Goal: Information Seeking & Learning: Learn about a topic

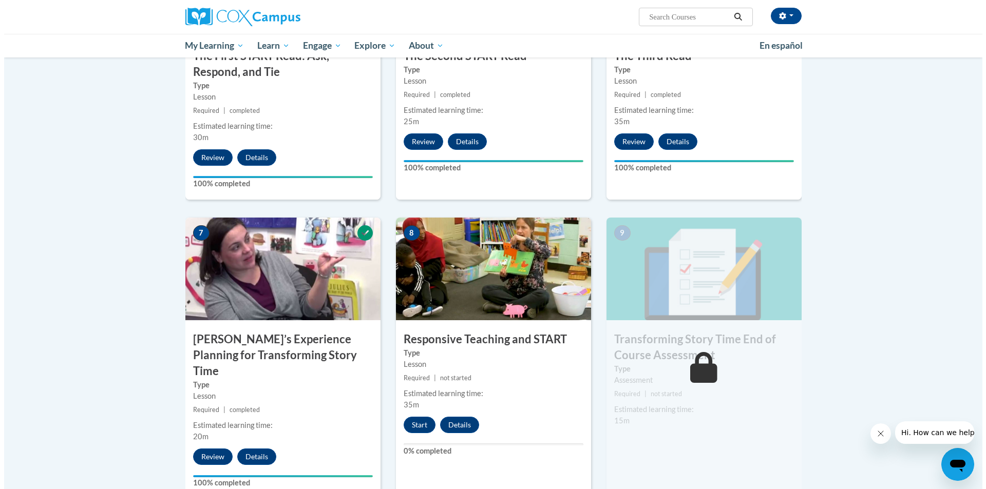
scroll to position [735, 0]
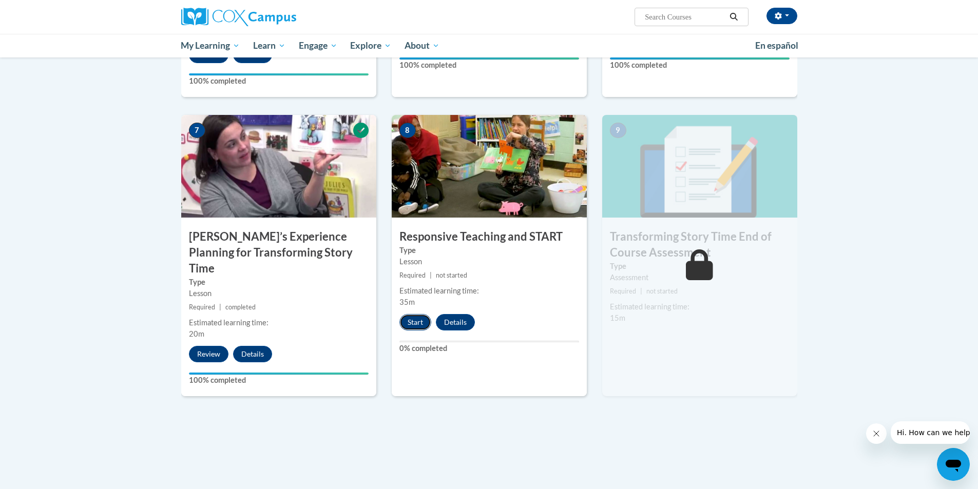
click at [417, 320] on button "Start" at bounding box center [415, 322] width 32 height 16
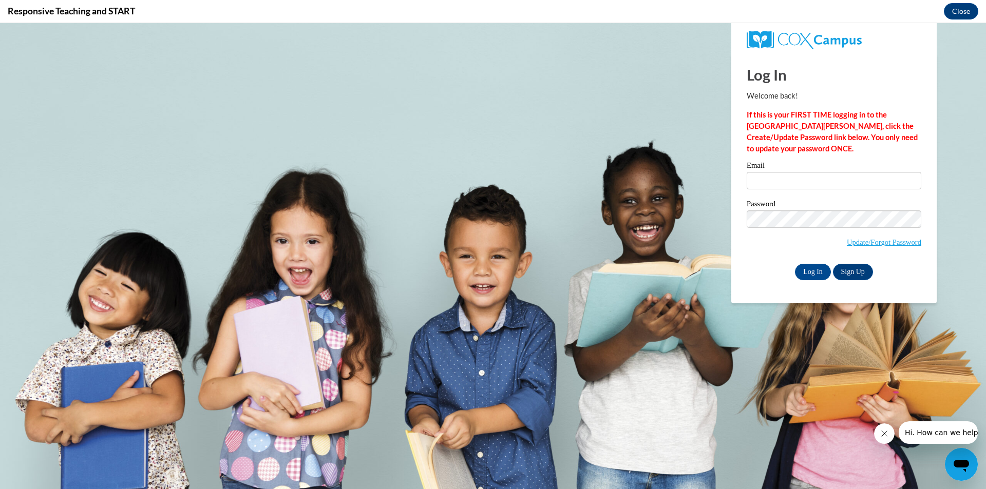
scroll to position [0, 0]
click at [768, 180] on input "Email" at bounding box center [834, 180] width 175 height 17
type input "mbelk@twc.com"
click at [821, 276] on input "Log In" at bounding box center [813, 272] width 36 height 16
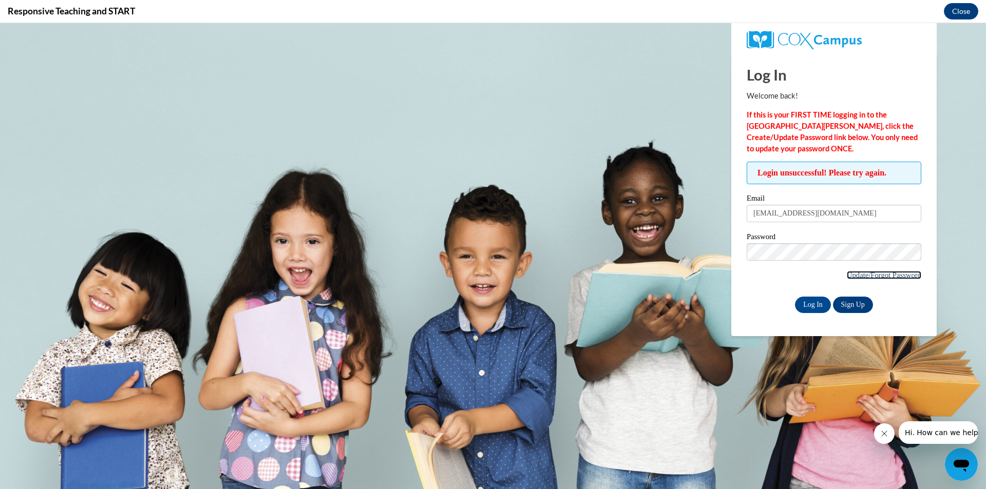
click at [847, 275] on link "Update/Forgot Password" at bounding box center [884, 275] width 74 height 8
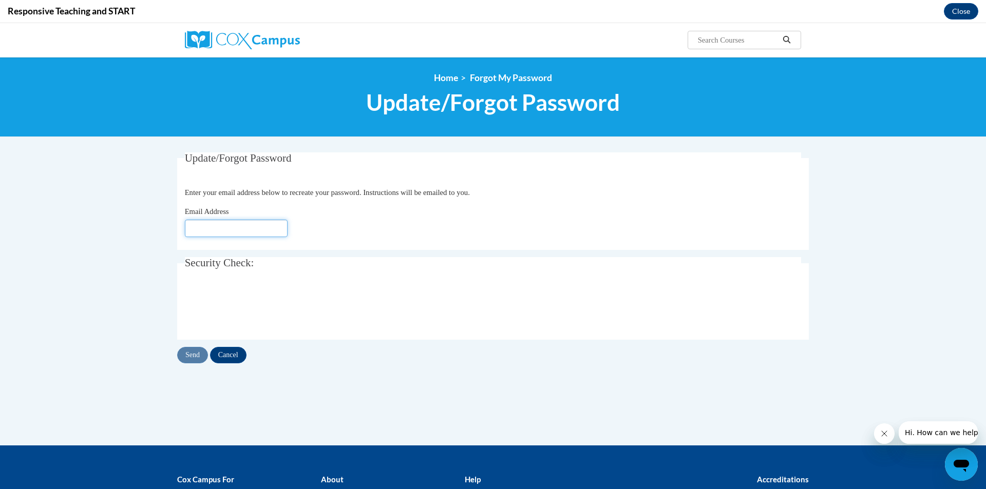
drag, startPoint x: 217, startPoint y: 233, endPoint x: 211, endPoint y: 229, distance: 6.7
click at [217, 232] on input "Email Address" at bounding box center [236, 228] width 103 height 17
type input "mbelk@twc.com"
click at [188, 359] on input "Send" at bounding box center [192, 355] width 31 height 16
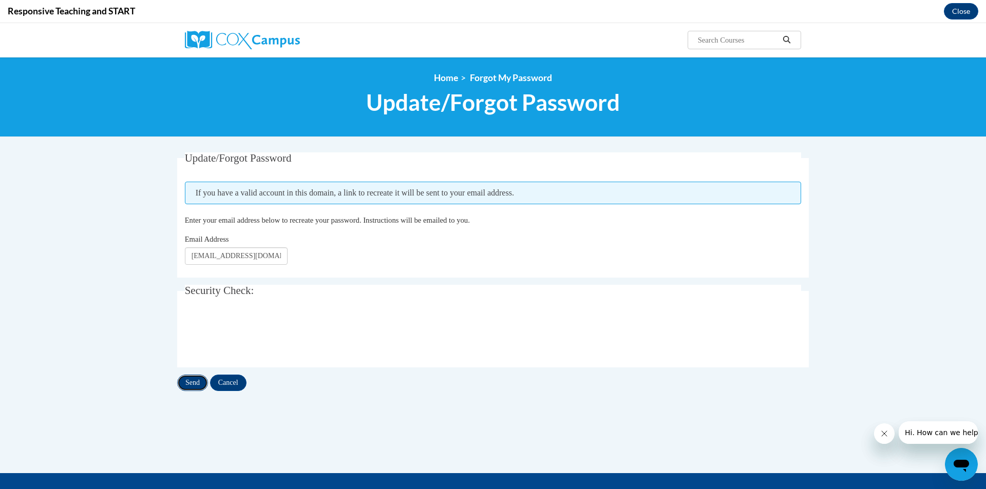
click at [192, 384] on input "Send" at bounding box center [192, 383] width 31 height 16
click at [721, 40] on input "Search..." at bounding box center [738, 40] width 82 height 12
click at [264, 36] on img at bounding box center [242, 40] width 115 height 18
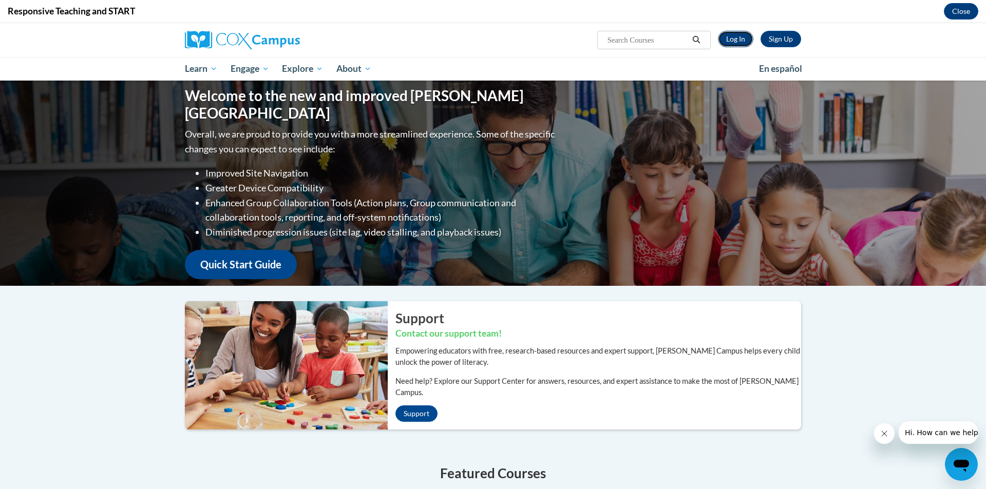
click at [739, 43] on link "Log In" at bounding box center [735, 39] width 35 height 16
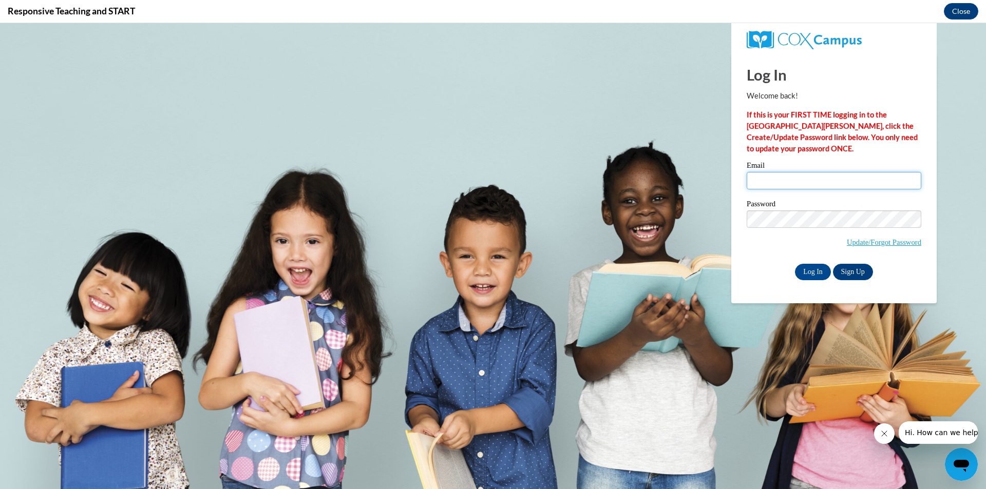
click at [762, 180] on input "Email" at bounding box center [834, 180] width 175 height 17
type input "mbelk@twc.com"
click at [812, 269] on input "Log In" at bounding box center [813, 272] width 36 height 16
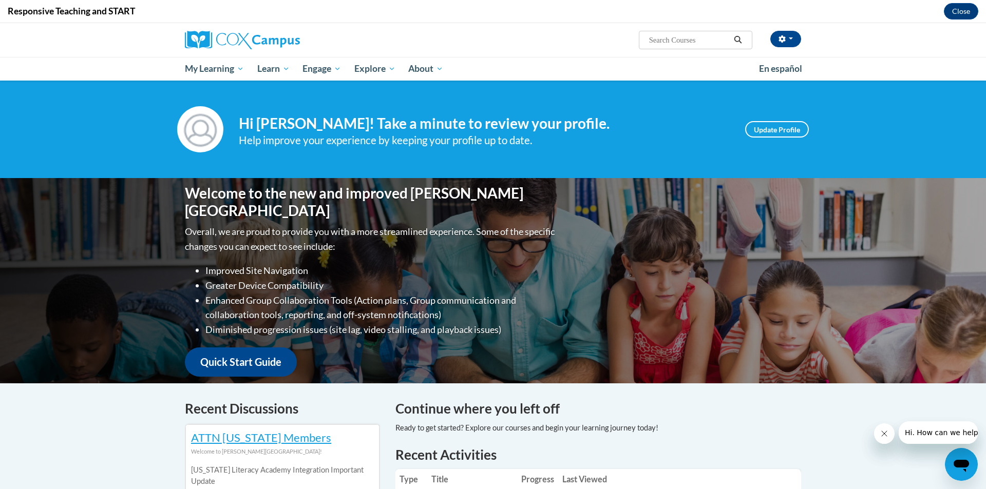
click at [726, 158] on div "Your profile Hi Marsha Belk! Take a minute to review your profile. Help improve…" at bounding box center [493, 130] width 986 height 98
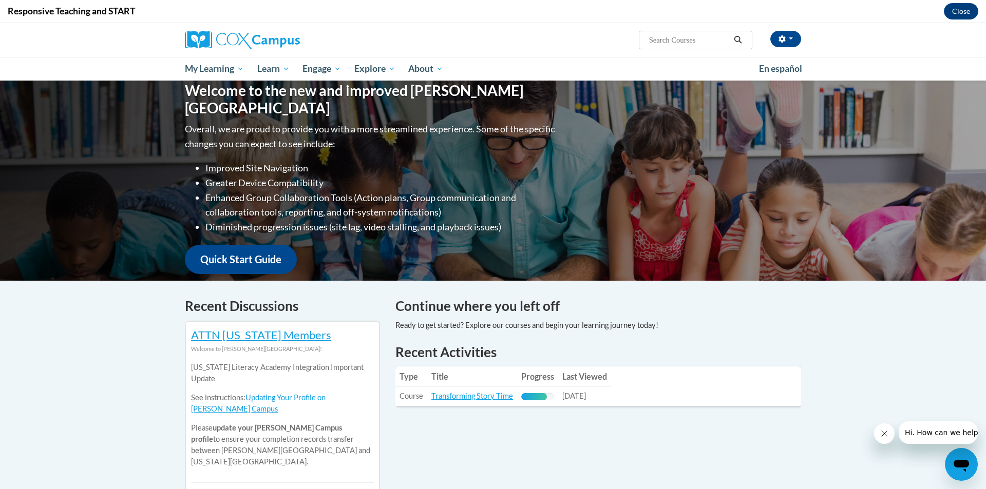
scroll to position [205, 0]
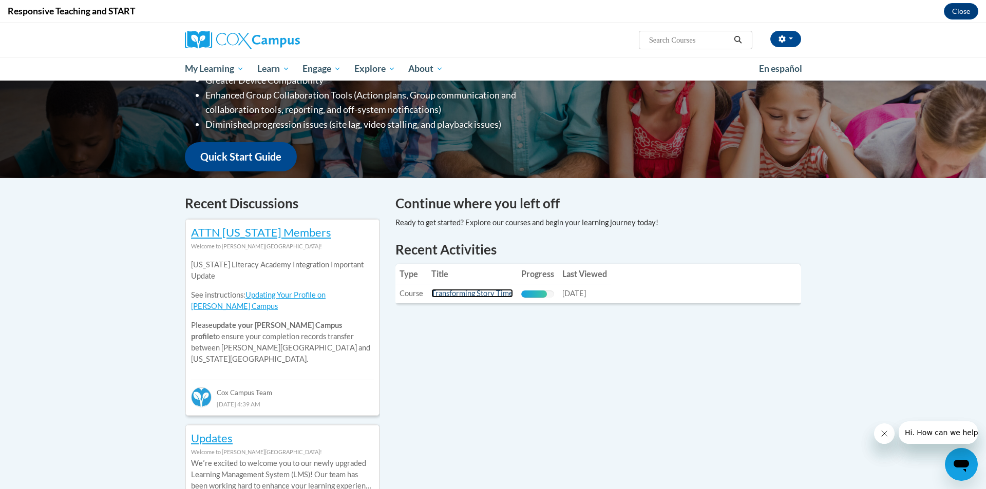
click at [498, 294] on link "Transforming Story Time" at bounding box center [472, 293] width 82 height 9
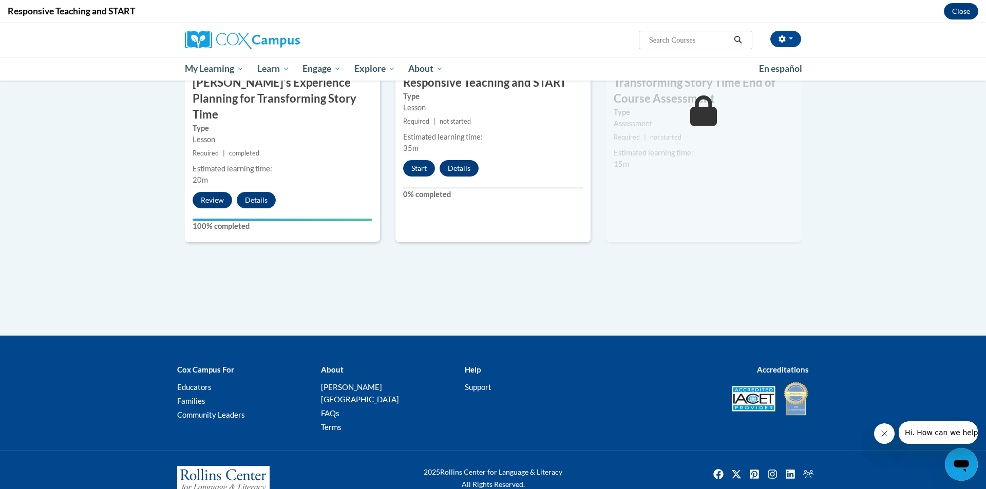
scroll to position [810, 0]
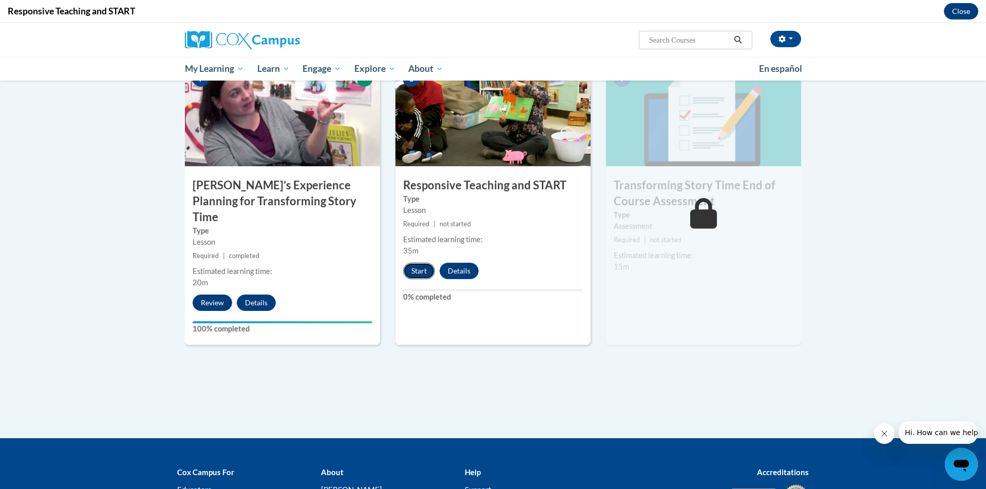
click at [420, 265] on button "Start" at bounding box center [419, 271] width 32 height 16
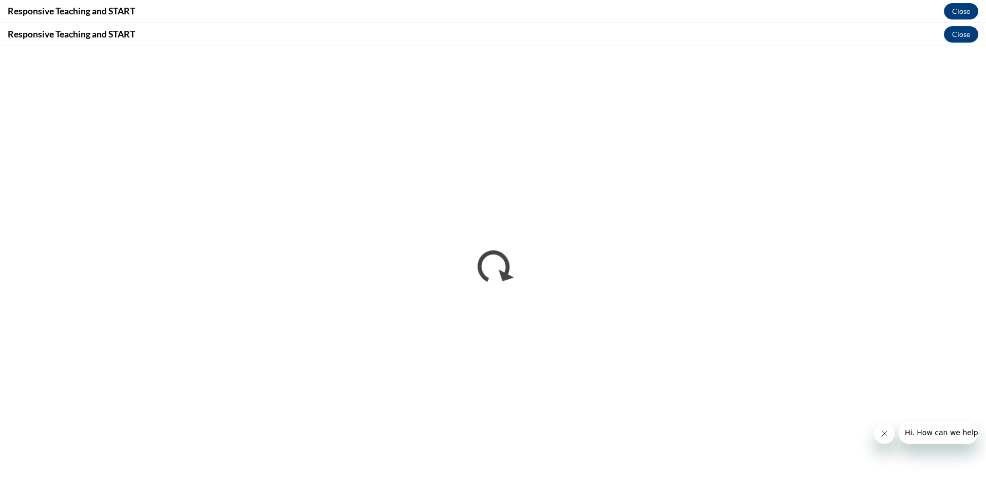
scroll to position [0, 0]
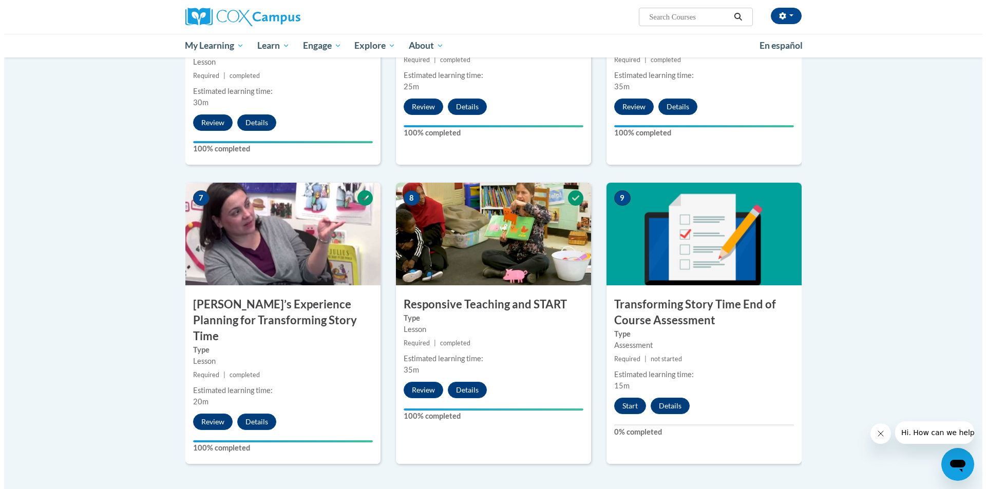
scroll to position [719, 0]
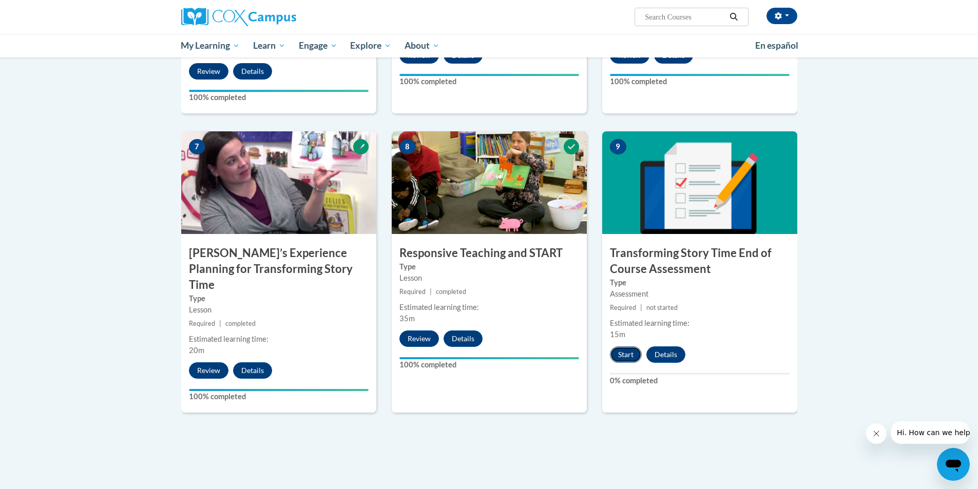
click at [626, 353] on button "Start" at bounding box center [626, 355] width 32 height 16
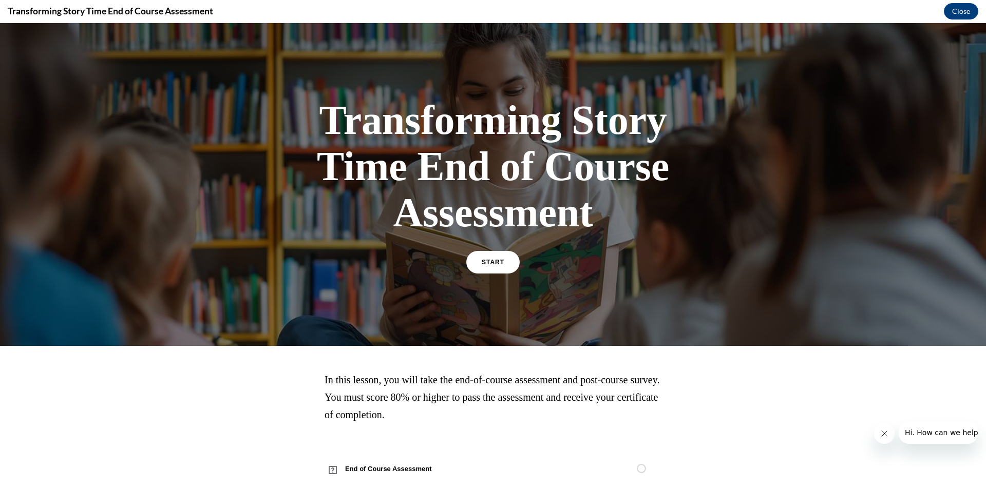
scroll to position [20, 0]
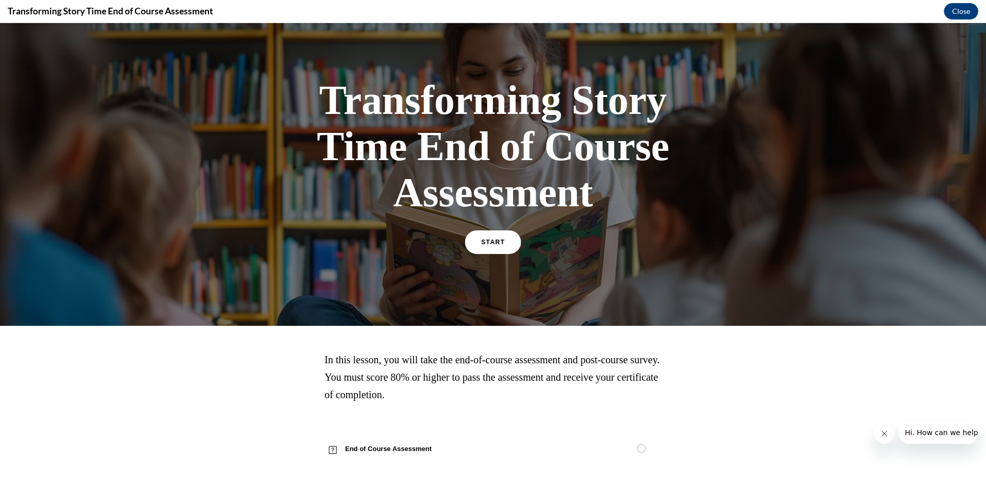
click at [491, 235] on link "START" at bounding box center [493, 243] width 56 height 24
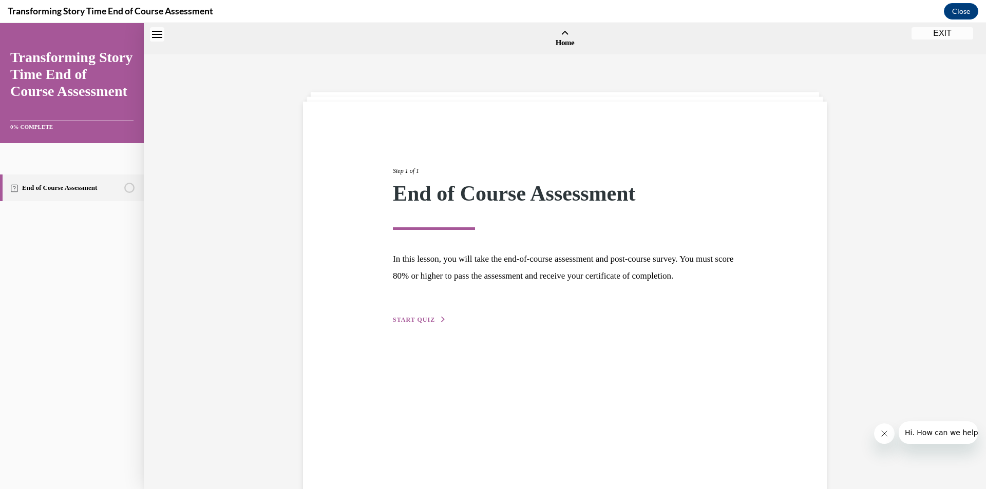
scroll to position [32, 0]
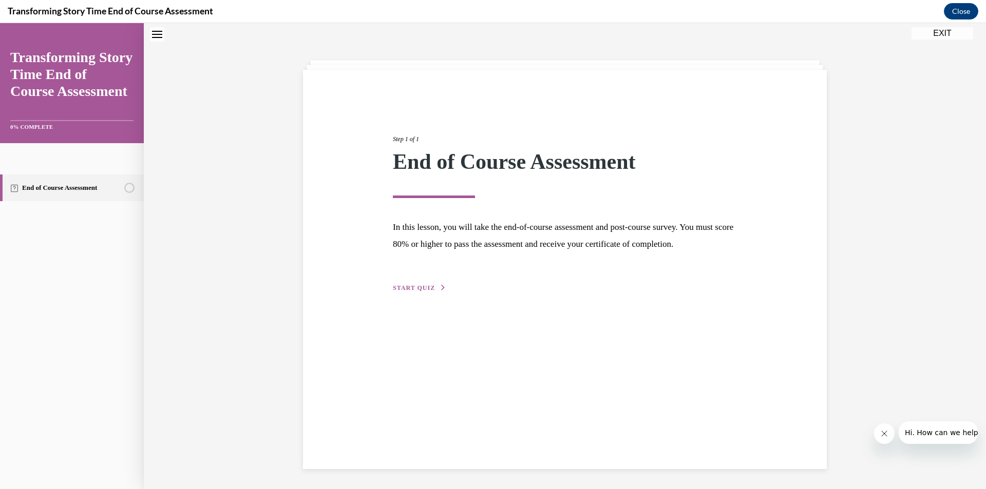
click at [418, 291] on button "START QUIZ" at bounding box center [419, 287] width 53 height 9
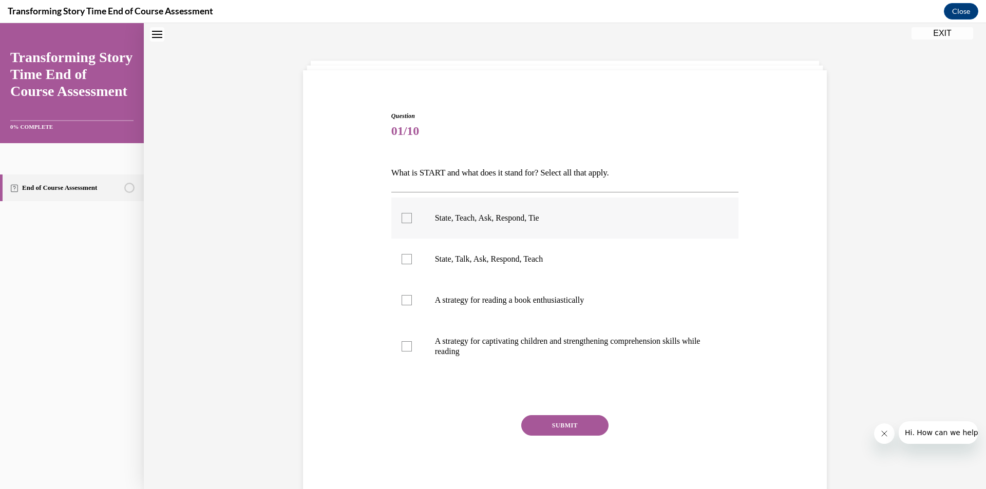
click at [402, 218] on div at bounding box center [407, 218] width 10 height 10
click at [402, 218] on input "State, Teach, Ask, Respond, Tie" at bounding box center [407, 218] width 10 height 10
checkbox input "true"
click at [538, 420] on button "SUBMIT" at bounding box center [564, 425] width 87 height 21
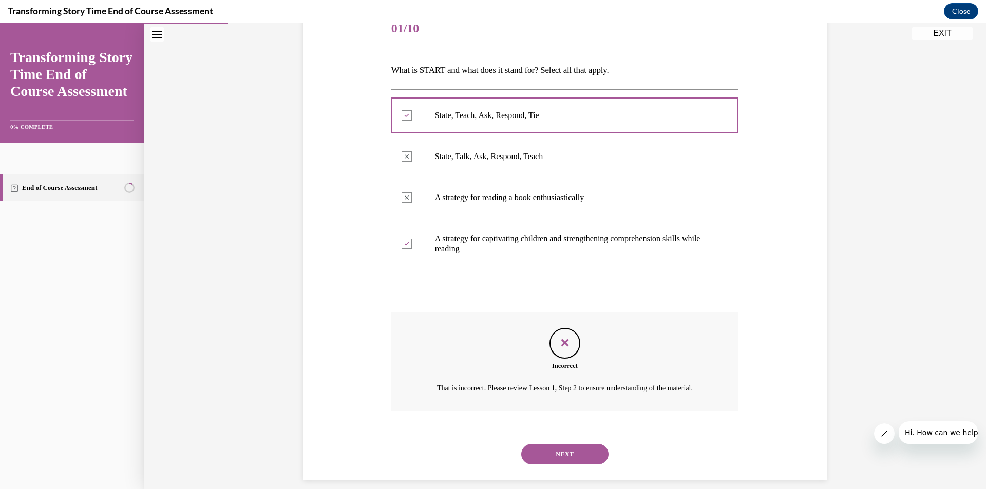
scroll to position [158, 0]
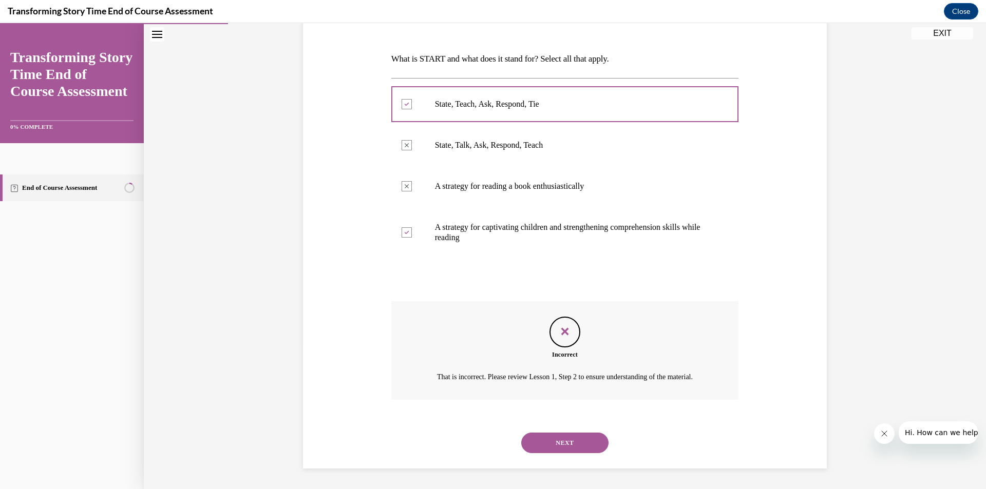
click at [561, 439] on button "NEXT" at bounding box center [564, 443] width 87 height 21
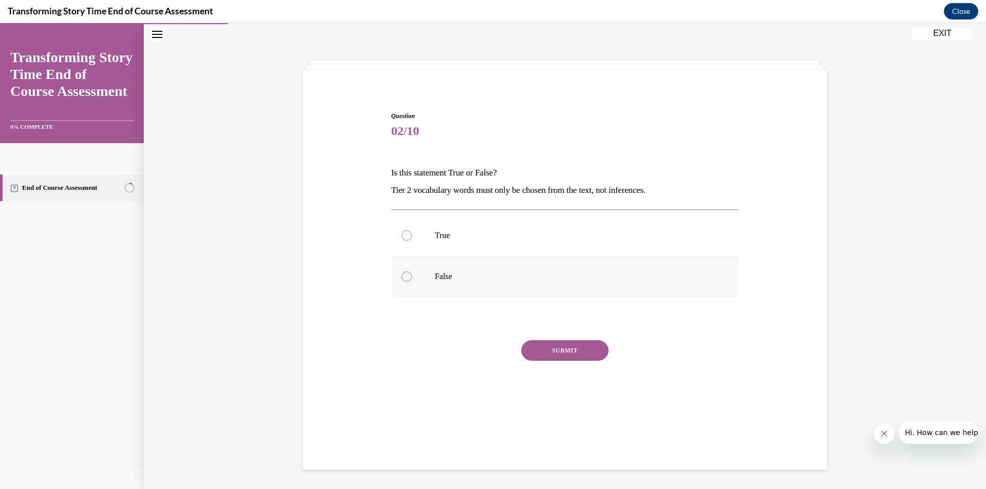
click at [407, 275] on div at bounding box center [407, 277] width 10 height 10
click at [407, 275] on input "False" at bounding box center [407, 277] width 10 height 10
radio input "true"
click at [549, 352] on button "SUBMIT" at bounding box center [564, 350] width 87 height 21
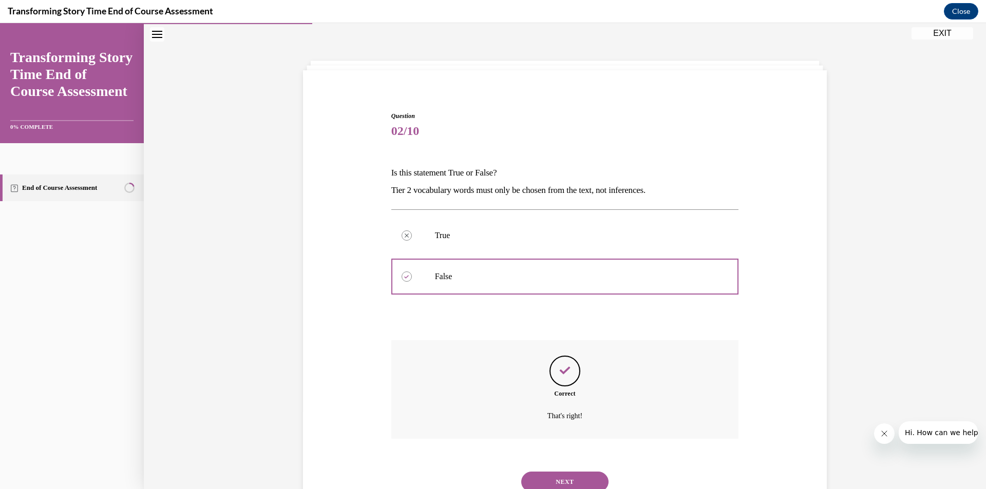
click at [566, 473] on button "NEXT" at bounding box center [564, 482] width 87 height 21
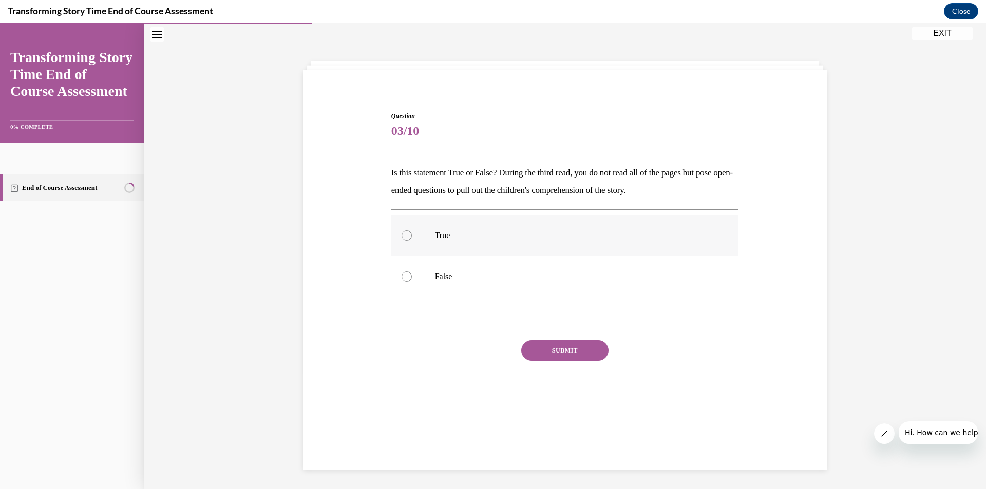
click at [406, 237] on div at bounding box center [407, 236] width 10 height 10
click at [406, 237] on input "True" at bounding box center [407, 236] width 10 height 10
radio input "true"
click at [571, 349] on button "SUBMIT" at bounding box center [564, 350] width 87 height 21
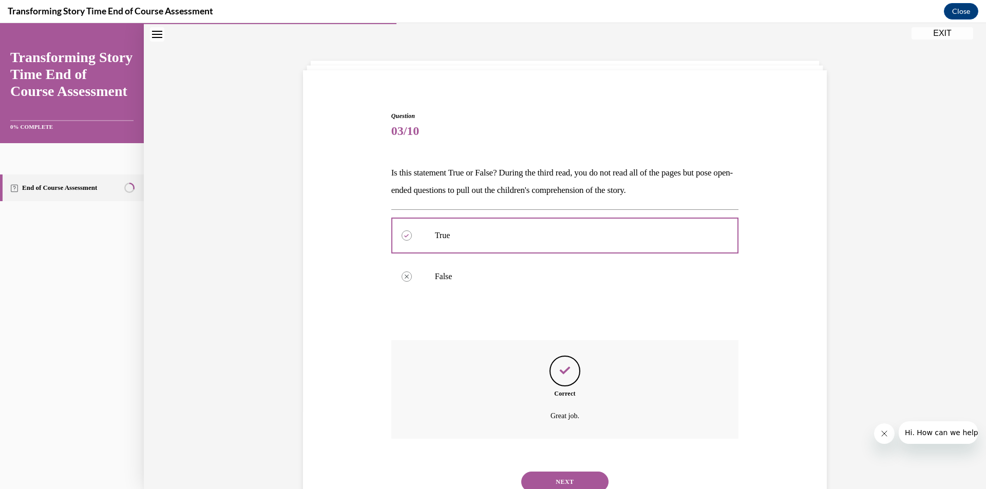
click at [570, 482] on button "NEXT" at bounding box center [564, 482] width 87 height 21
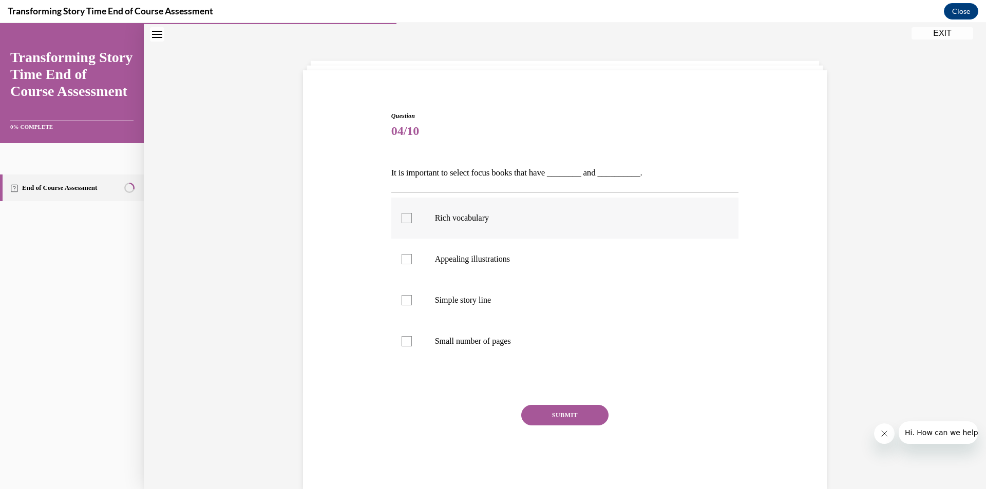
click at [402, 216] on div at bounding box center [407, 218] width 10 height 10
click at [402, 216] on input "Rich vocabulary" at bounding box center [407, 218] width 10 height 10
checkbox input "true"
click at [402, 297] on div at bounding box center [407, 300] width 10 height 10
click at [402, 297] on input "Simple story line" at bounding box center [407, 300] width 10 height 10
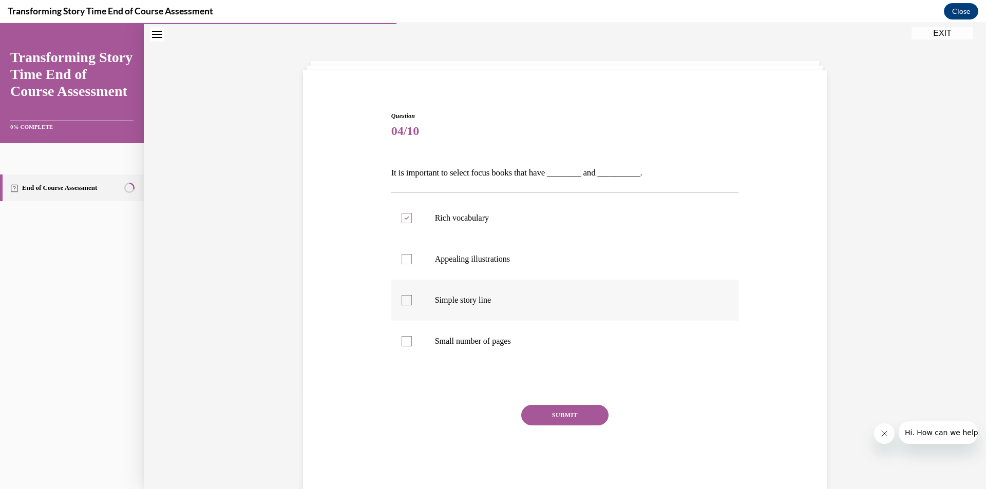
checkbox input "true"
click at [567, 420] on button "SUBMIT" at bounding box center [564, 415] width 87 height 21
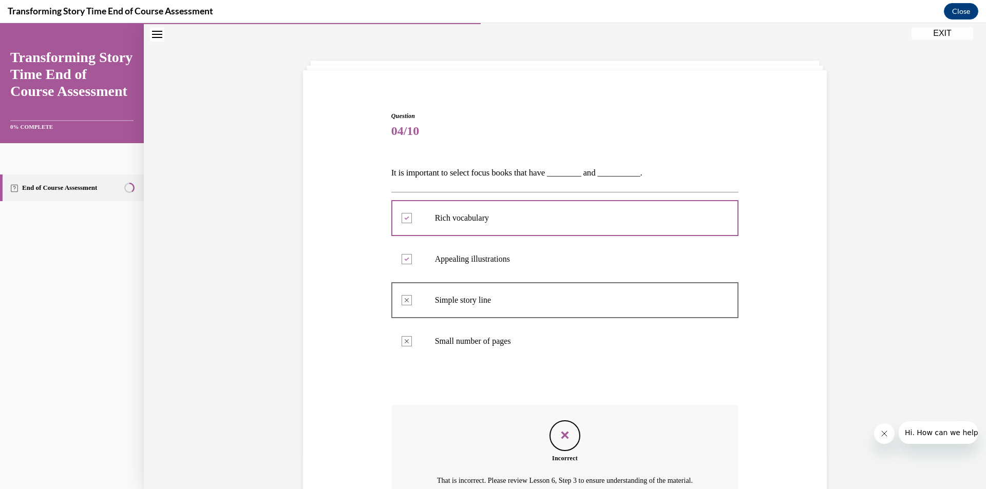
scroll to position [147, 0]
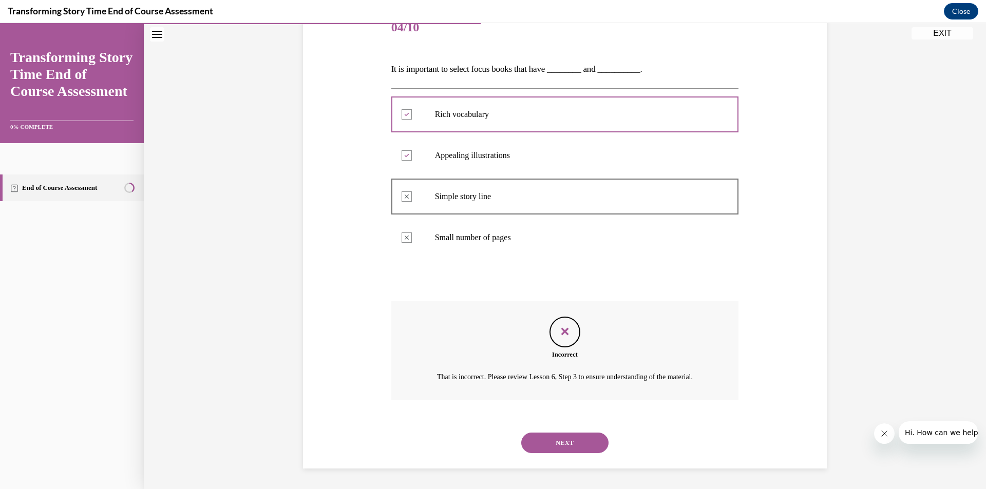
click at [592, 439] on button "NEXT" at bounding box center [564, 443] width 87 height 21
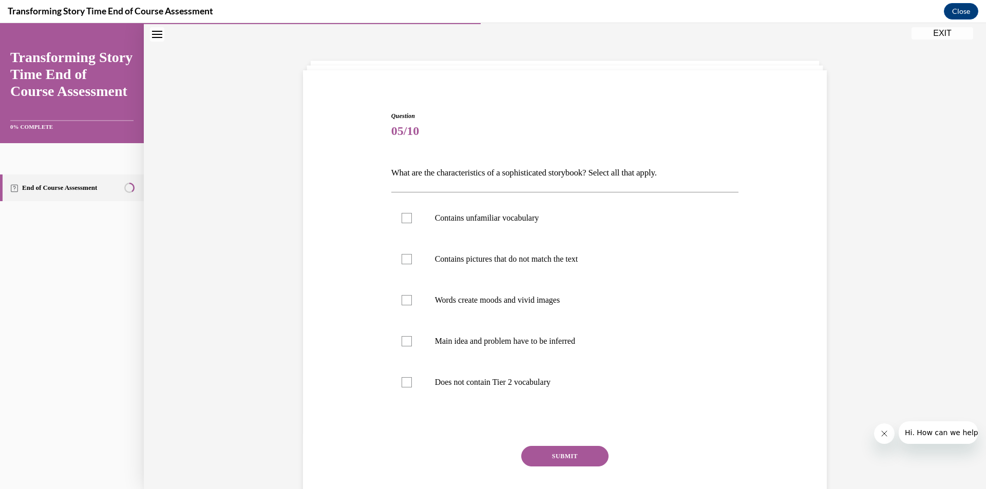
scroll to position [62, 0]
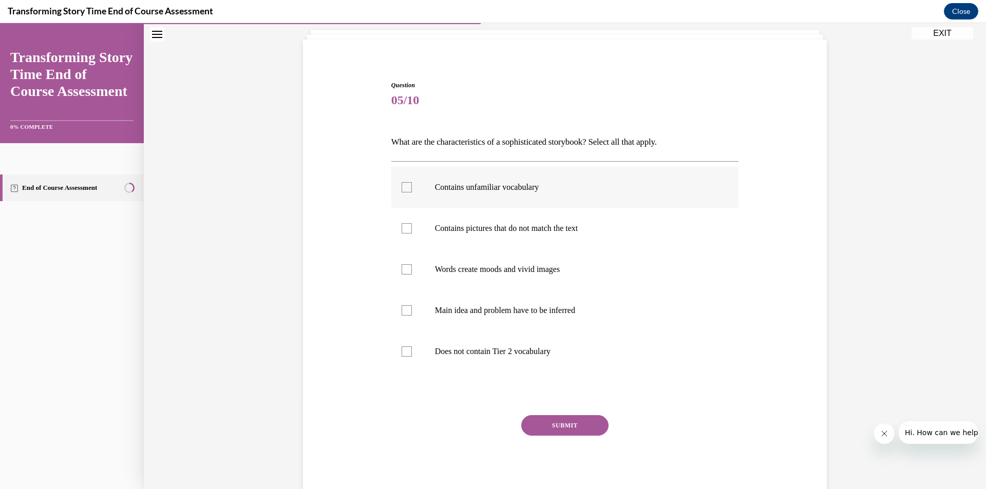
click at [402, 187] on div at bounding box center [407, 187] width 10 height 10
click at [402, 187] on input "Contains unfamiliar vocabulary" at bounding box center [407, 187] width 10 height 10
checkbox input "true"
click at [403, 229] on div at bounding box center [407, 228] width 10 height 10
click at [403, 229] on input "Contains pictures that do not match the text" at bounding box center [407, 228] width 10 height 10
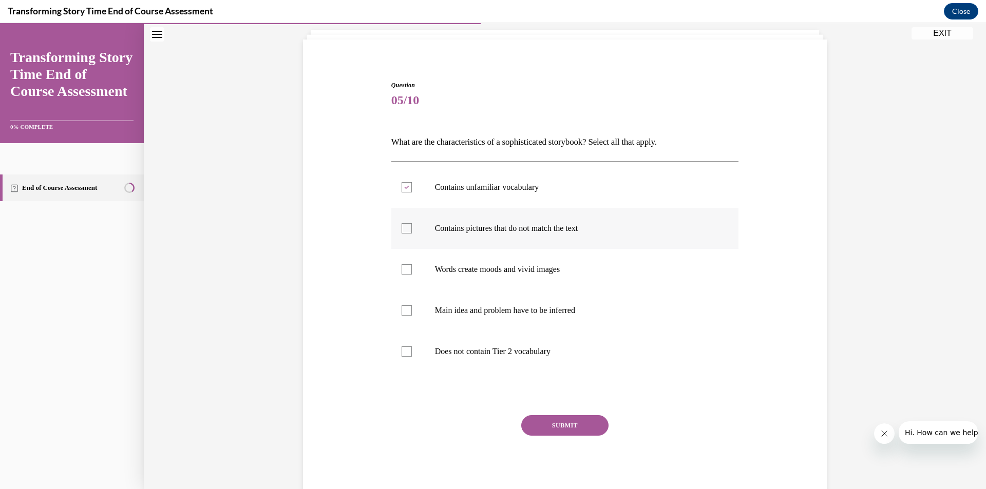
checkbox input "true"
click at [402, 269] on div at bounding box center [407, 269] width 10 height 10
click at [402, 269] on input "Words create moods and vivid images" at bounding box center [407, 269] width 10 height 10
checkbox input "true"
click at [402, 307] on div at bounding box center [407, 311] width 10 height 10
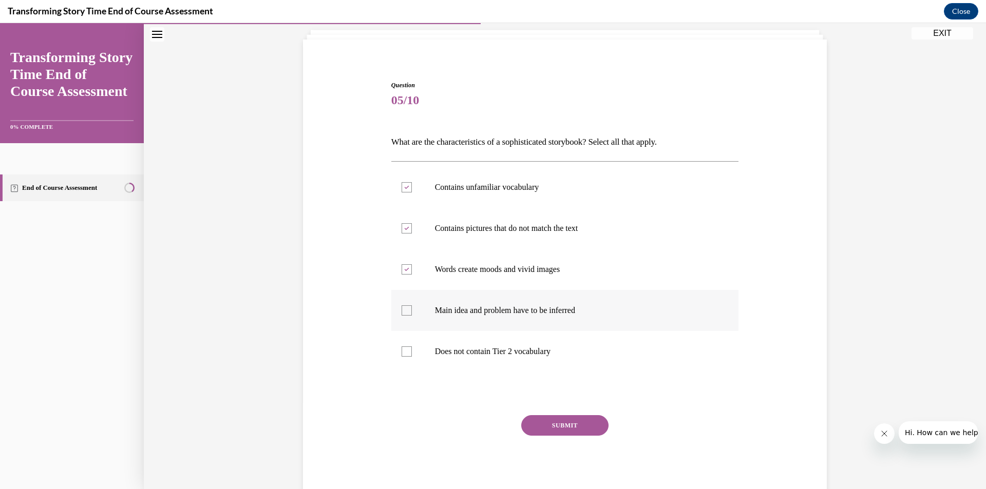
click at [402, 307] on input "Main idea and problem have to be inferred" at bounding box center [407, 311] width 10 height 10
checkbox input "true"
click at [547, 426] on button "SUBMIT" at bounding box center [564, 425] width 87 height 21
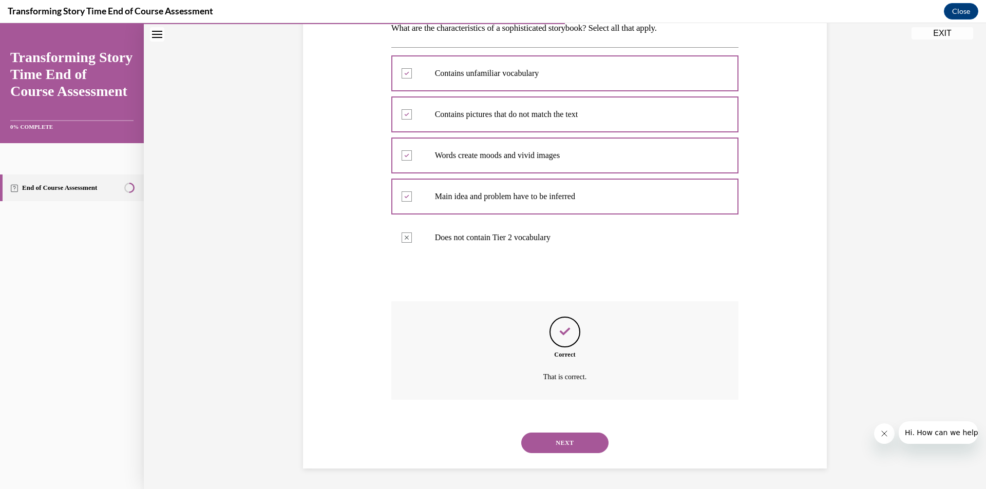
click at [597, 439] on button "NEXT" at bounding box center [564, 443] width 87 height 21
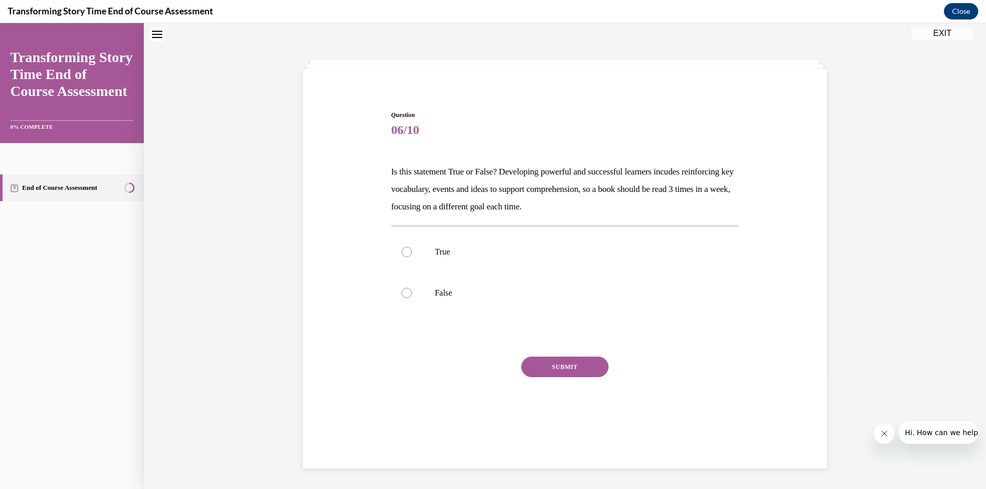
scroll to position [31, 0]
click at [403, 253] on div at bounding box center [407, 253] width 10 height 10
click at [403, 253] on input "True" at bounding box center [407, 253] width 10 height 10
radio input "true"
click at [558, 372] on button "SUBMIT" at bounding box center [564, 368] width 87 height 21
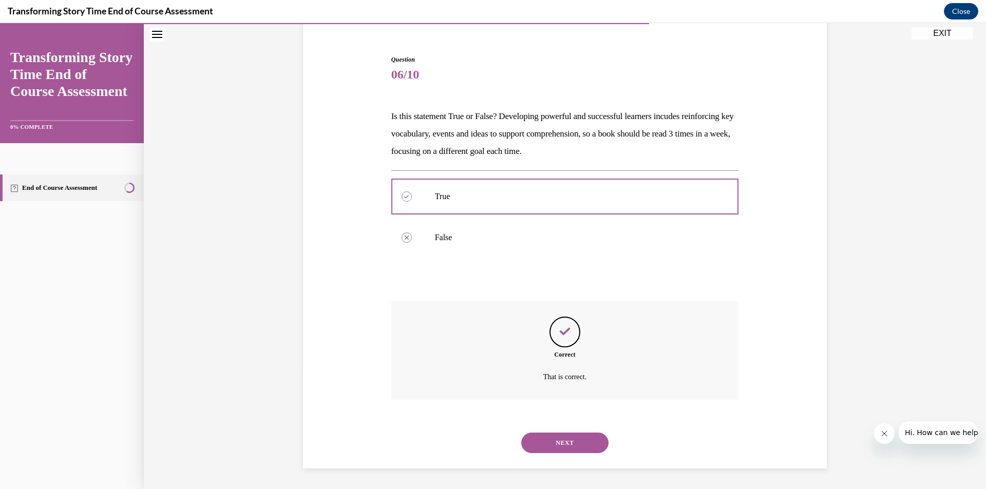
click at [566, 448] on button "NEXT" at bounding box center [564, 443] width 87 height 21
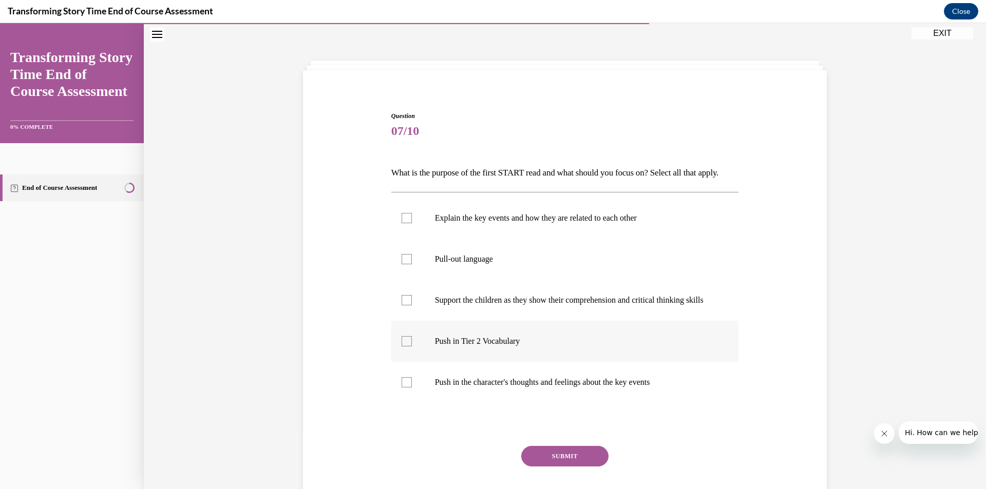
click at [402, 347] on div at bounding box center [407, 341] width 10 height 10
click at [402, 347] on input "Push in Tier 2 Vocabulary" at bounding box center [407, 341] width 10 height 10
checkbox input "true"
click at [402, 223] on div at bounding box center [407, 218] width 10 height 10
click at [402, 223] on input "Explain the key events and how they are related to each other" at bounding box center [407, 218] width 10 height 10
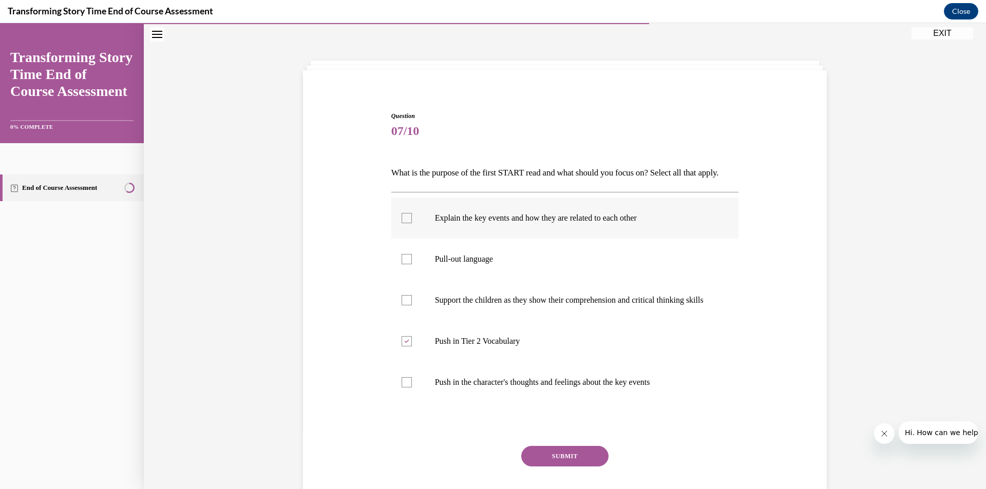
checkbox input "true"
click at [403, 264] on label "Pull-out language" at bounding box center [565, 259] width 348 height 41
click at [403, 264] on input "Pull-out language" at bounding box center [407, 259] width 10 height 10
click at [404, 264] on div at bounding box center [407, 259] width 10 height 10
click at [404, 264] on input "Pull-out language" at bounding box center [407, 259] width 10 height 10
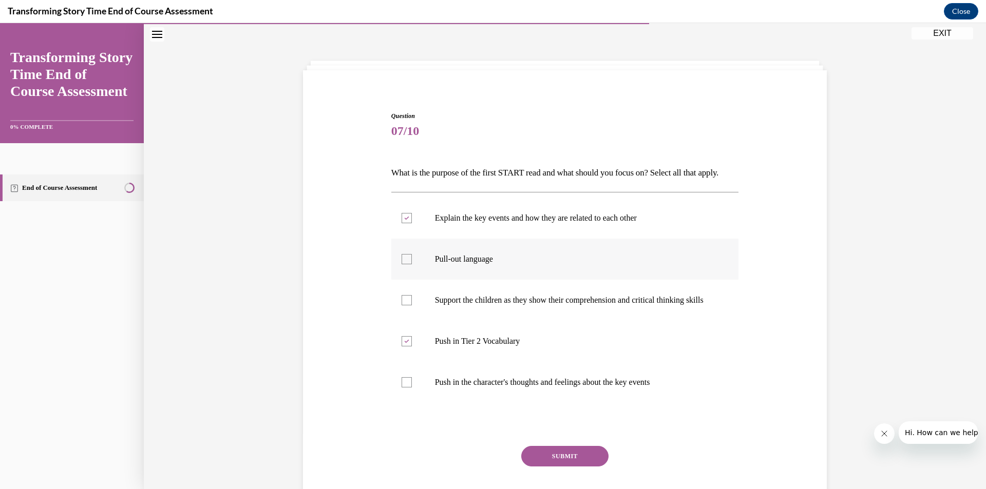
click at [402, 264] on div at bounding box center [407, 259] width 10 height 10
click at [402, 264] on input "Pull-out language" at bounding box center [407, 259] width 10 height 10
checkbox input "true"
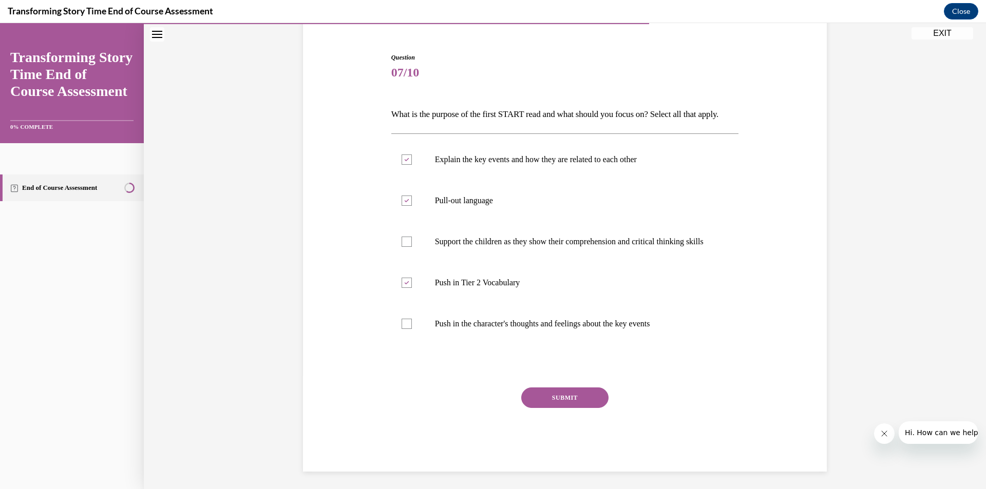
click at [547, 408] on button "SUBMIT" at bounding box center [564, 398] width 87 height 21
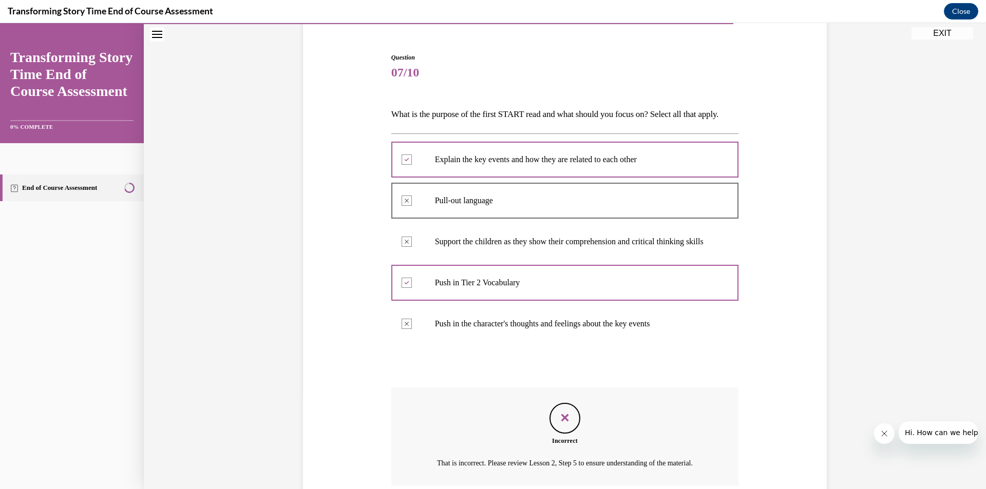
scroll to position [216, 0]
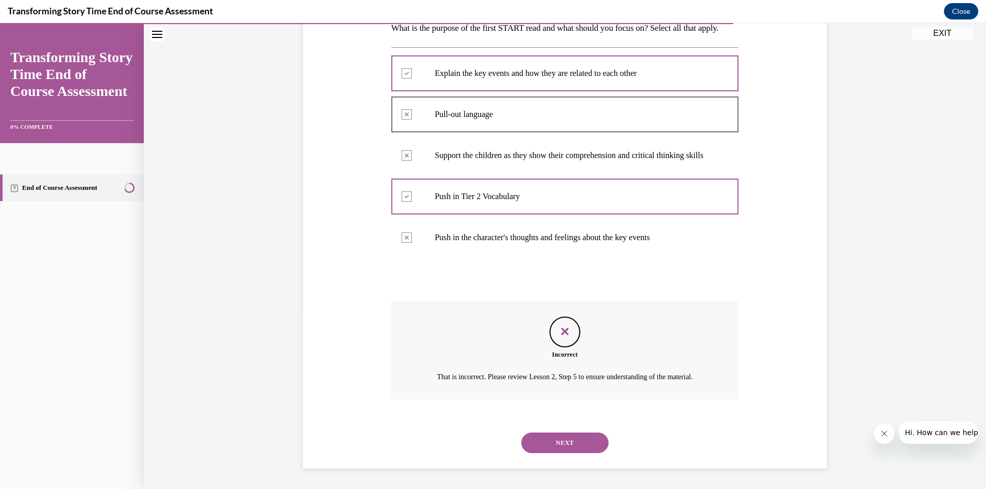
click at [592, 443] on button "NEXT" at bounding box center [564, 443] width 87 height 21
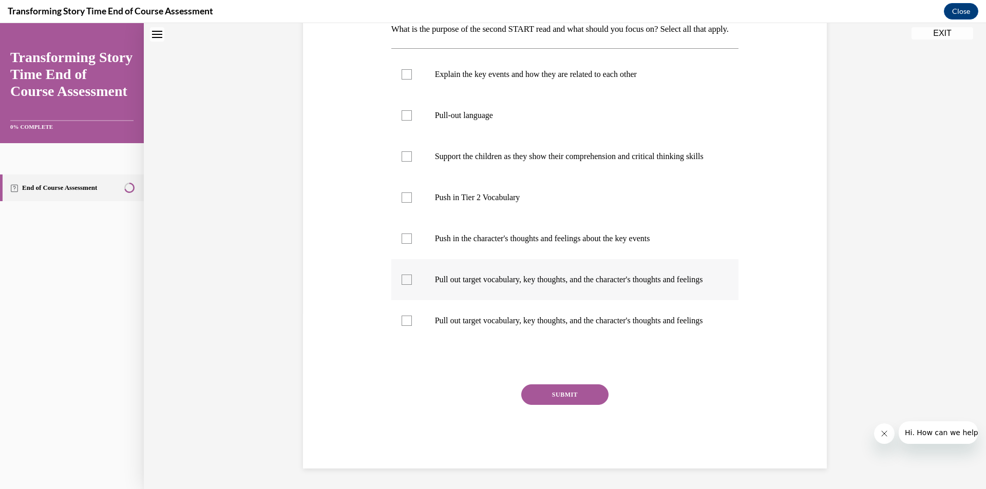
scroll to position [31, 0]
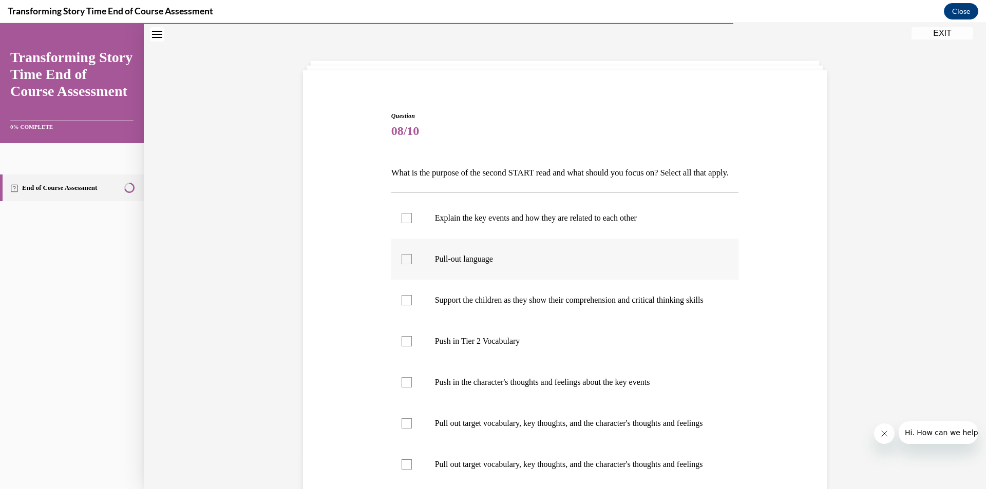
click at [402, 264] on div at bounding box center [407, 259] width 10 height 10
click at [402, 264] on input "Pull-out language" at bounding box center [407, 259] width 10 height 10
checkbox input "true"
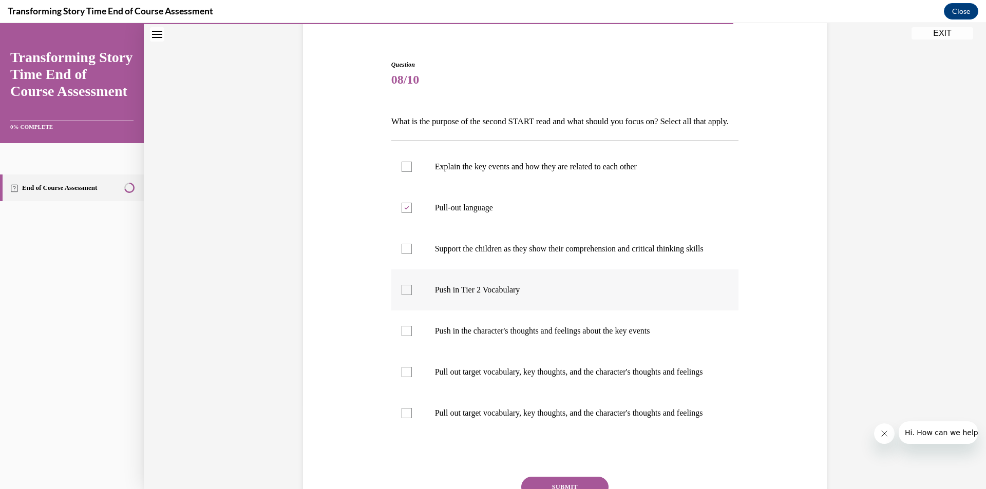
scroll to position [134, 0]
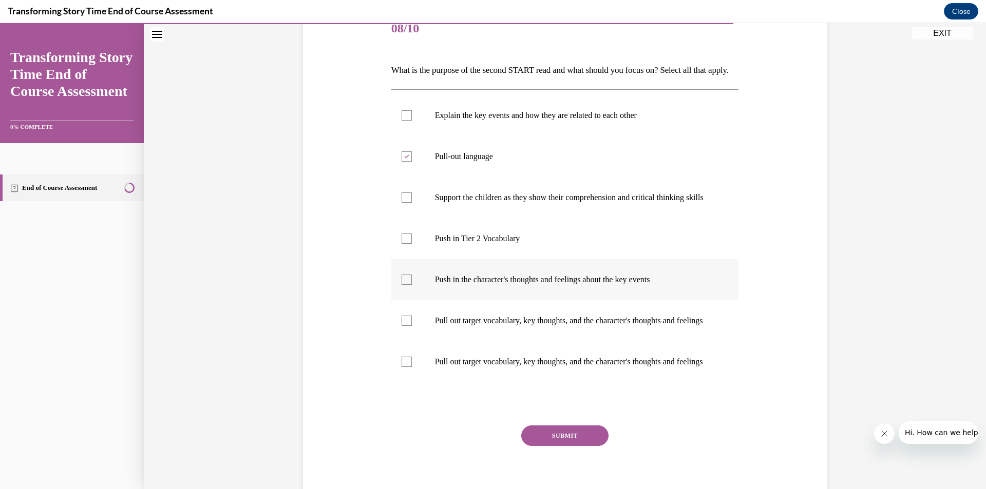
click at [403, 285] on div at bounding box center [407, 280] width 10 height 10
click at [403, 285] on input "Push in the character's thoughts and feelings about the key events" at bounding box center [407, 280] width 10 height 10
checkbox input "true"
click at [402, 326] on div at bounding box center [407, 321] width 10 height 10
click at [402, 326] on input "Pull out target vocabulary, key thoughts, and the character's thoughts and feel…" at bounding box center [407, 321] width 10 height 10
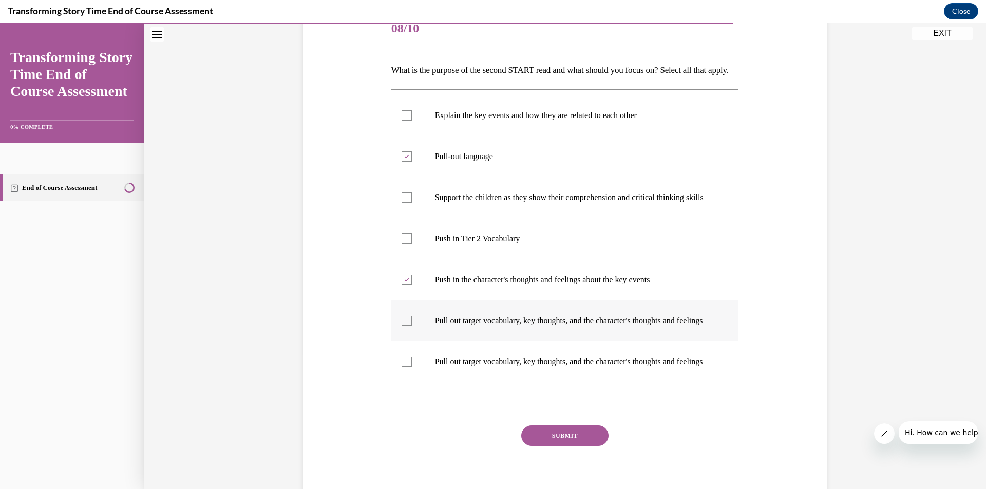
checkbox input "true"
click at [402, 367] on div at bounding box center [407, 362] width 10 height 10
click at [402, 367] on input "Pull out target vocabulary, key thoughts, and the character's thoughts and feel…" at bounding box center [407, 362] width 10 height 10
click at [404, 367] on div at bounding box center [407, 362] width 10 height 10
click at [404, 367] on input "Pull out target vocabulary, key thoughts, and the character's thoughts and feel…" at bounding box center [407, 362] width 10 height 10
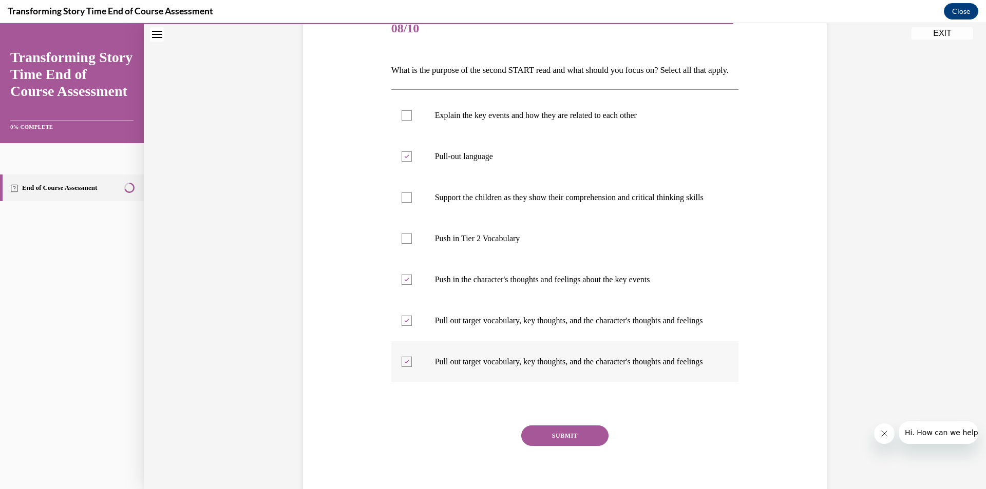
checkbox input "false"
click at [404, 341] on label "Pull out target vocabulary, key thoughts, and the character's thoughts and feel…" at bounding box center [565, 320] width 348 height 41
click at [404, 326] on input "Pull out target vocabulary, key thoughts, and the character's thoughts and feel…" at bounding box center [407, 321] width 10 height 10
checkbox input "false"
click at [551, 446] on button "SUBMIT" at bounding box center [564, 436] width 87 height 21
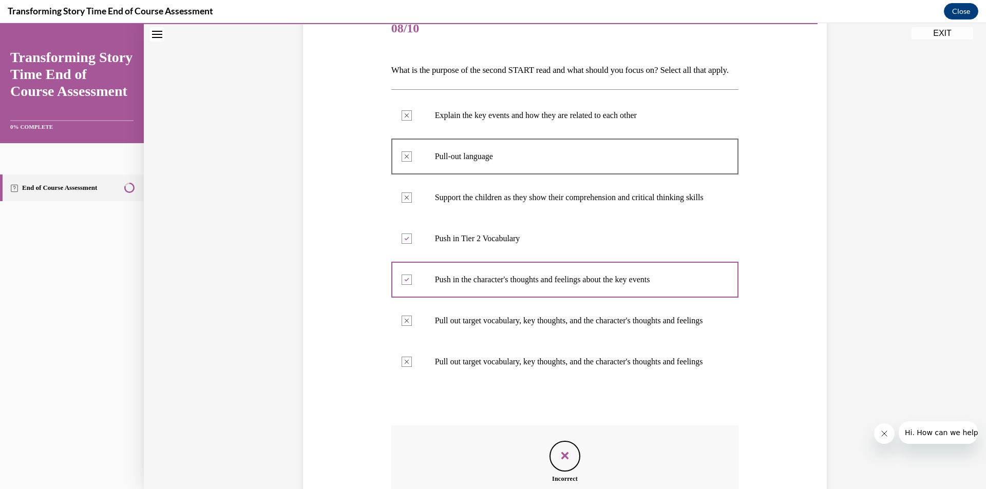
scroll to position [319, 0]
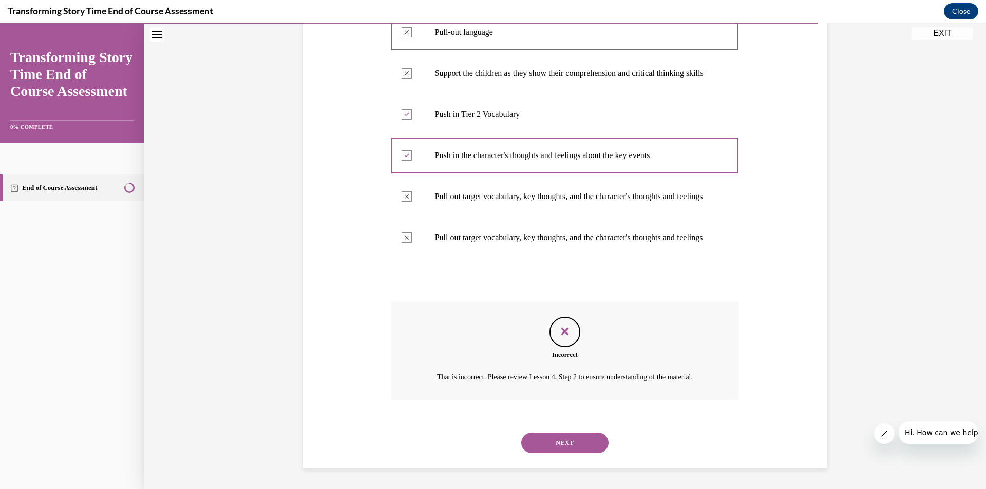
click at [584, 446] on button "NEXT" at bounding box center [564, 443] width 87 height 21
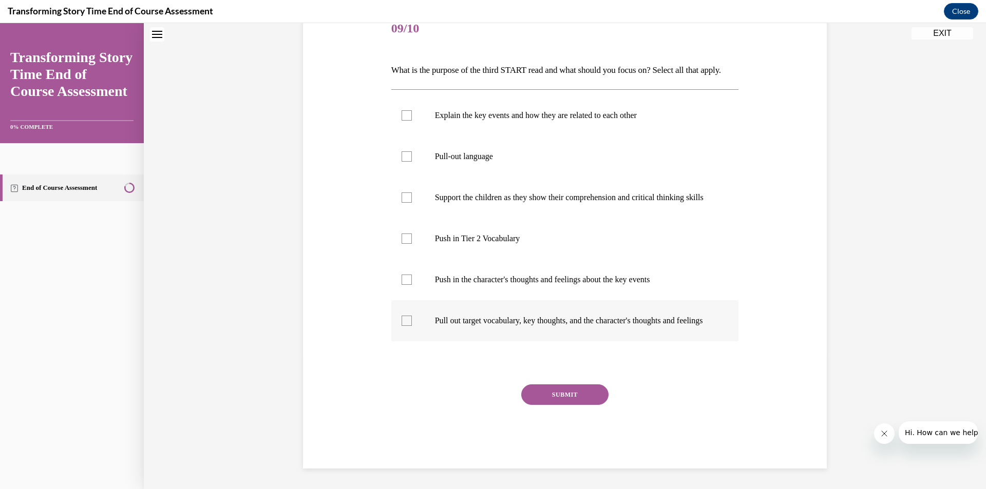
scroll to position [31, 0]
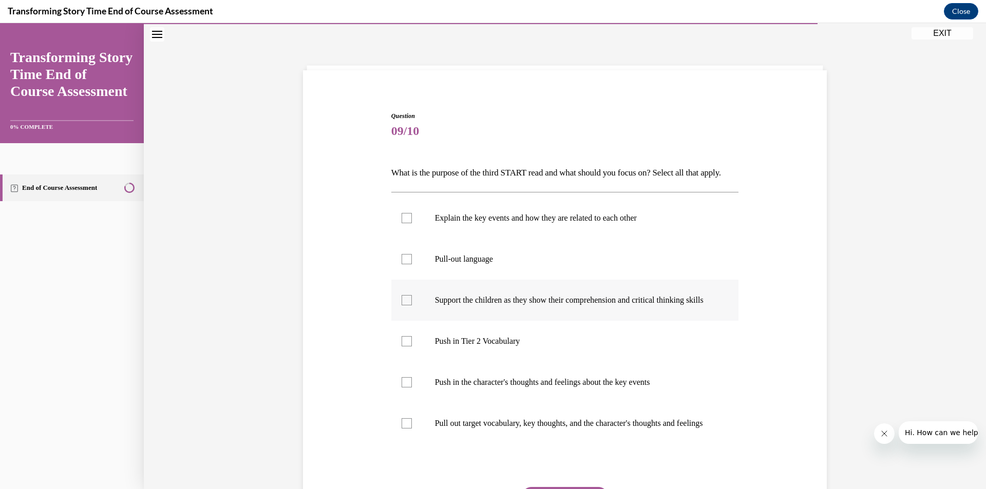
click at [404, 306] on div at bounding box center [407, 300] width 10 height 10
click at [404, 306] on input "Support the children as they show their comprehension and critical thinking ski…" at bounding box center [407, 300] width 10 height 10
checkbox input "true"
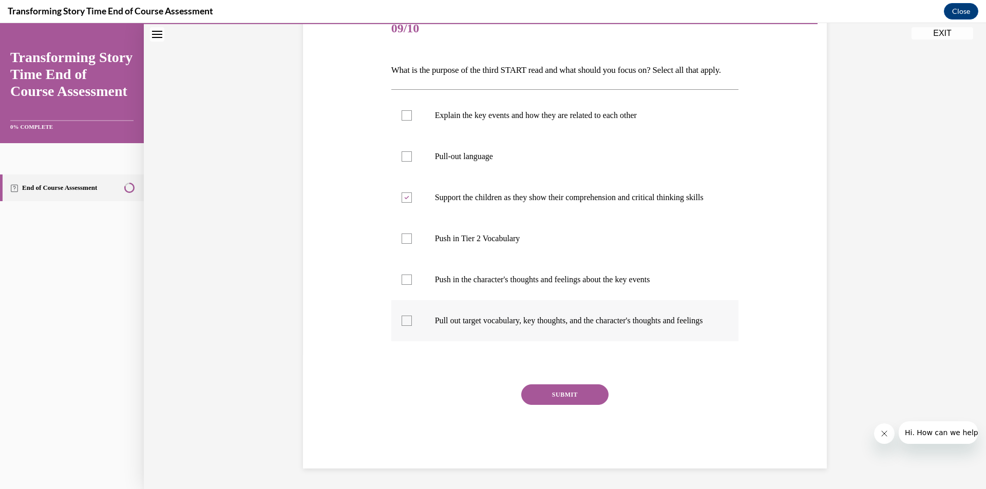
click at [402, 326] on div at bounding box center [407, 321] width 10 height 10
click at [402, 326] on input "Pull out target vocabulary, key thoughts, and the character's thoughts and feel…" at bounding box center [407, 321] width 10 height 10
checkbox input "true"
click at [402, 162] on div at bounding box center [407, 156] width 10 height 10
click at [402, 162] on input "Pull-out language" at bounding box center [407, 156] width 10 height 10
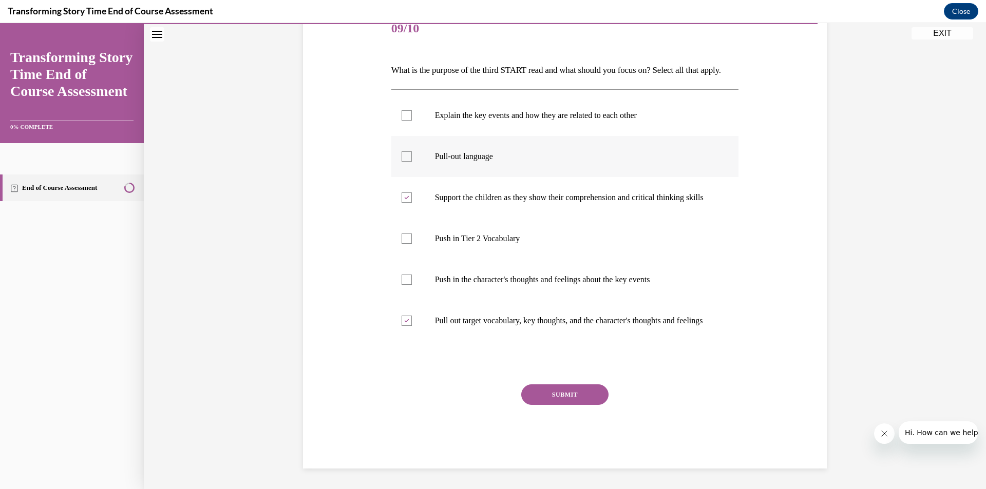
checkbox input "true"
click at [563, 405] on button "SUBMIT" at bounding box center [564, 395] width 87 height 21
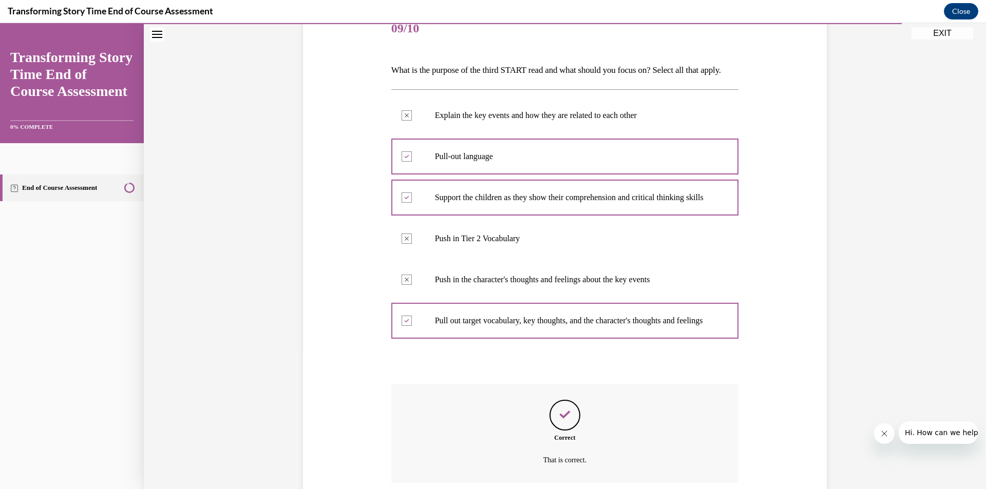
scroll to position [255, 0]
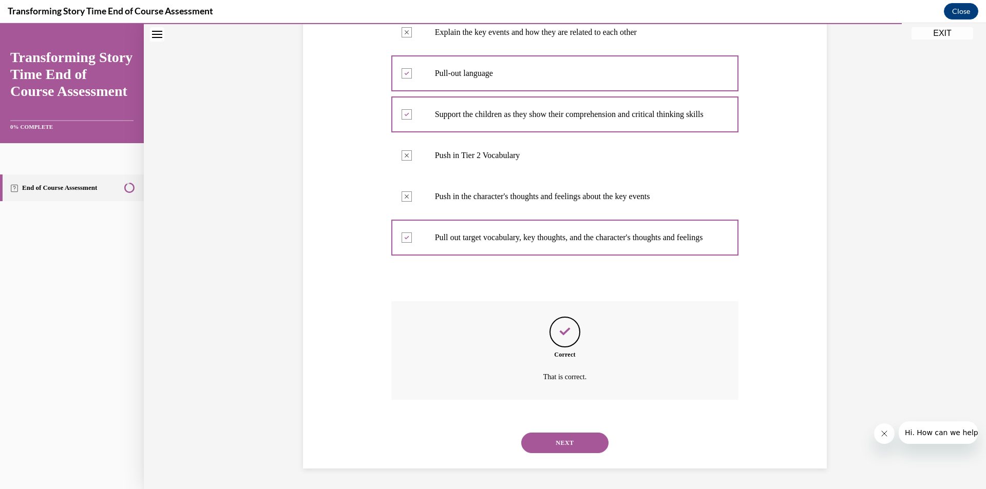
click at [587, 443] on button "NEXT" at bounding box center [564, 443] width 87 height 21
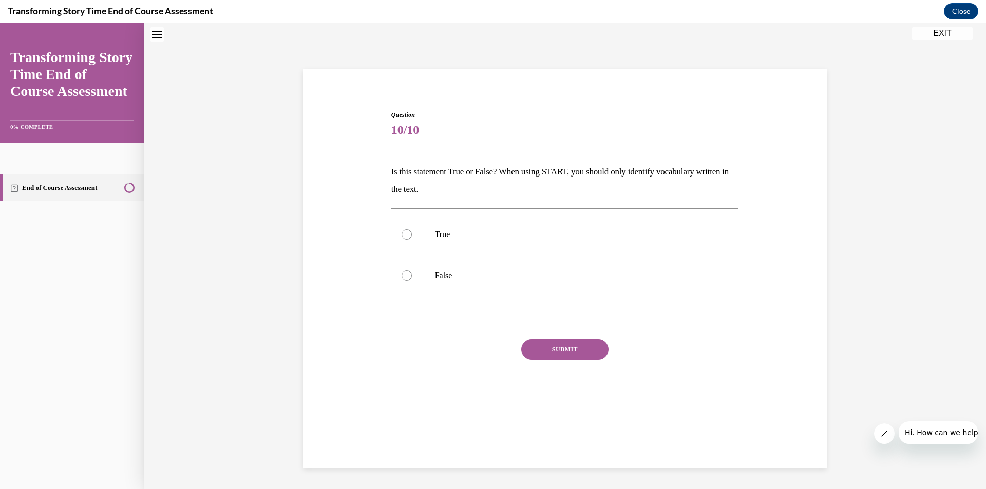
scroll to position [31, 0]
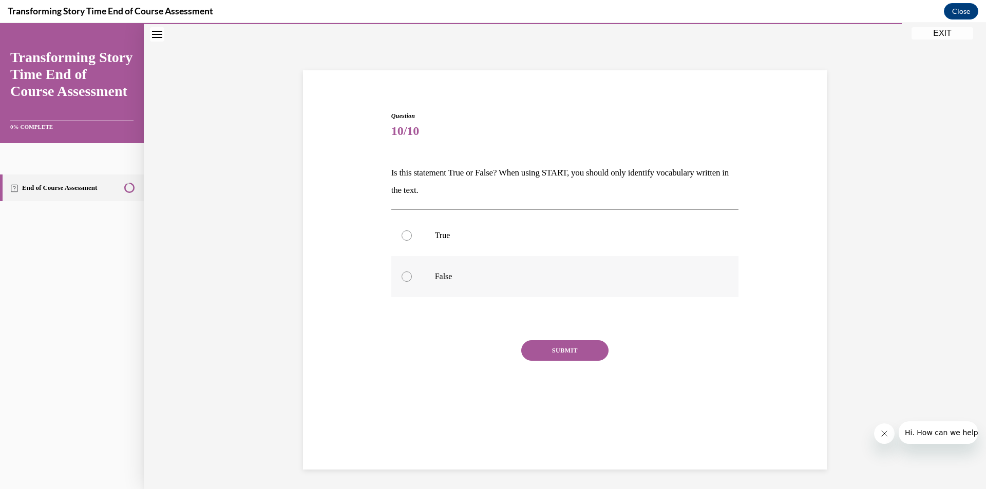
click at [402, 275] on div at bounding box center [407, 277] width 10 height 10
click at [402, 275] on input "False" at bounding box center [407, 277] width 10 height 10
radio input "true"
click at [535, 346] on button "SUBMIT" at bounding box center [564, 350] width 87 height 21
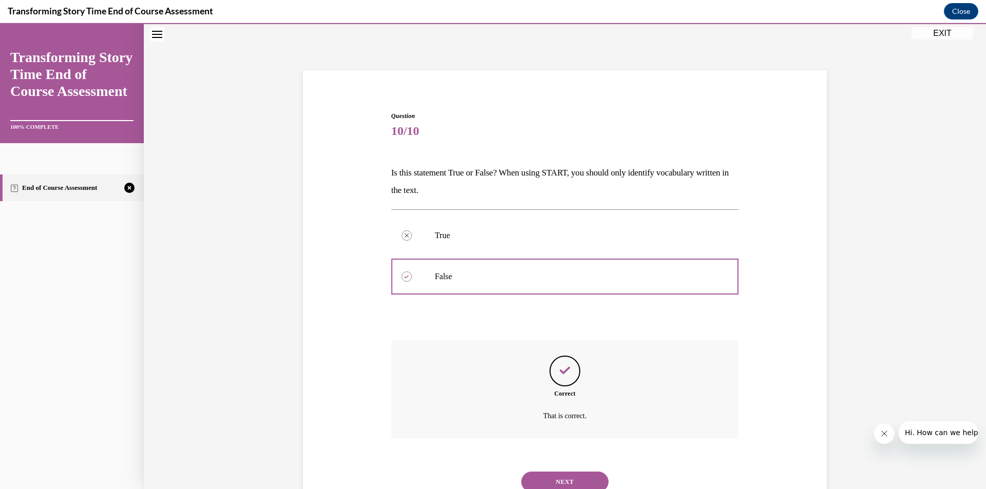
click at [560, 475] on button "NEXT" at bounding box center [564, 482] width 87 height 21
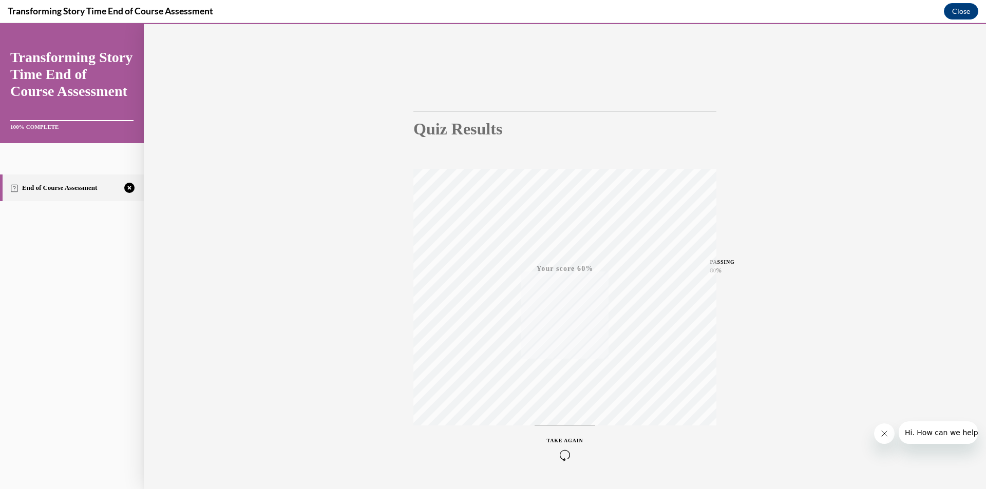
scroll to position [60, 0]
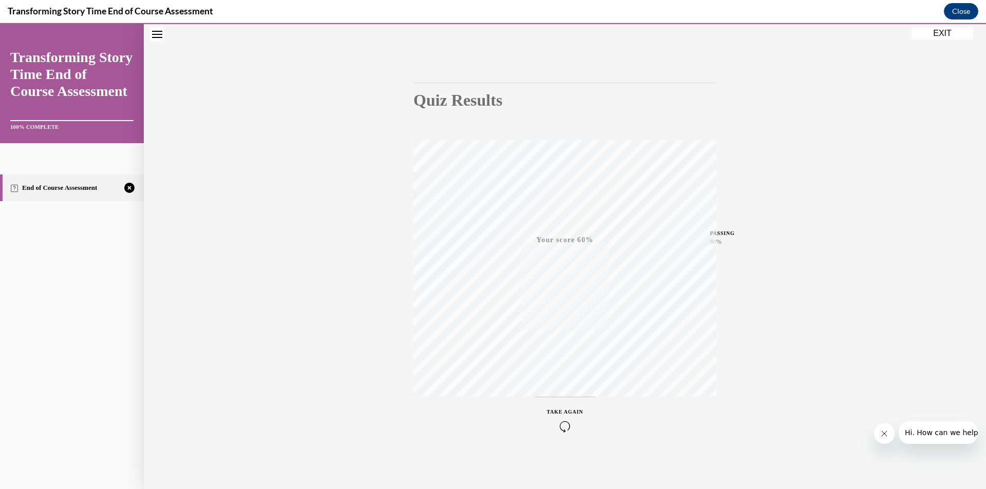
click at [557, 429] on icon "button" at bounding box center [565, 426] width 36 height 11
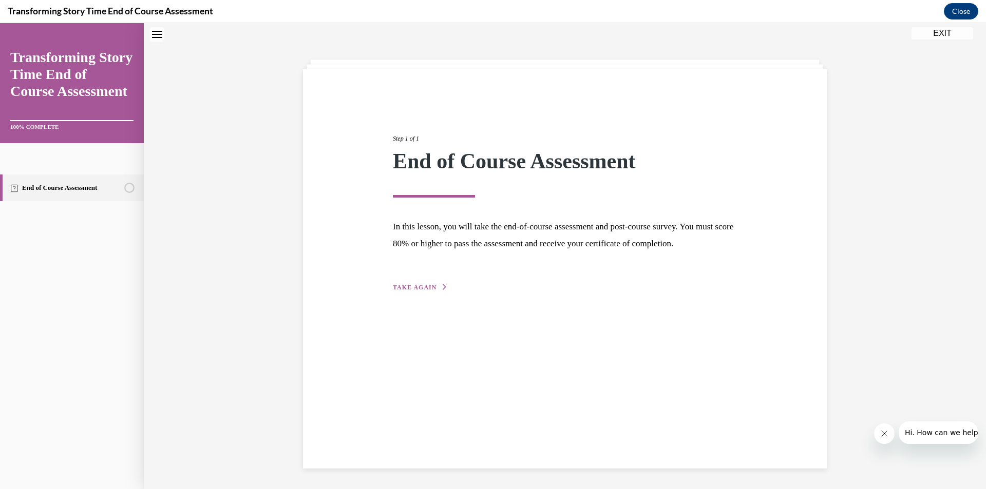
scroll to position [32, 0]
click at [426, 285] on span "TAKE AGAIN" at bounding box center [415, 287] width 44 height 7
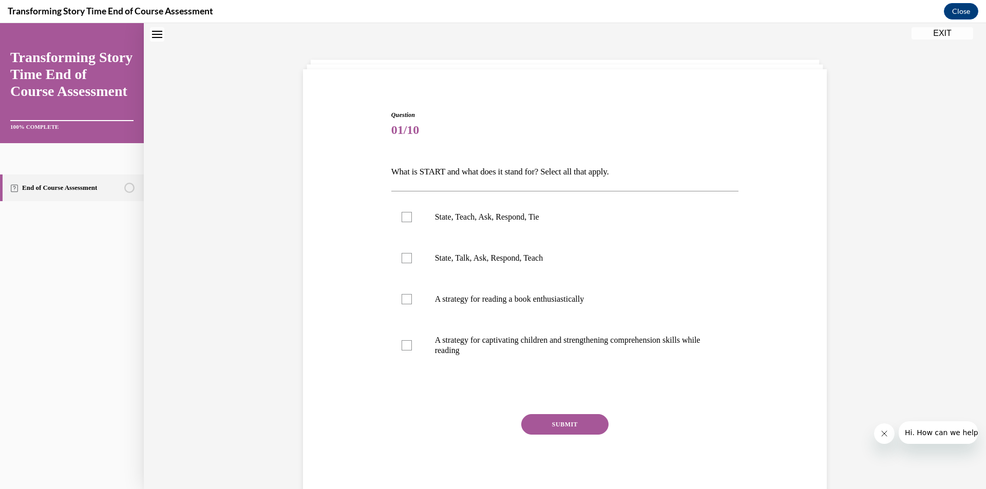
scroll to position [31, 0]
click at [402, 215] on div at bounding box center [407, 218] width 10 height 10
click at [402, 215] on input "State, Teach, Ask, Respond, Tie" at bounding box center [407, 218] width 10 height 10
checkbox input "true"
click at [404, 345] on div at bounding box center [407, 346] width 10 height 10
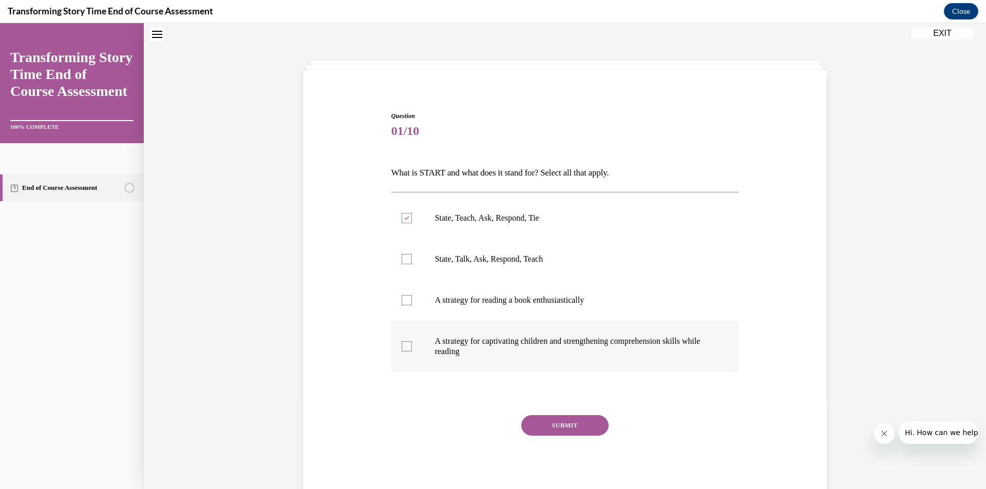
click at [404, 345] on input "A strategy for captivating children and strengthening comprehension skills whil…" at bounding box center [407, 346] width 10 height 10
checkbox input "true"
click at [545, 417] on button "SUBMIT" at bounding box center [564, 425] width 87 height 21
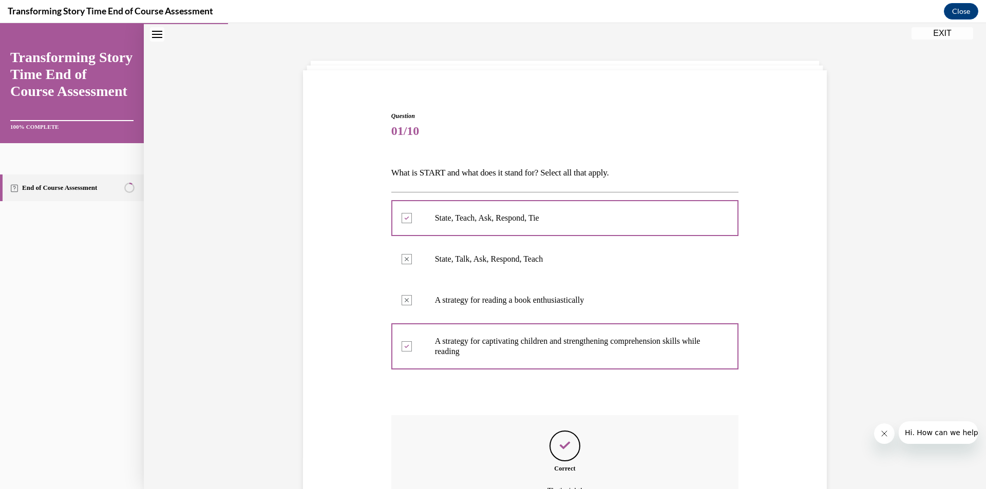
scroll to position [145, 0]
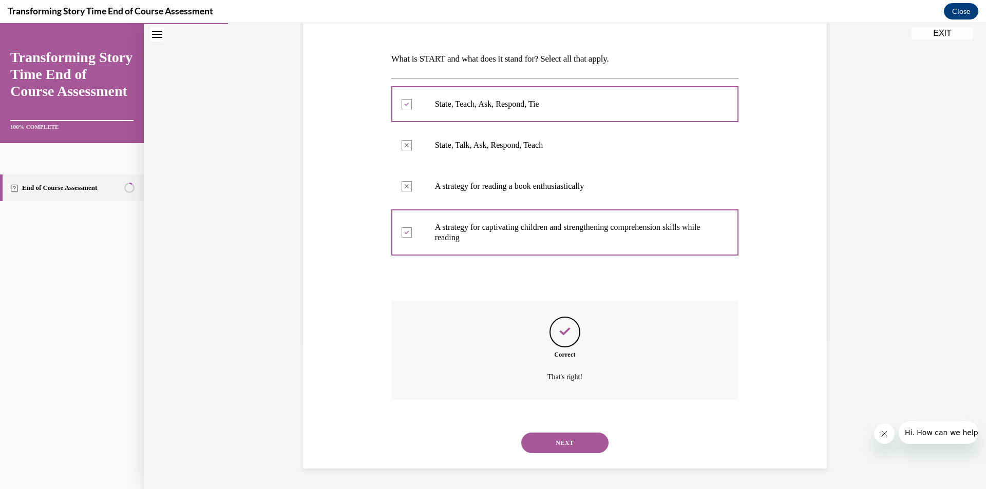
click at [566, 441] on button "NEXT" at bounding box center [564, 443] width 87 height 21
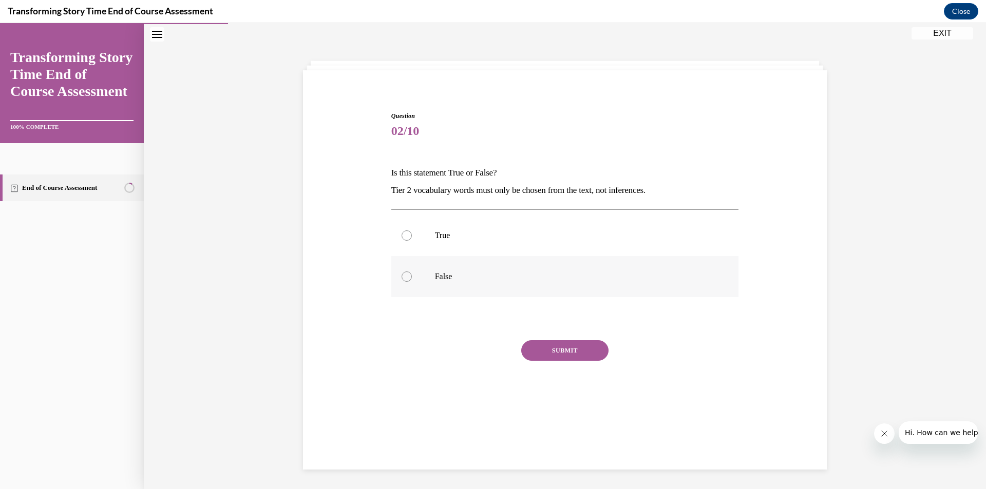
drag, startPoint x: 400, startPoint y: 275, endPoint x: 418, endPoint y: 292, distance: 24.7
click at [402, 275] on div at bounding box center [407, 277] width 10 height 10
click at [402, 275] on input "False" at bounding box center [407, 277] width 10 height 10
radio input "true"
click at [562, 344] on button "SUBMIT" at bounding box center [564, 350] width 87 height 21
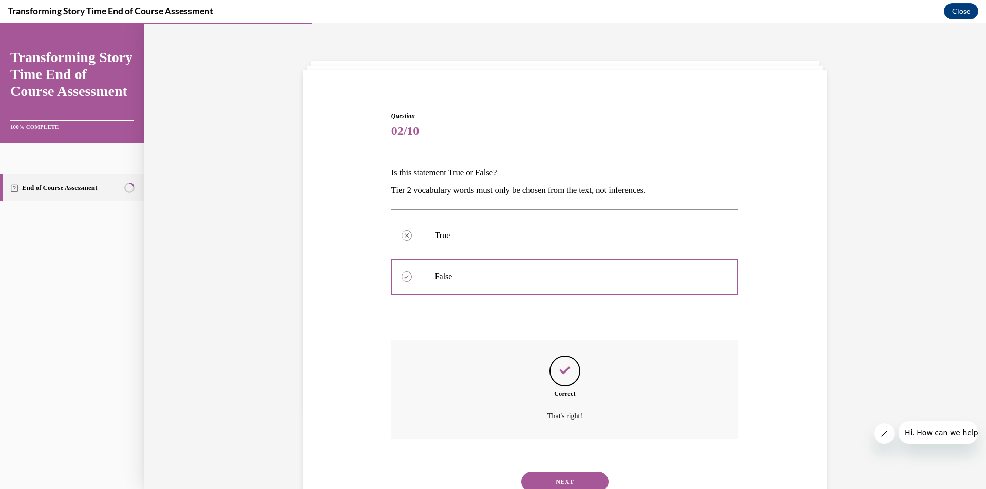
scroll to position [70, 0]
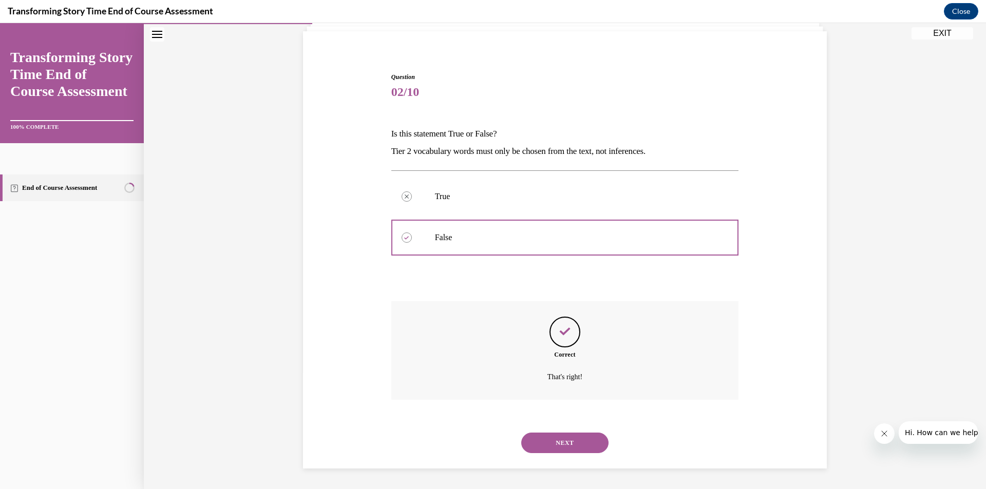
click at [557, 442] on button "NEXT" at bounding box center [564, 443] width 87 height 21
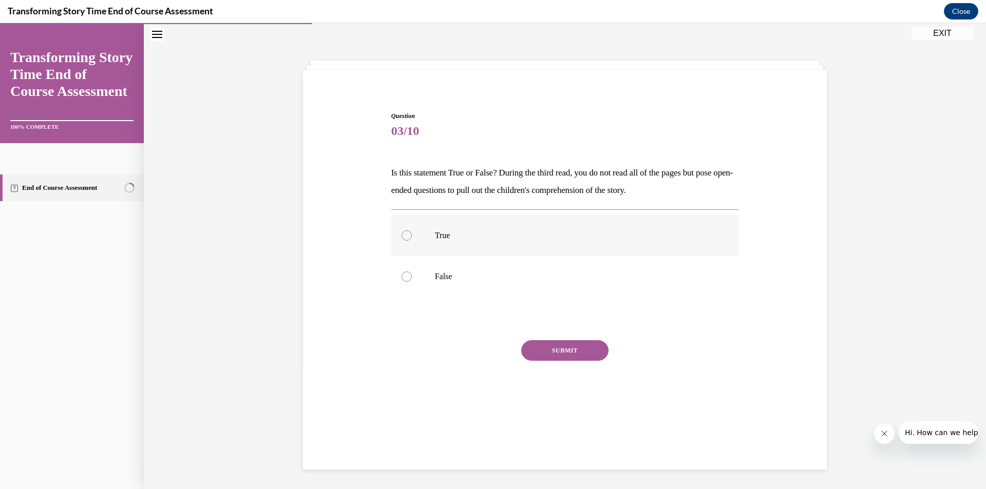
click at [399, 229] on label "True" at bounding box center [565, 235] width 348 height 41
click at [402, 231] on input "True" at bounding box center [407, 236] width 10 height 10
radio input "true"
click at [553, 348] on button "SUBMIT" at bounding box center [564, 350] width 87 height 21
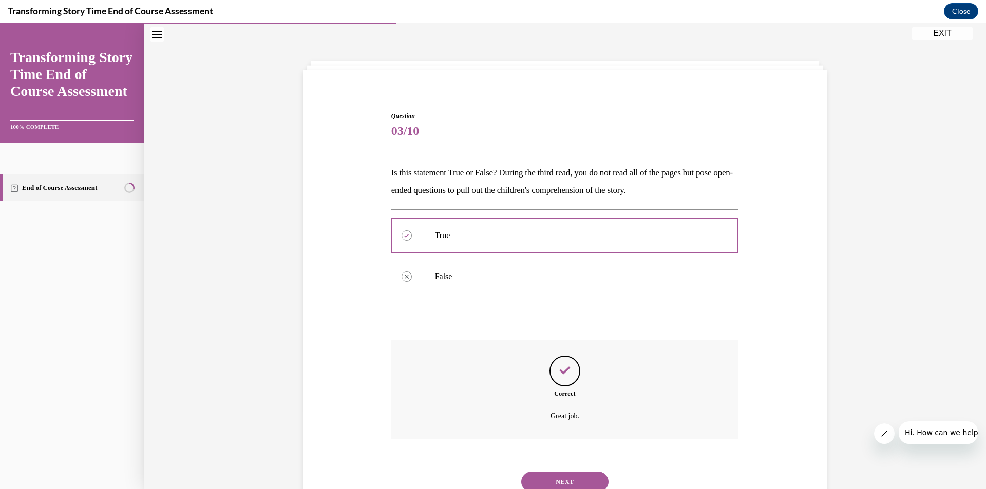
click at [580, 471] on div "NEXT" at bounding box center [565, 482] width 348 height 41
click at [578, 478] on button "NEXT" at bounding box center [564, 482] width 87 height 21
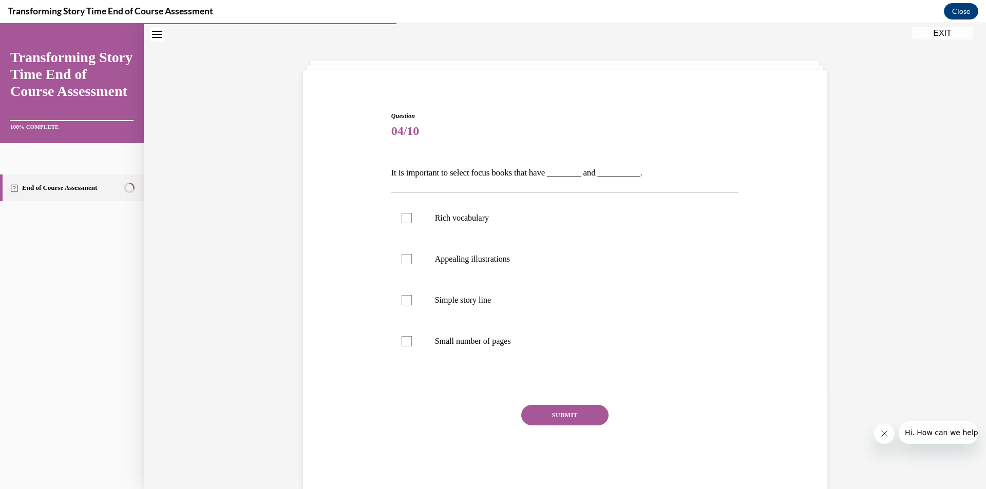
scroll to position [32, 0]
click at [404, 217] on div at bounding box center [407, 217] width 10 height 10
click at [404, 217] on input "Rich vocabulary" at bounding box center [407, 217] width 10 height 10
checkbox input "true"
click at [402, 260] on div at bounding box center [407, 258] width 10 height 10
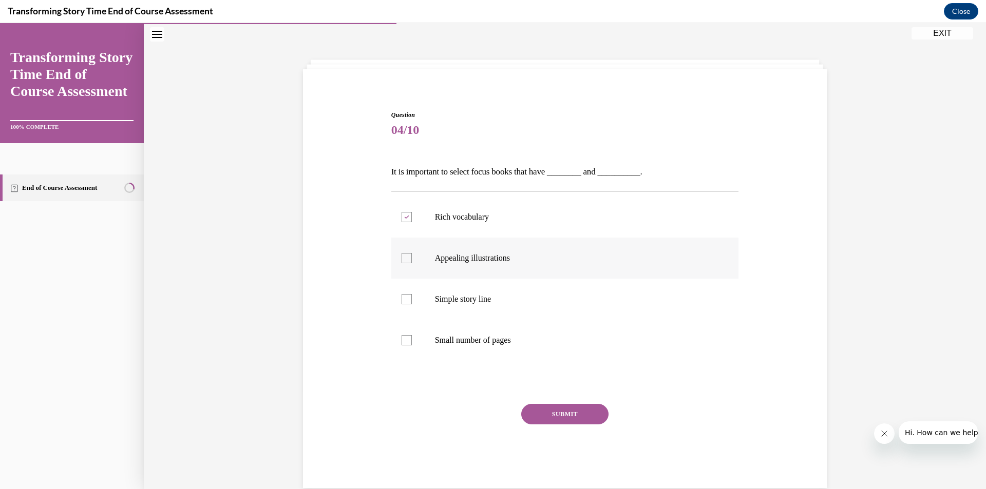
click at [402, 260] on input "Appealing illustrations" at bounding box center [407, 258] width 10 height 10
checkbox input "true"
click at [580, 413] on button "SUBMIT" at bounding box center [564, 414] width 87 height 21
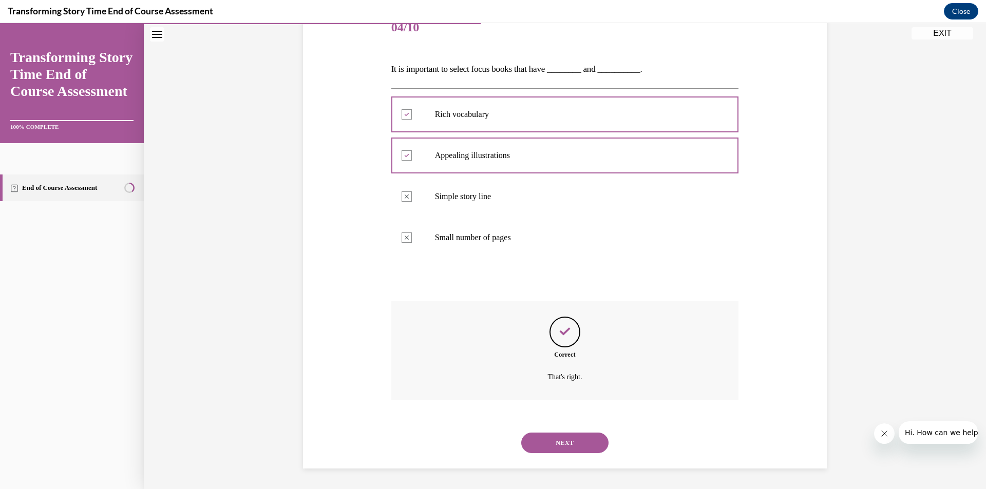
click at [582, 448] on button "NEXT" at bounding box center [564, 443] width 87 height 21
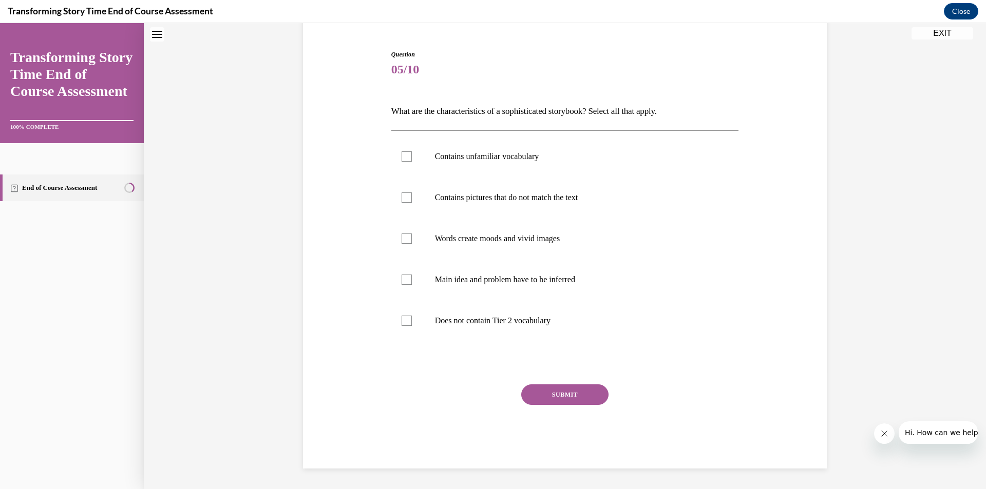
scroll to position [31, 0]
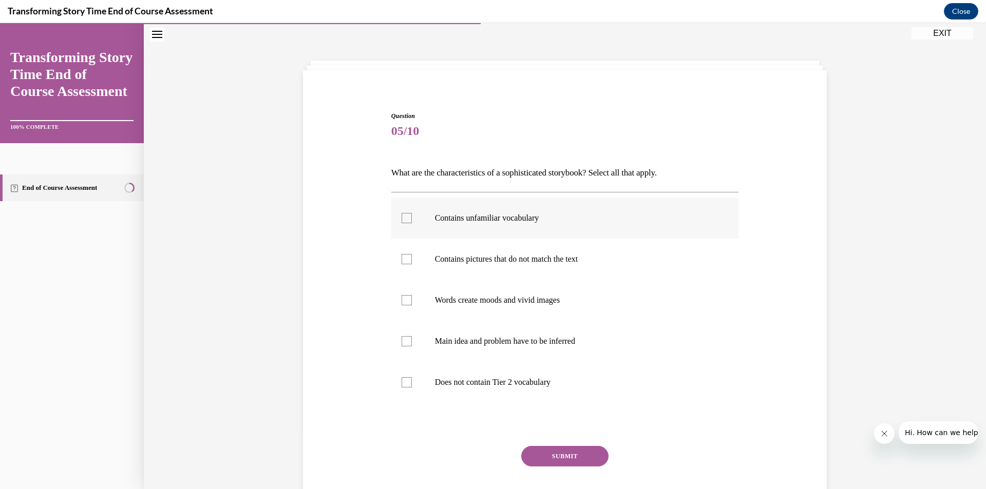
click at [402, 219] on div at bounding box center [407, 218] width 10 height 10
click at [402, 219] on input "Contains unfamiliar vocabulary" at bounding box center [407, 218] width 10 height 10
checkbox input "true"
click at [403, 262] on div at bounding box center [407, 259] width 10 height 10
click at [403, 262] on input "Contains pictures that do not match the text" at bounding box center [407, 259] width 10 height 10
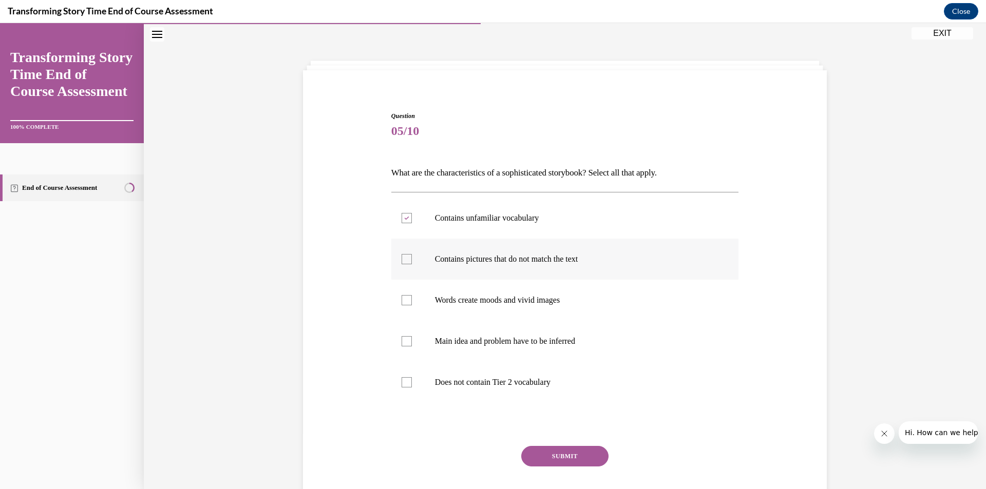
checkbox input "true"
click at [404, 300] on div at bounding box center [407, 300] width 10 height 10
click at [404, 300] on input "Words create moods and vivid images" at bounding box center [407, 300] width 10 height 10
checkbox input "true"
click at [402, 342] on div at bounding box center [407, 341] width 10 height 10
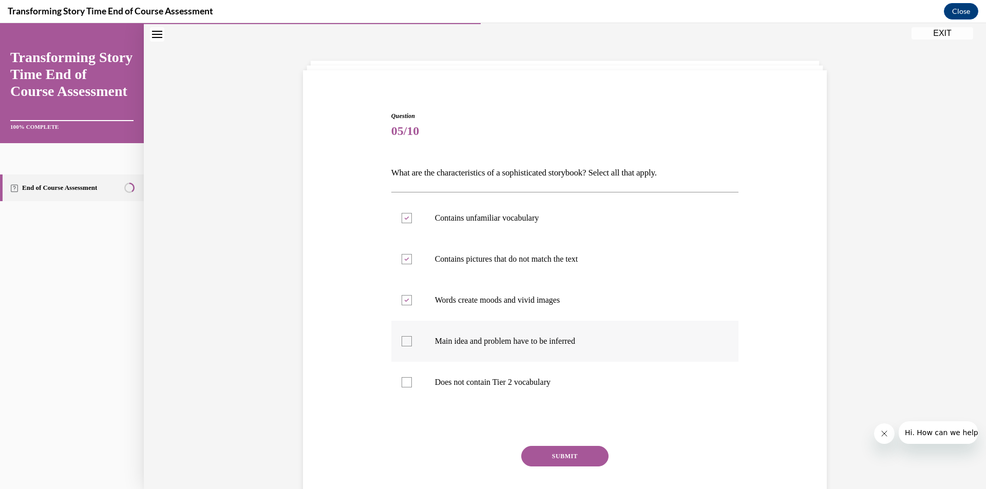
click at [402, 342] on input "Main idea and problem have to be inferred" at bounding box center [407, 341] width 10 height 10
checkbox input "true"
click at [553, 452] on button "SUBMIT" at bounding box center [564, 456] width 87 height 21
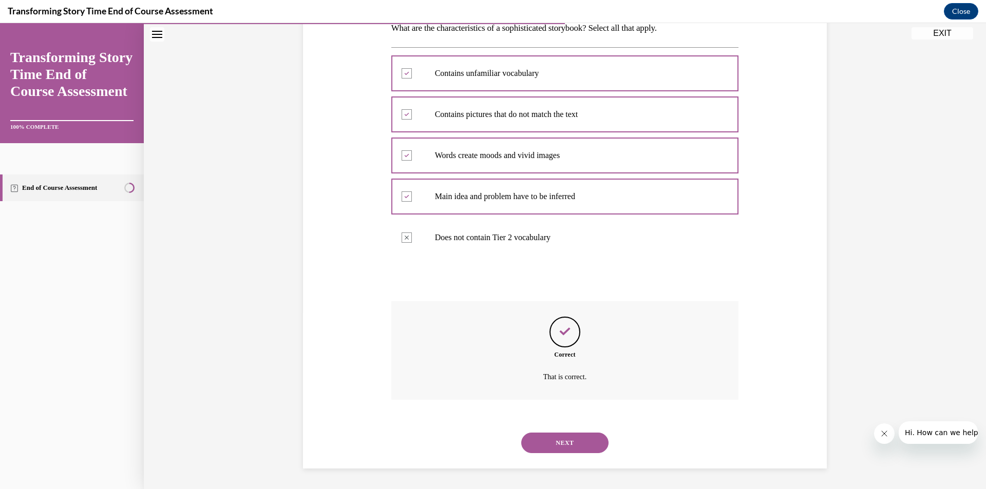
click at [553, 452] on button "NEXT" at bounding box center [564, 443] width 87 height 21
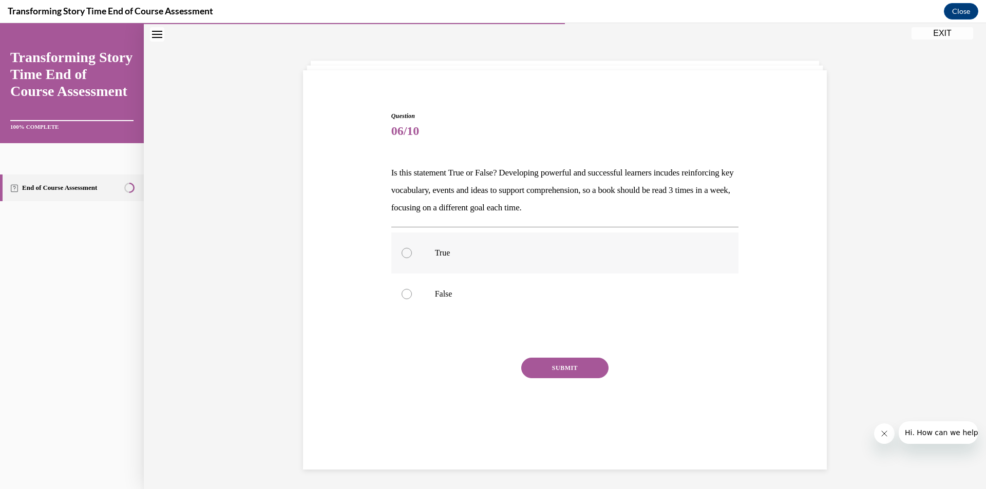
click at [395, 255] on label "True" at bounding box center [565, 253] width 348 height 41
click at [402, 255] on input "True" at bounding box center [407, 253] width 10 height 10
radio input "true"
click at [403, 251] on div at bounding box center [407, 253] width 10 height 10
click at [403, 251] on input "True" at bounding box center [407, 253] width 10 height 10
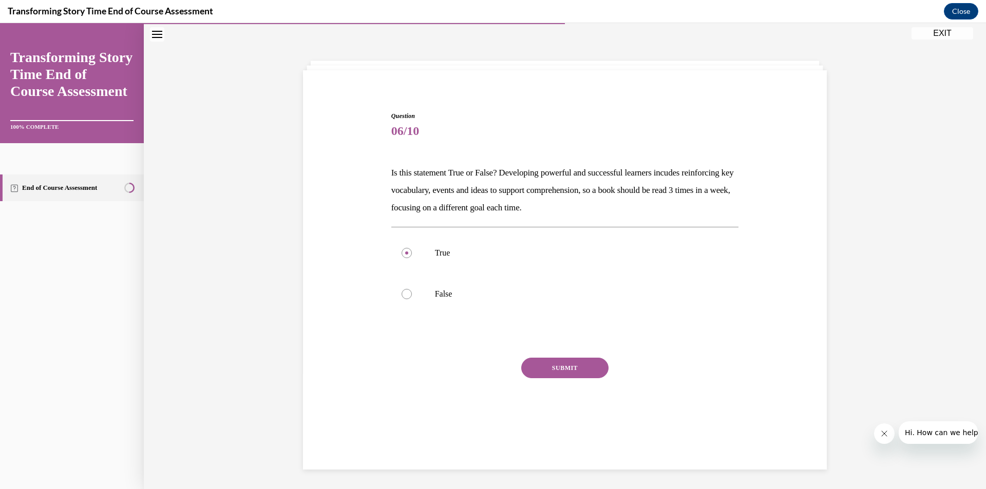
click at [552, 370] on button "SUBMIT" at bounding box center [564, 368] width 87 height 21
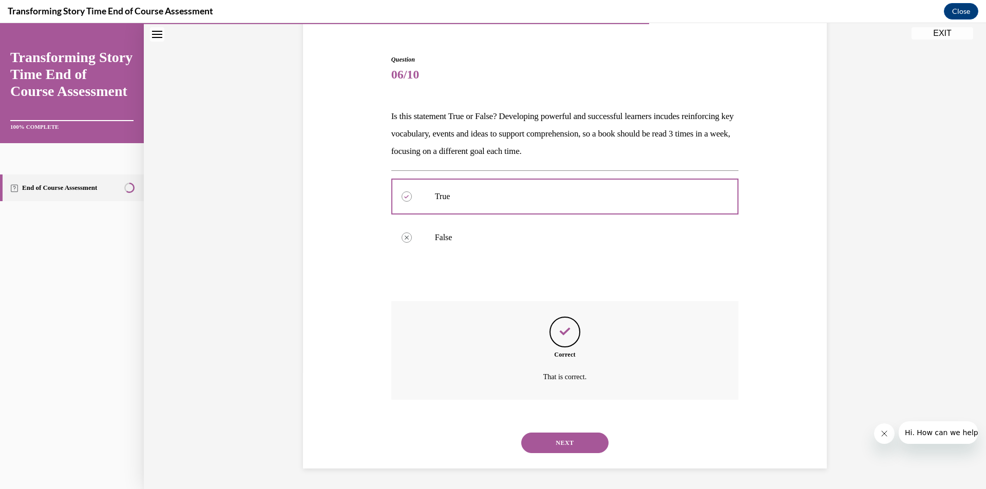
click at [546, 447] on button "NEXT" at bounding box center [564, 443] width 87 height 21
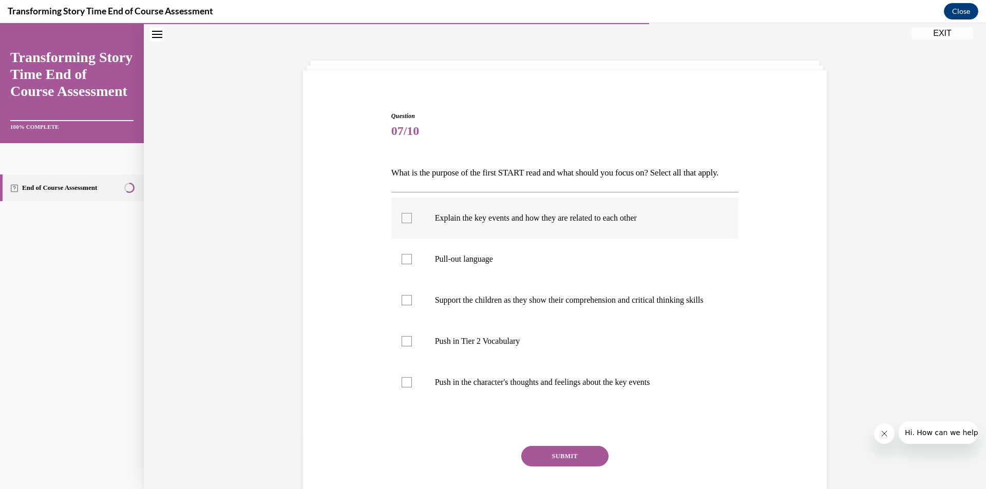
click at [404, 223] on div at bounding box center [407, 218] width 10 height 10
click at [404, 223] on input "Explain the key events and how they are related to each other" at bounding box center [407, 218] width 10 height 10
checkbox input "true"
click at [402, 347] on div at bounding box center [407, 341] width 10 height 10
click at [402, 347] on input "Push in Tier 2 Vocabulary" at bounding box center [407, 341] width 10 height 10
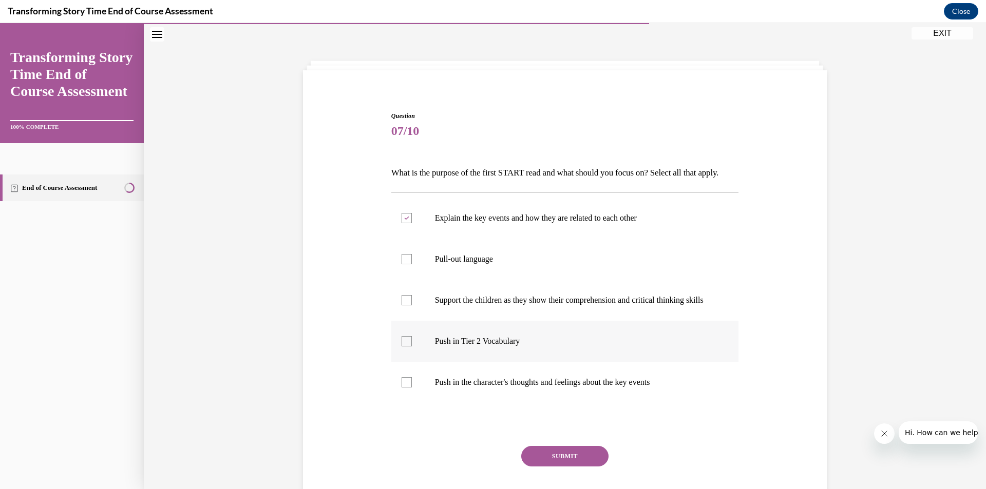
checkbox input "true"
click at [566, 467] on button "SUBMIT" at bounding box center [564, 456] width 87 height 21
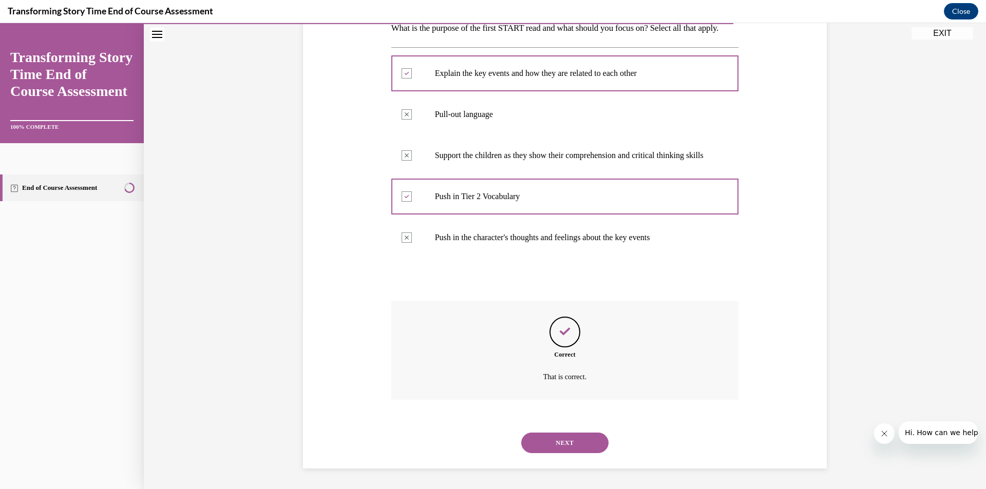
click at [576, 439] on button "NEXT" at bounding box center [564, 443] width 87 height 21
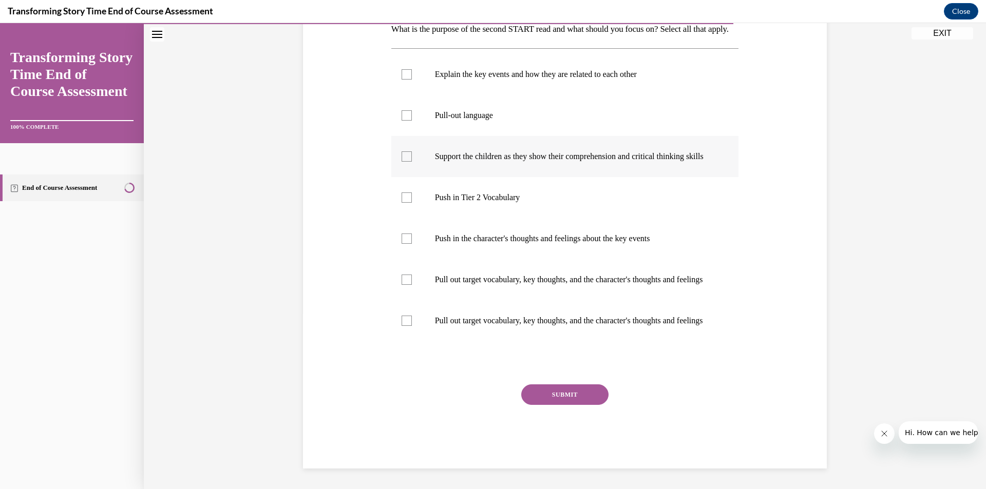
scroll to position [141, 0]
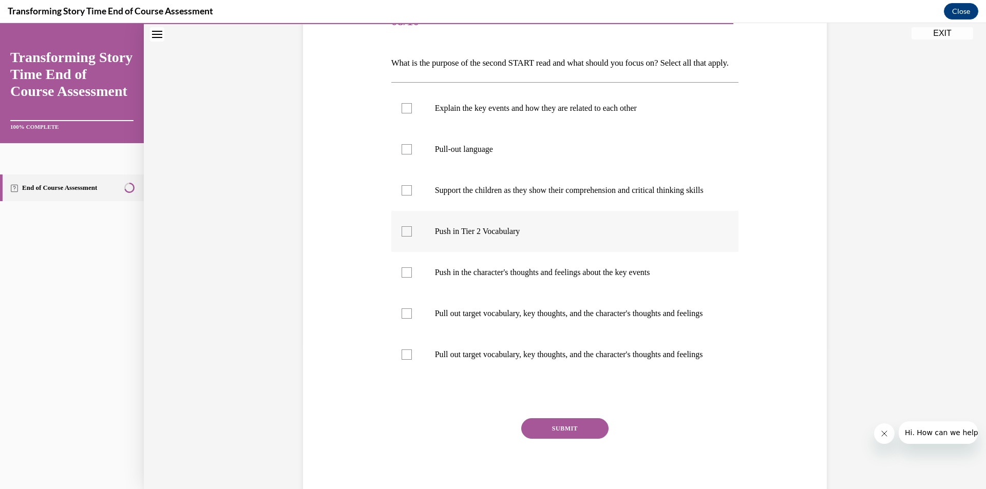
click at [406, 237] on div at bounding box center [407, 231] width 10 height 10
click at [406, 237] on input "Push in Tier 2 Vocabulary" at bounding box center [407, 231] width 10 height 10
checkbox input "true"
click at [402, 319] on div at bounding box center [407, 314] width 10 height 10
click at [402, 319] on input "Pull out target vocabulary, key thoughts, and the character's thoughts and feel…" at bounding box center [407, 314] width 10 height 10
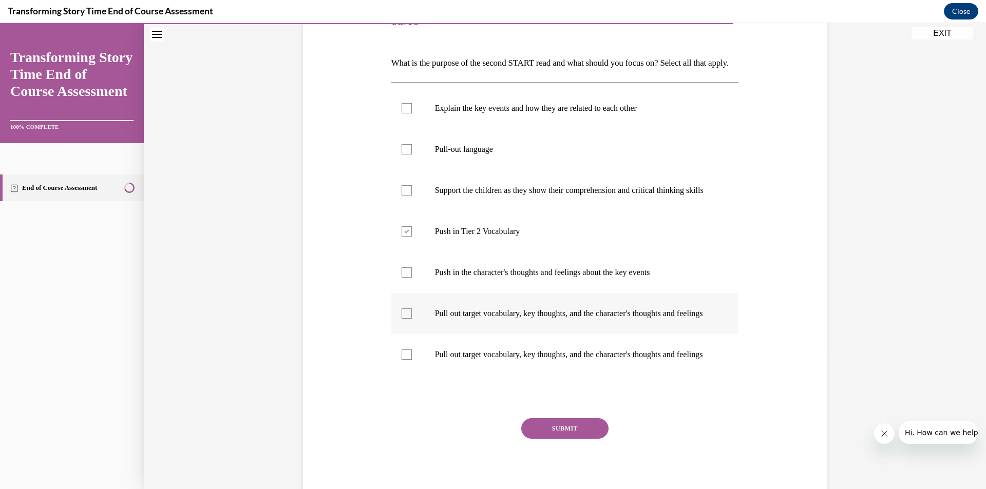
checkbox input "true"
click at [403, 360] on div at bounding box center [407, 355] width 10 height 10
click at [403, 360] on input "Pull out target vocabulary, key thoughts, and the character's thoughts and feel…" at bounding box center [407, 355] width 10 height 10
checkbox input "true"
click at [402, 278] on div at bounding box center [407, 273] width 10 height 10
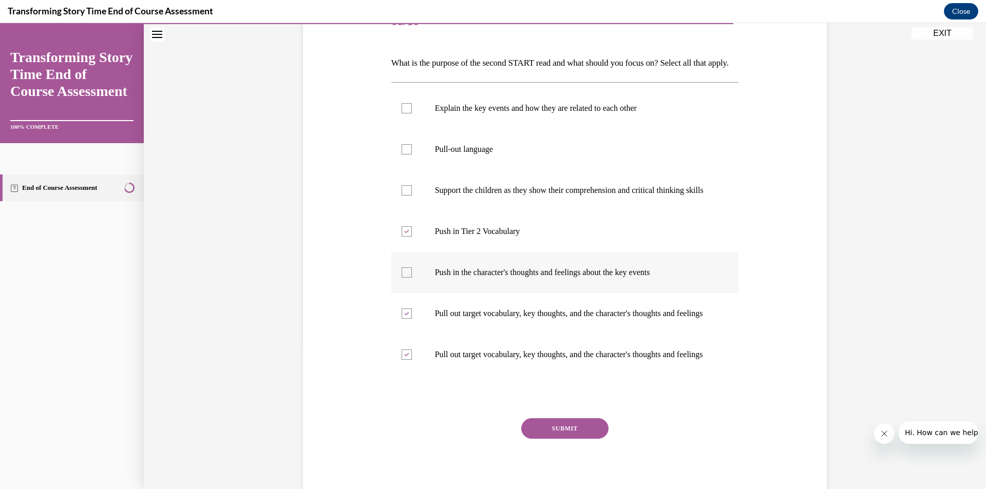
click at [402, 278] on input "Push in the character's thoughts and feelings about the key events" at bounding box center [407, 273] width 10 height 10
checkbox input "true"
click at [568, 439] on button "SUBMIT" at bounding box center [564, 428] width 87 height 21
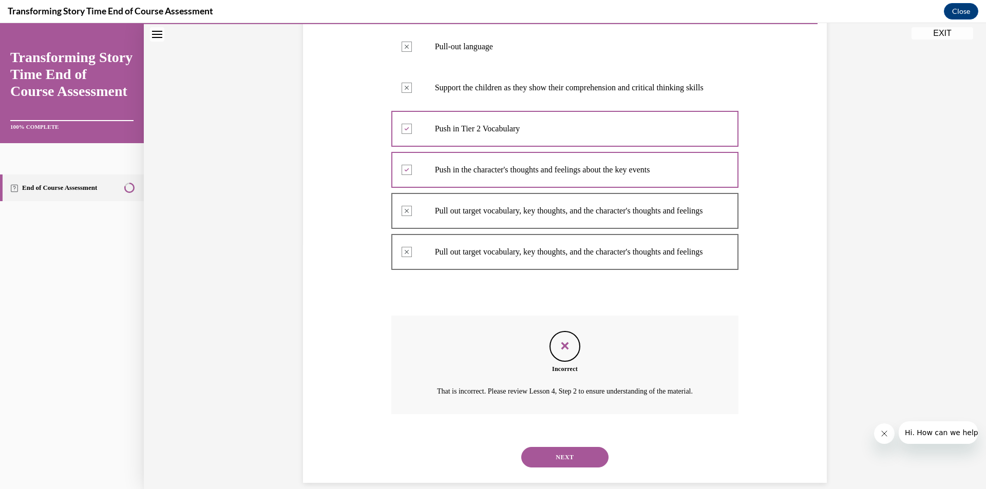
scroll to position [319, 0]
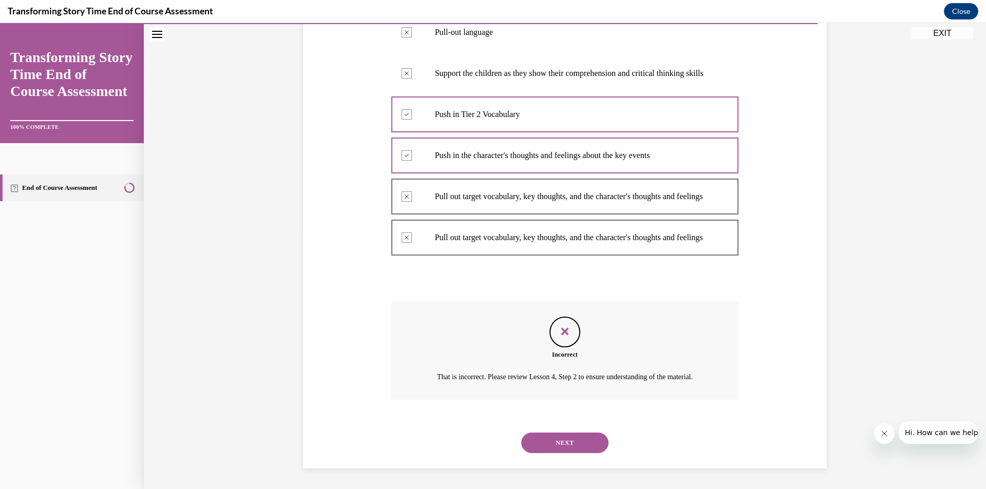
click at [582, 444] on button "NEXT" at bounding box center [564, 443] width 87 height 21
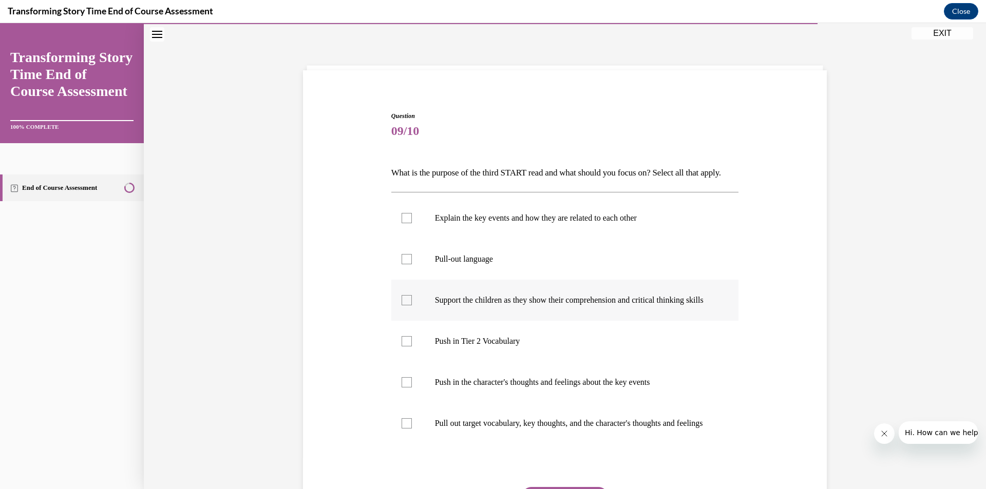
scroll to position [134, 0]
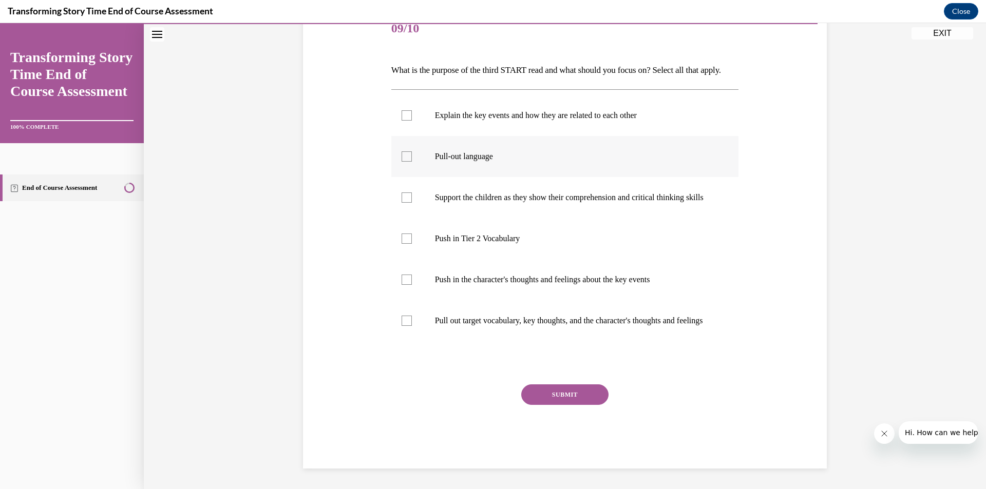
click at [403, 162] on div at bounding box center [407, 156] width 10 height 10
click at [403, 162] on input "Pull-out language" at bounding box center [407, 156] width 10 height 10
checkbox input "true"
click at [402, 203] on div at bounding box center [407, 198] width 10 height 10
click at [402, 203] on input "Support the children as they show their comprehension and critical thinking ski…" at bounding box center [407, 198] width 10 height 10
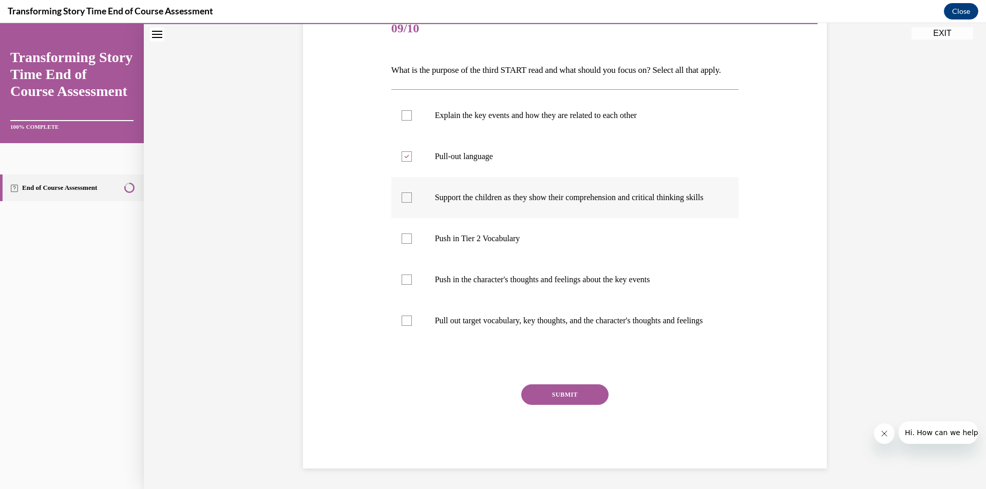
checkbox input "true"
click at [404, 326] on div at bounding box center [407, 321] width 10 height 10
click at [404, 326] on input "Pull out target vocabulary, key thoughts, and the character's thoughts and feel…" at bounding box center [407, 321] width 10 height 10
checkbox input "true"
click at [599, 405] on button "SUBMIT" at bounding box center [564, 395] width 87 height 21
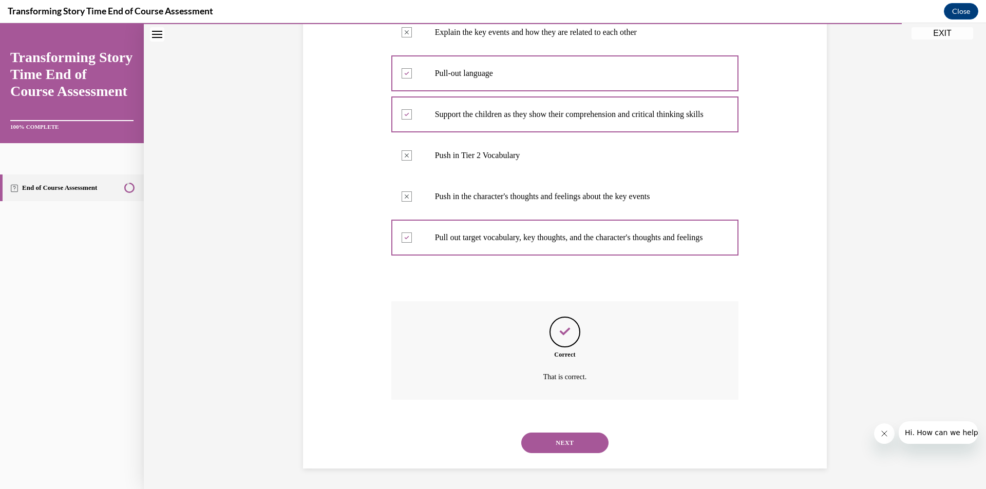
click at [589, 443] on button "NEXT" at bounding box center [564, 443] width 87 height 21
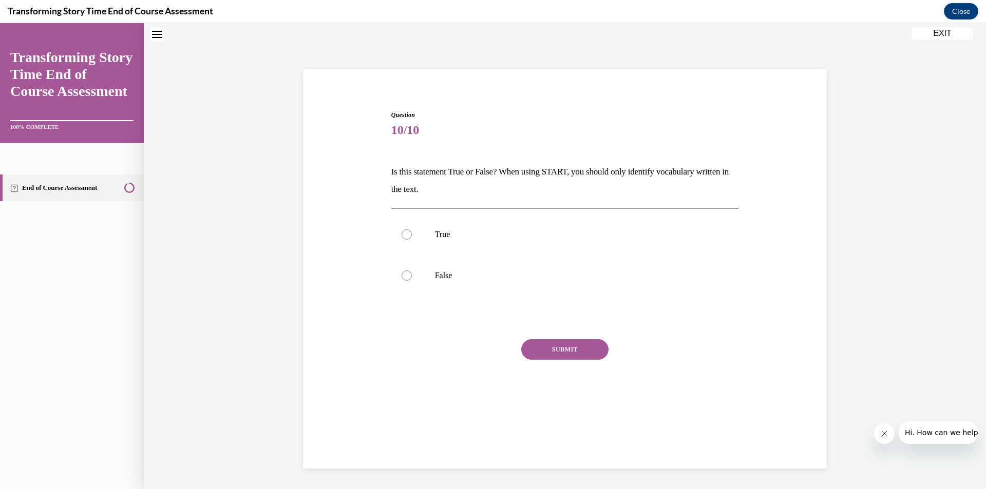
scroll to position [31, 0]
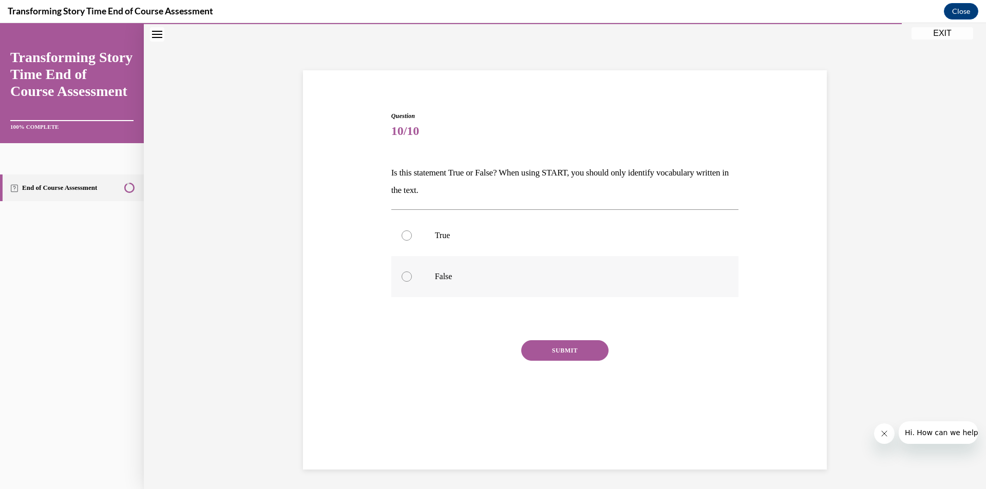
click at [403, 280] on div at bounding box center [407, 277] width 10 height 10
click at [403, 280] on input "False" at bounding box center [407, 277] width 10 height 10
radio input "true"
click at [537, 346] on button "SUBMIT" at bounding box center [564, 350] width 87 height 21
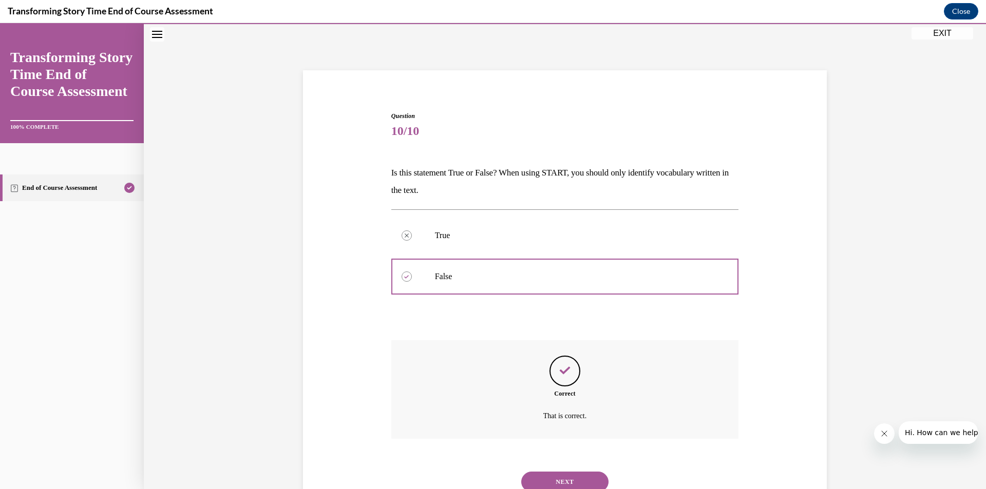
click at [569, 481] on button "NEXT" at bounding box center [564, 482] width 87 height 21
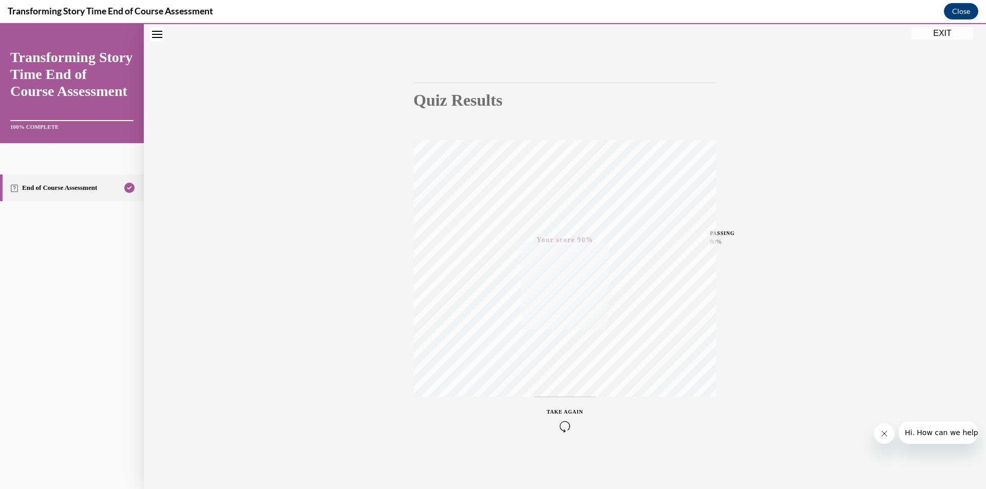
scroll to position [9, 0]
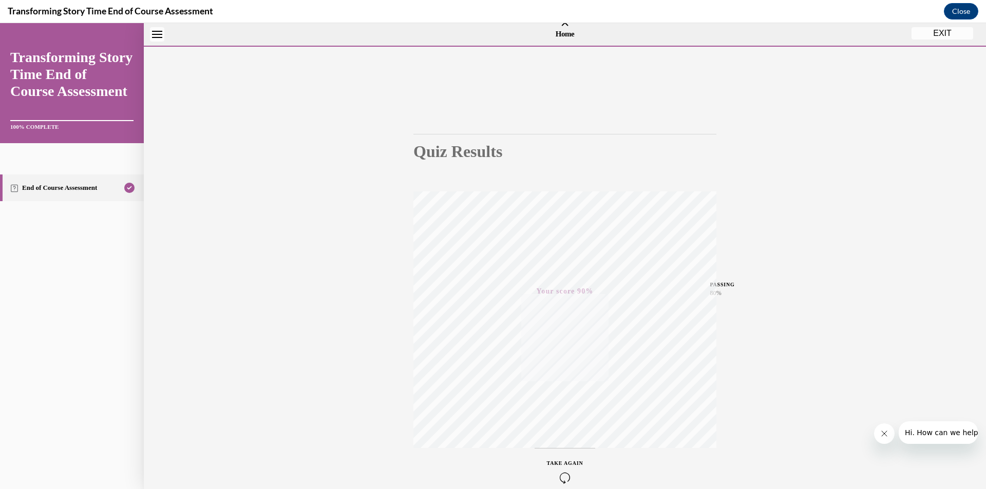
click at [937, 31] on button "EXIT" at bounding box center [942, 33] width 62 height 12
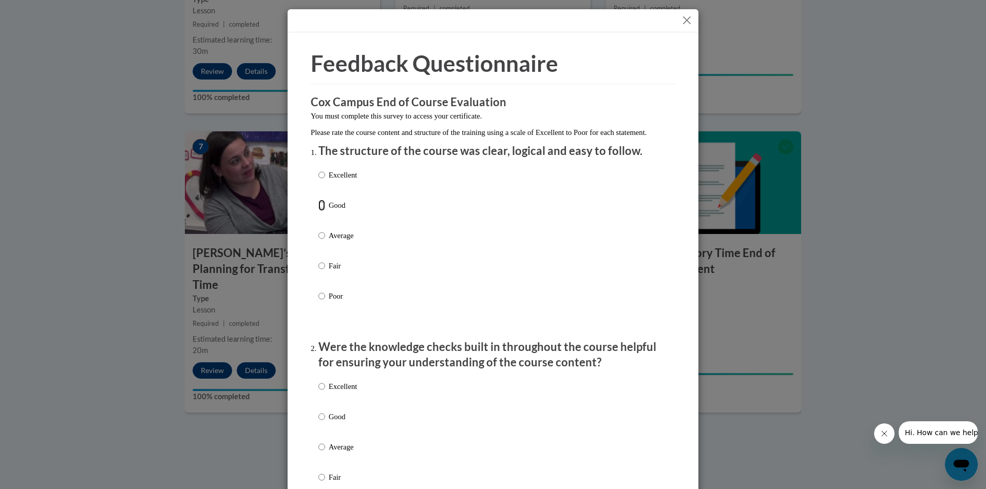
click at [318, 211] on input "Good" at bounding box center [321, 205] width 7 height 11
radio input "true"
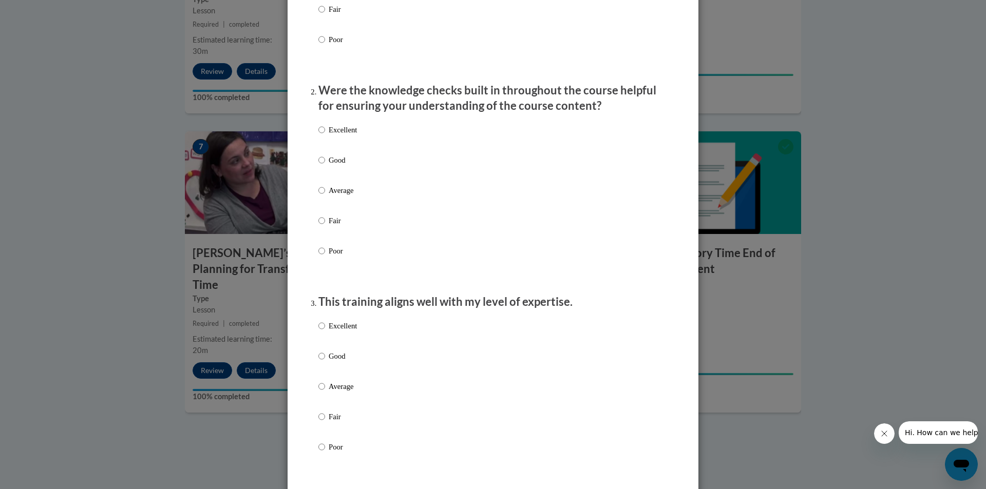
scroll to position [205, 0]
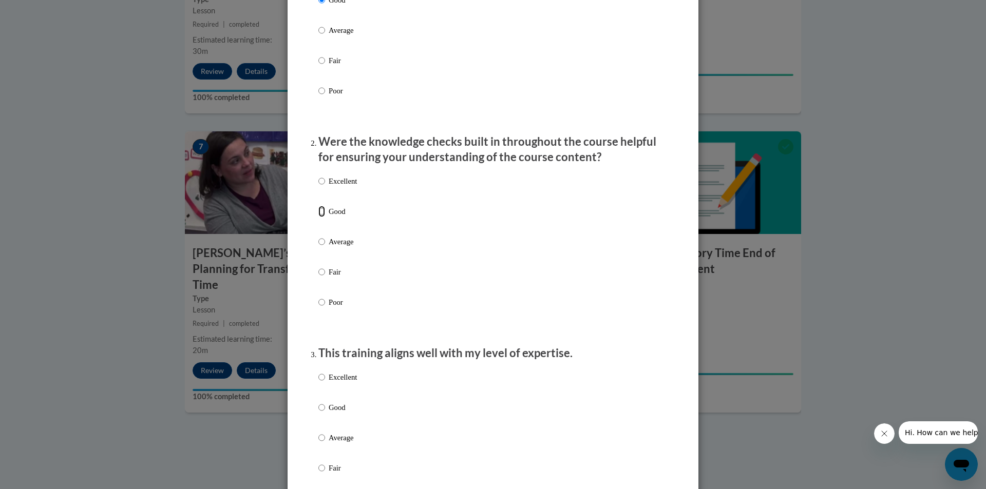
click at [318, 217] on input "Good" at bounding box center [321, 211] width 7 height 11
radio input "true"
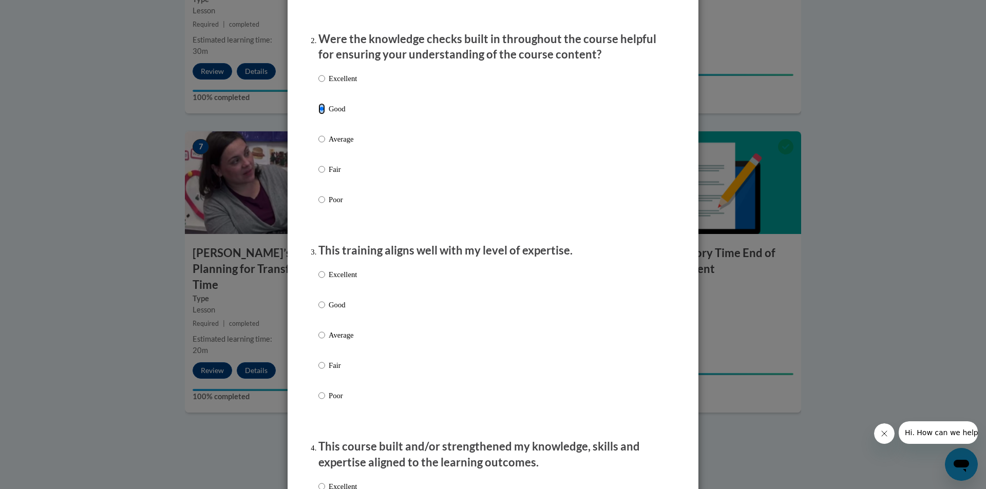
scroll to position [359, 0]
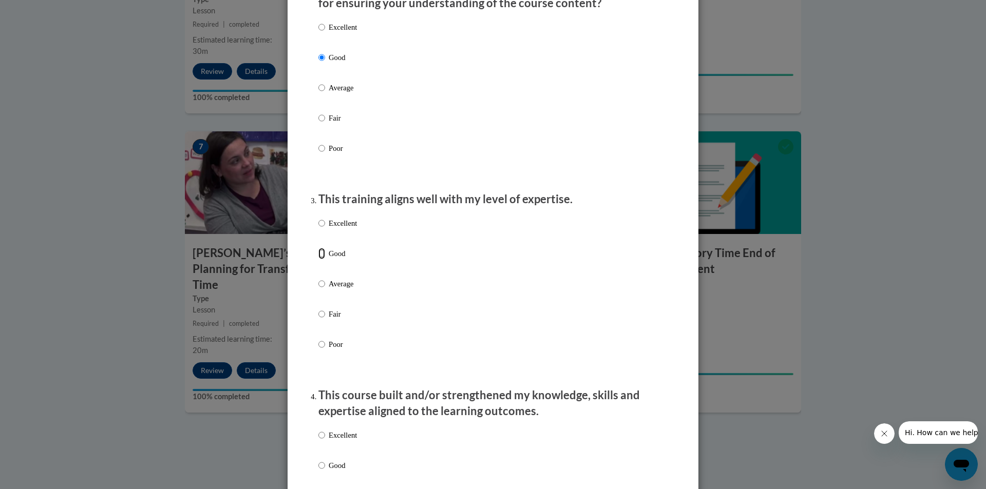
click at [319, 259] on input "Good" at bounding box center [321, 253] width 7 height 11
radio input "true"
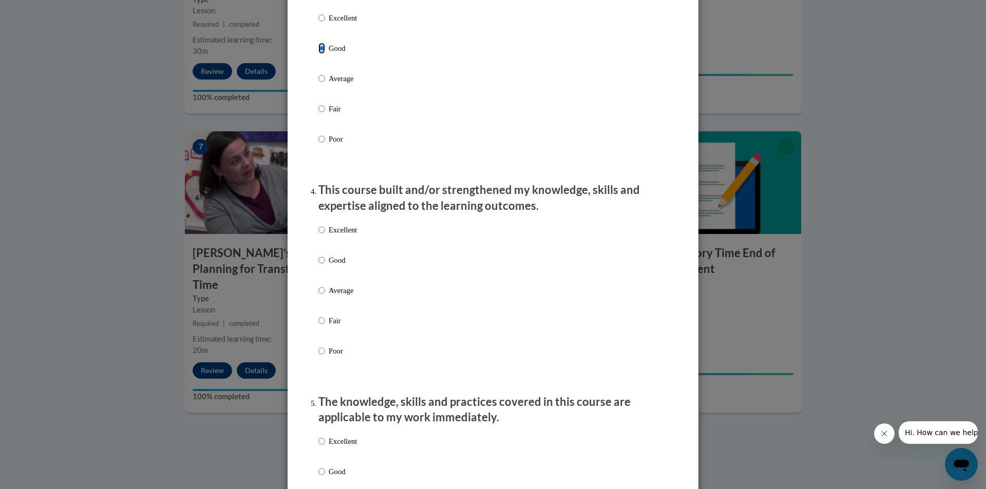
scroll to position [616, 0]
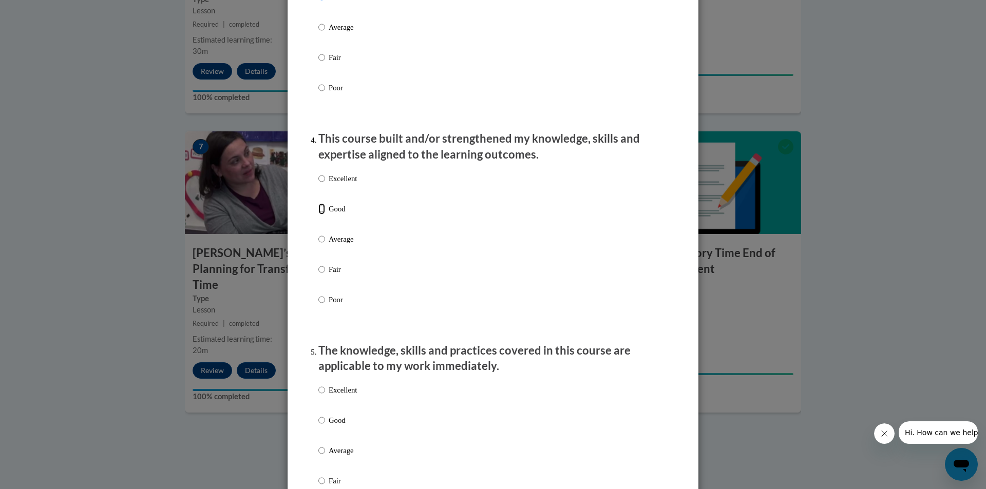
click at [319, 215] on input "Good" at bounding box center [321, 208] width 7 height 11
radio input "true"
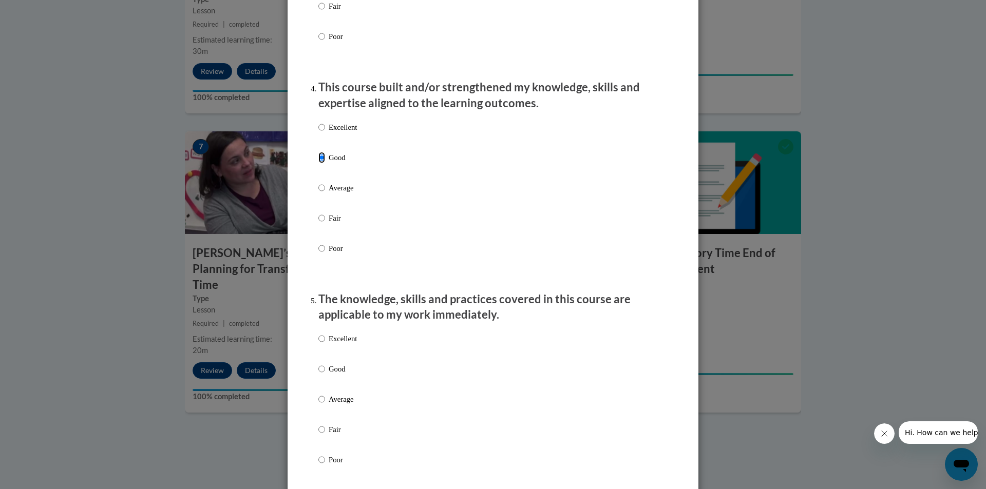
scroll to position [770, 0]
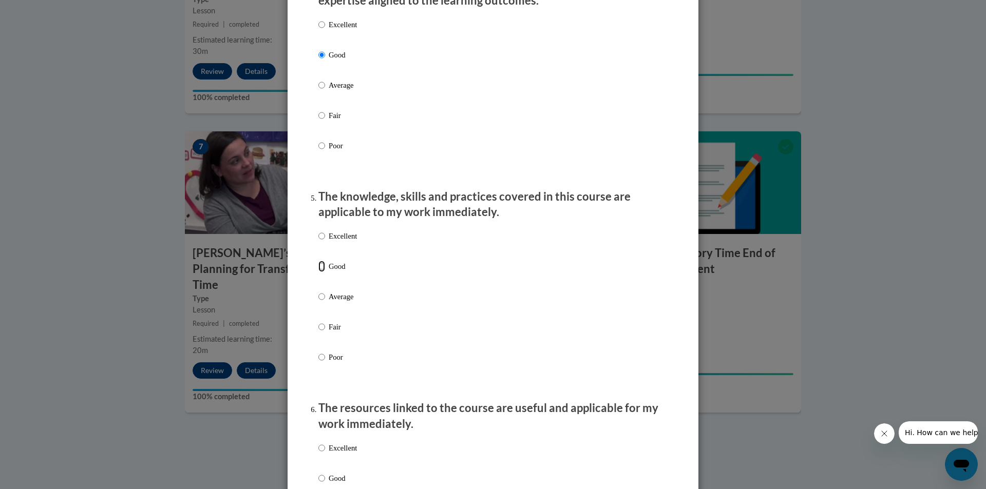
click at [318, 272] on input "Good" at bounding box center [321, 266] width 7 height 11
radio input "true"
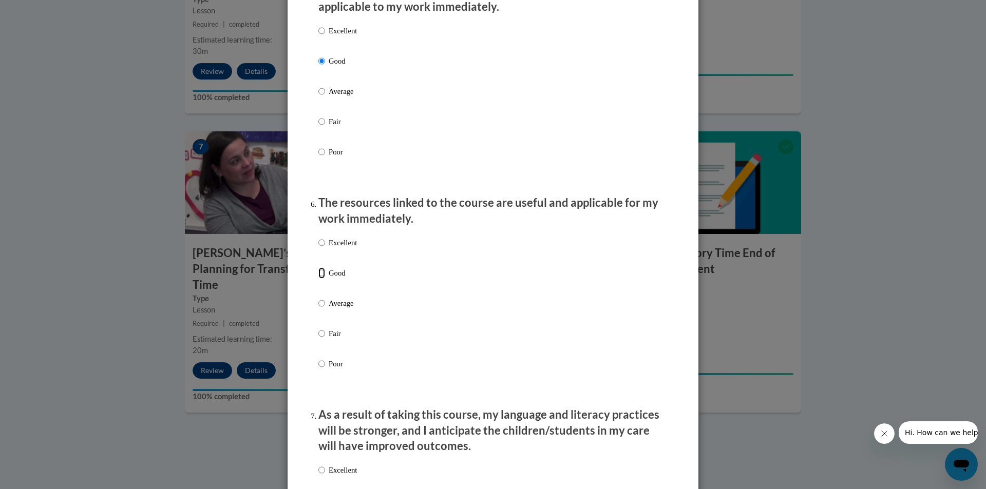
click at [318, 279] on input "Good" at bounding box center [321, 273] width 7 height 11
radio input "true"
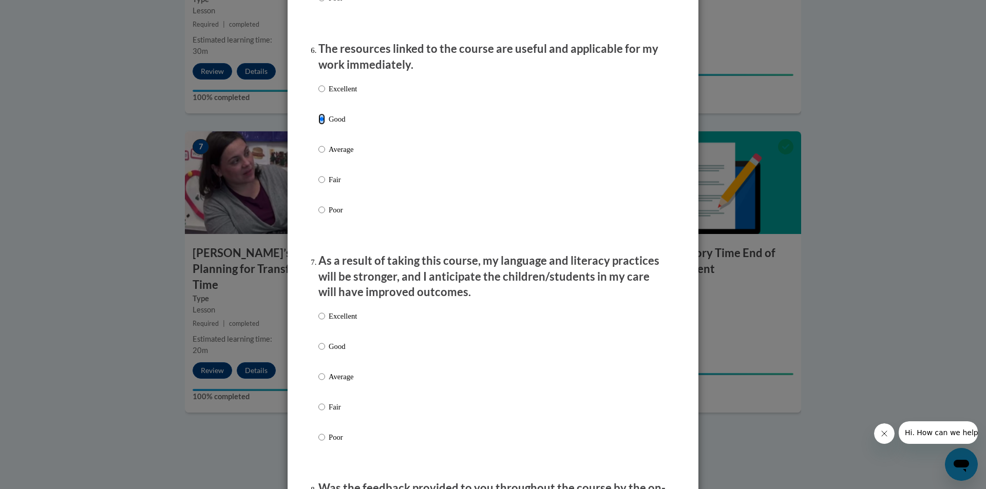
scroll to position [1181, 0]
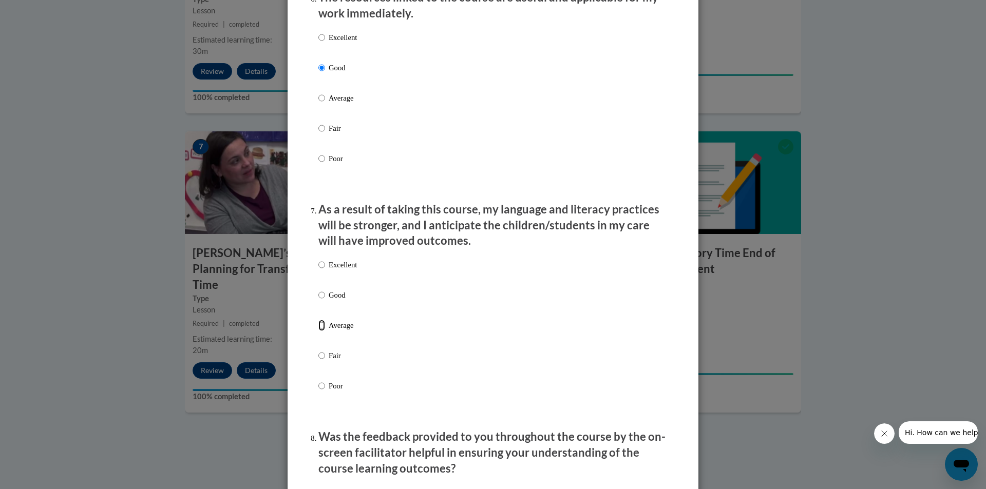
click at [318, 331] on input "Average" at bounding box center [321, 325] width 7 height 11
radio input "true"
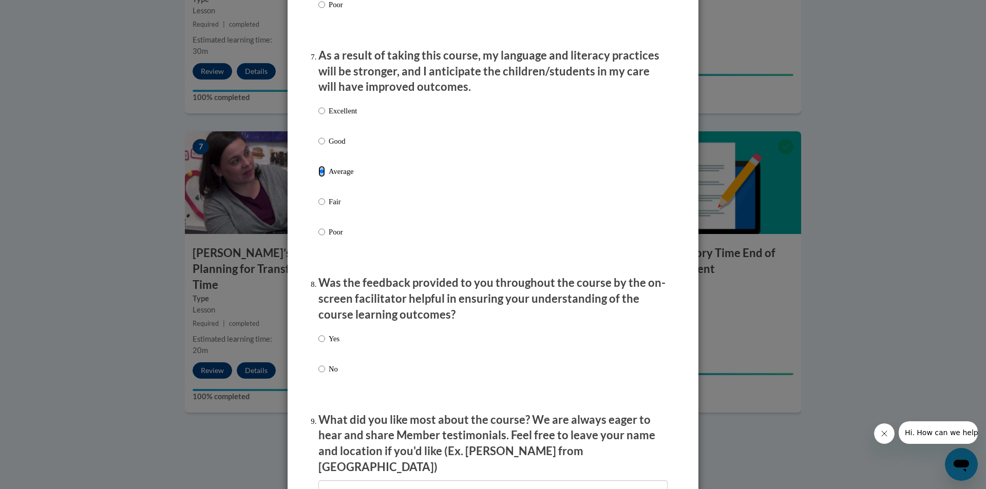
scroll to position [1386, 0]
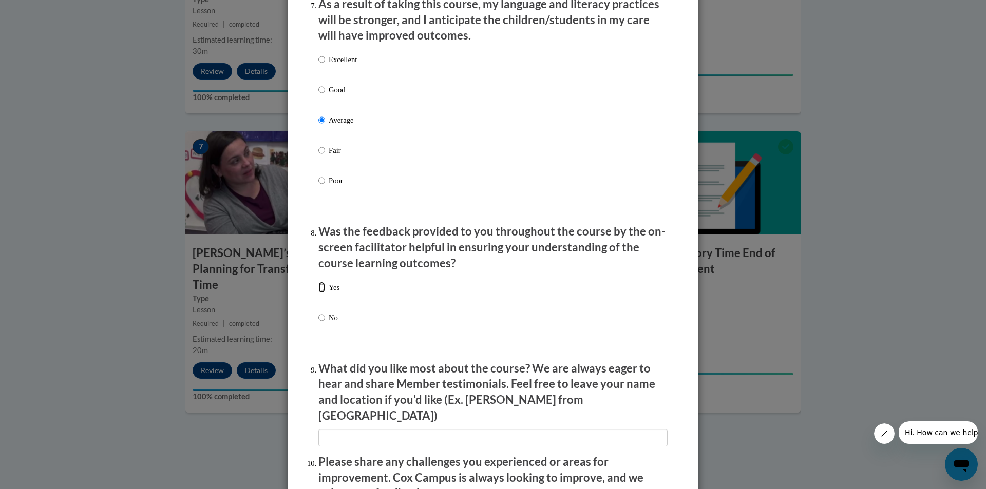
click at [320, 293] on input "Yes" at bounding box center [321, 287] width 7 height 11
radio input "true"
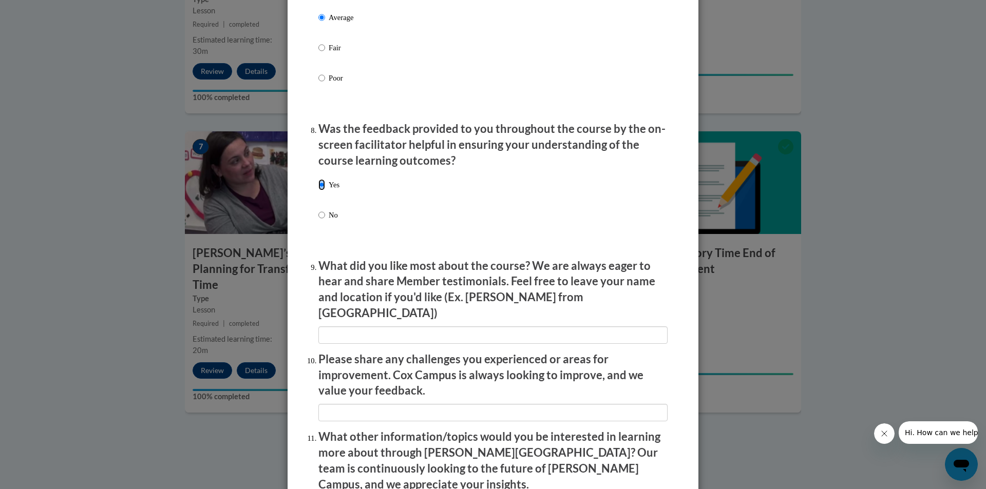
scroll to position [1643, 0]
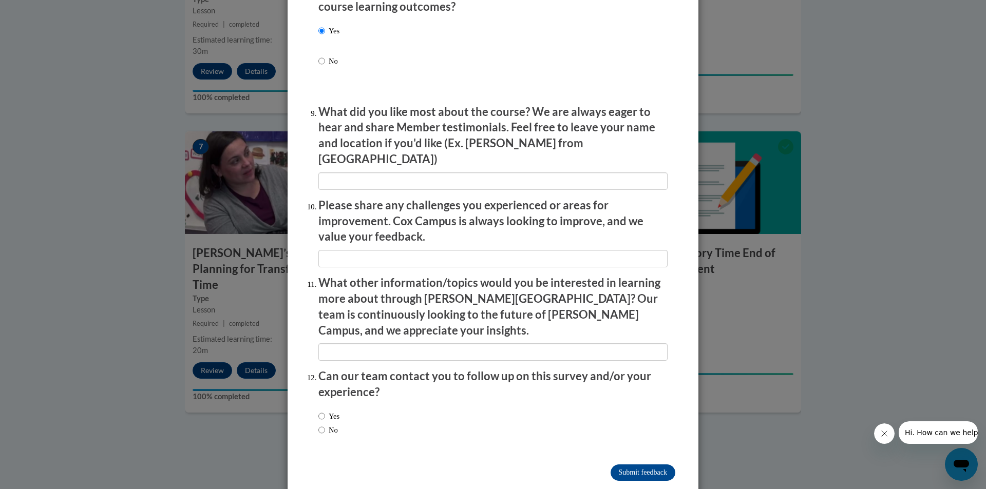
click at [332, 425] on label "No" at bounding box center [328, 430] width 20 height 11
click at [325, 425] on input "No" at bounding box center [321, 430] width 7 height 11
radio input "true"
click at [655, 465] on input "Submit feedback" at bounding box center [643, 473] width 65 height 16
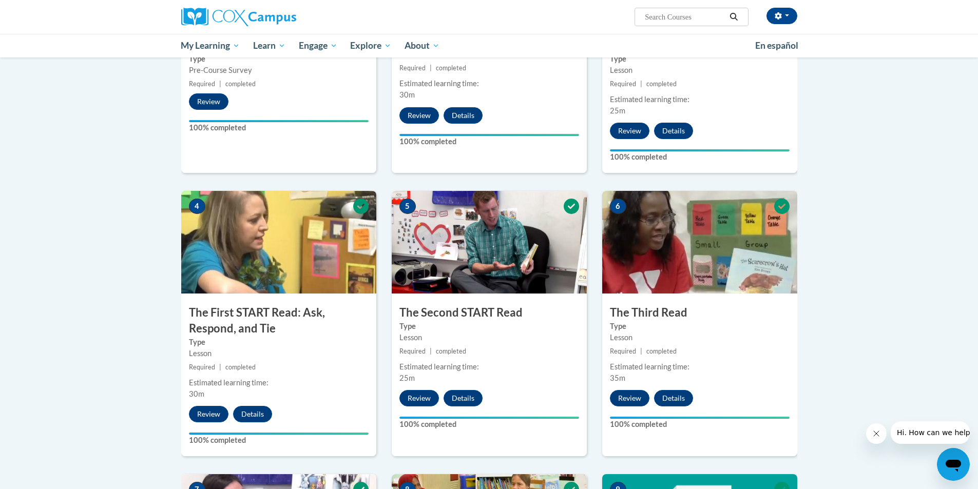
scroll to position [0, 0]
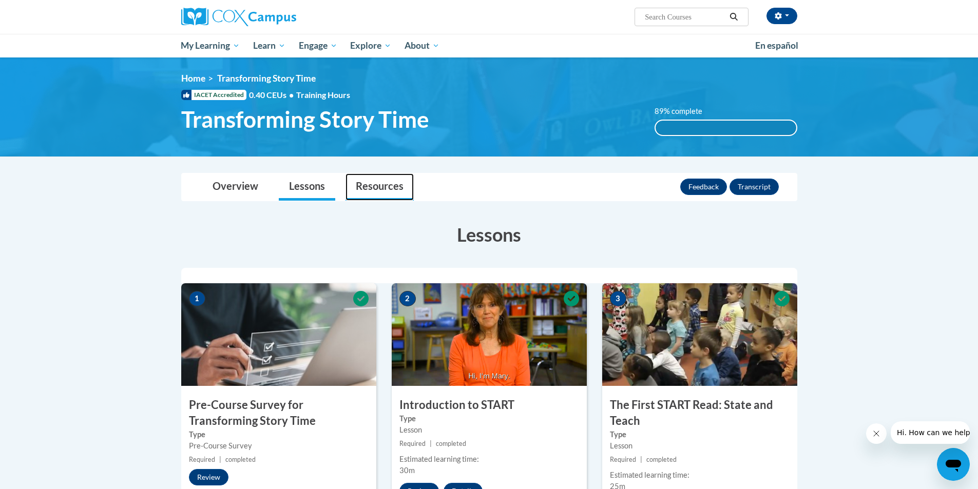
click at [395, 189] on link "Resources" at bounding box center [380, 187] width 68 height 27
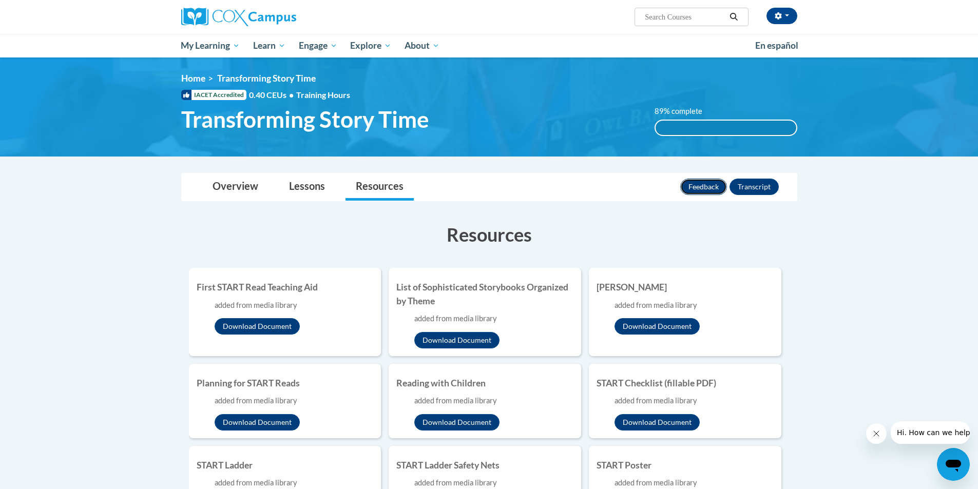
click at [690, 187] on button "Feedback" at bounding box center [703, 187] width 47 height 16
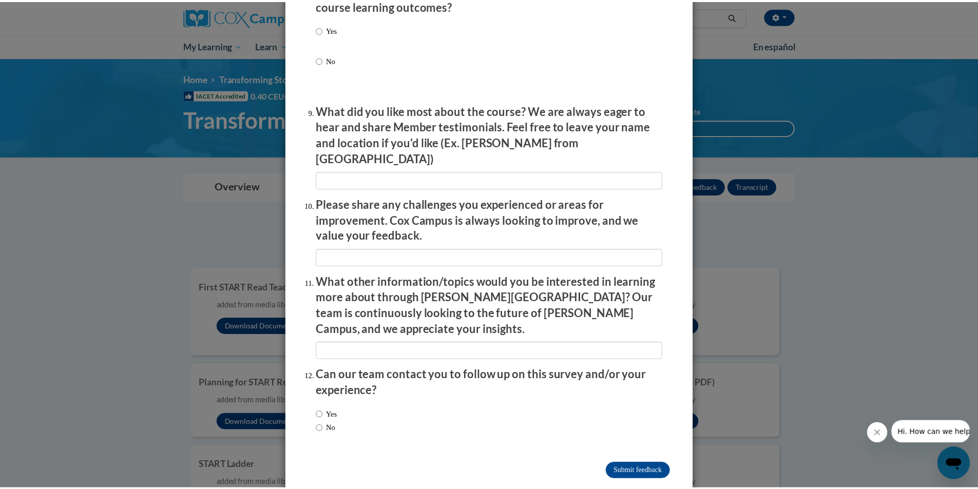
scroll to position [1593, 0]
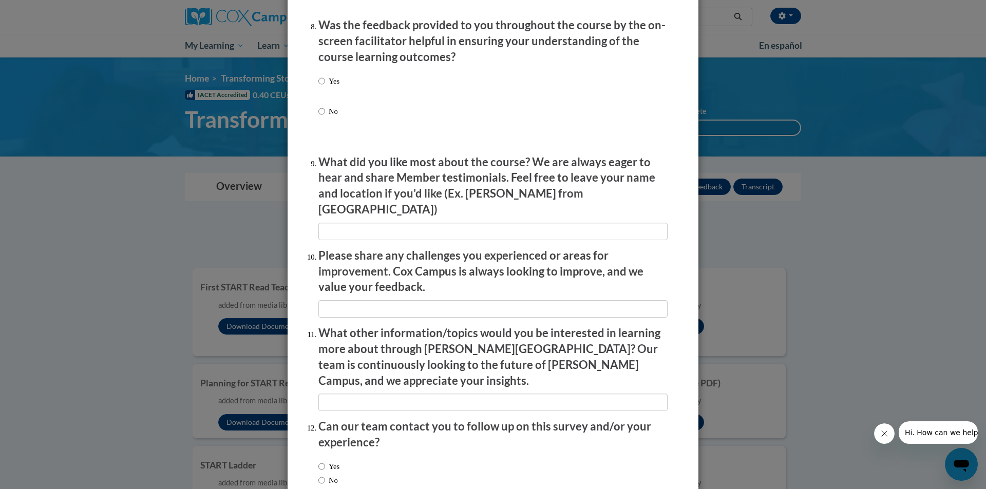
click at [775, 214] on div "Feedback Questionnaire Rate Course Comments Cox Campus End of Course Evaluation…" at bounding box center [493, 244] width 986 height 489
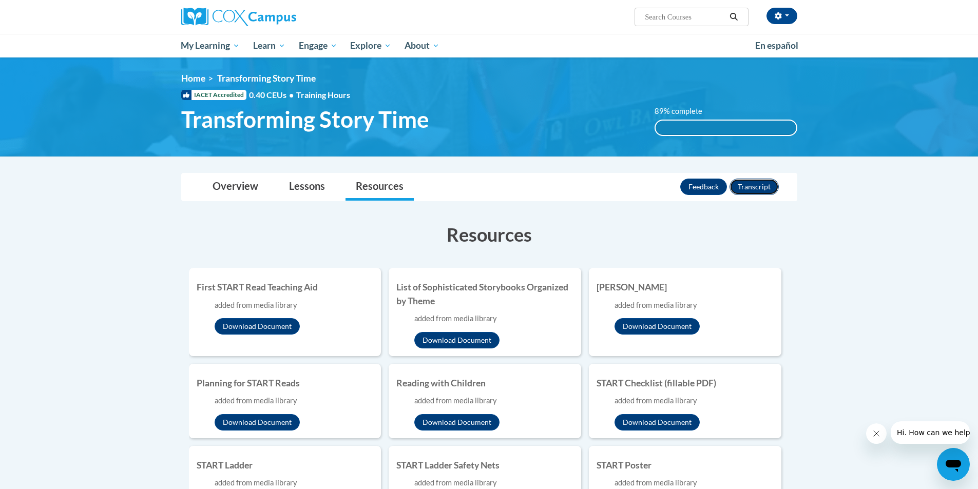
click at [763, 183] on button "Transcript" at bounding box center [754, 187] width 49 height 16
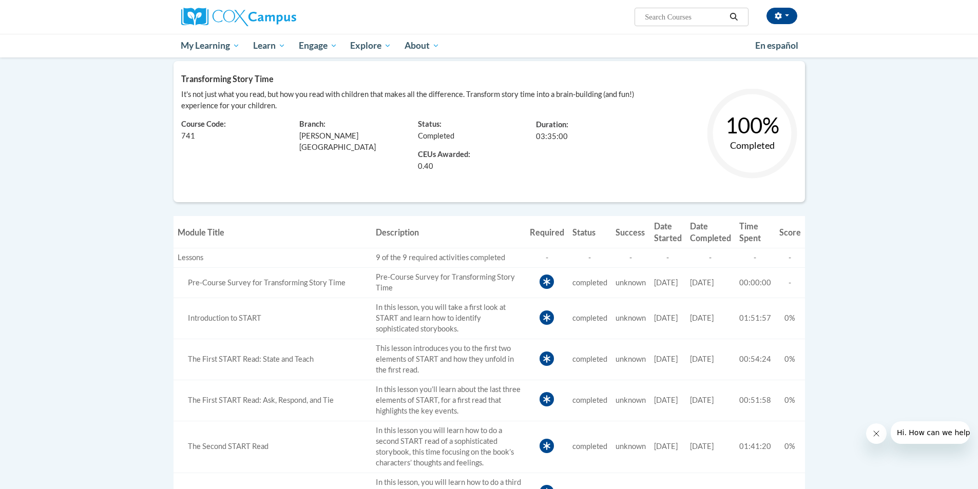
scroll to position [26, 0]
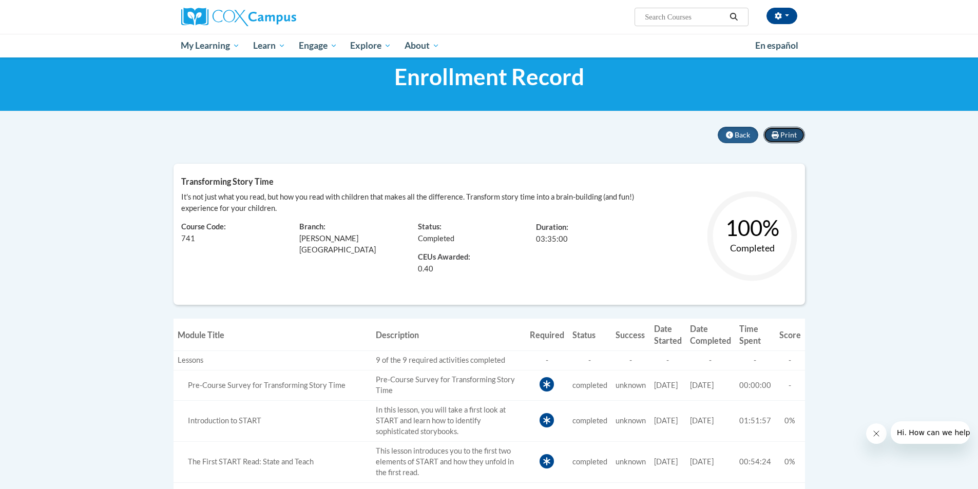
click at [782, 138] on span "Print" at bounding box center [788, 134] width 16 height 9
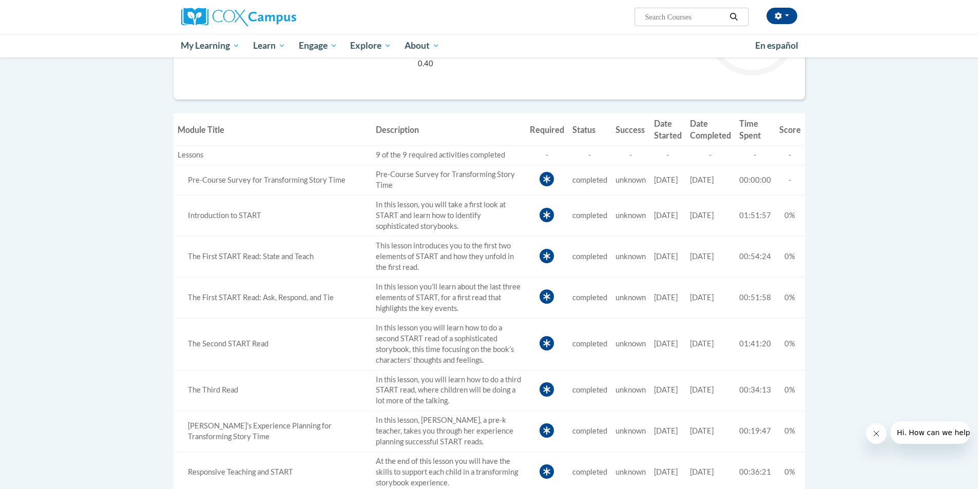
scroll to position [283, 0]
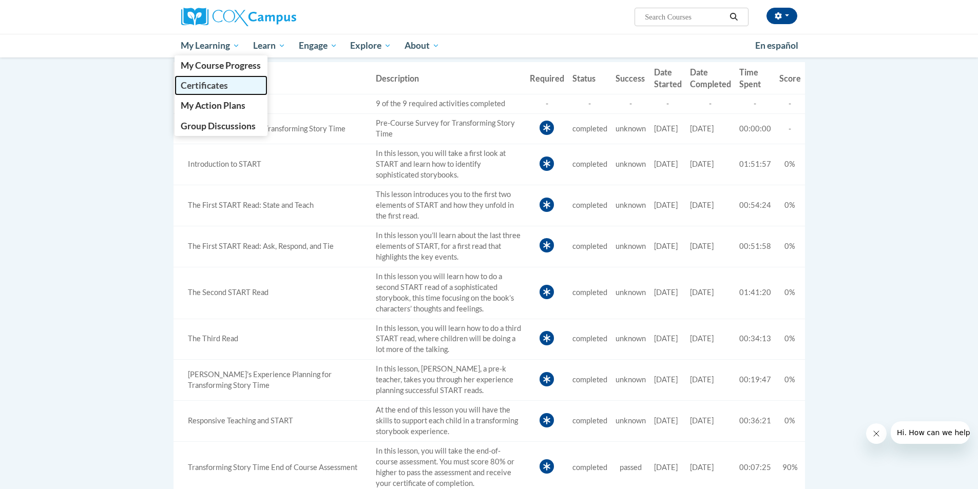
click at [194, 87] on span "Certificates" at bounding box center [204, 85] width 47 height 11
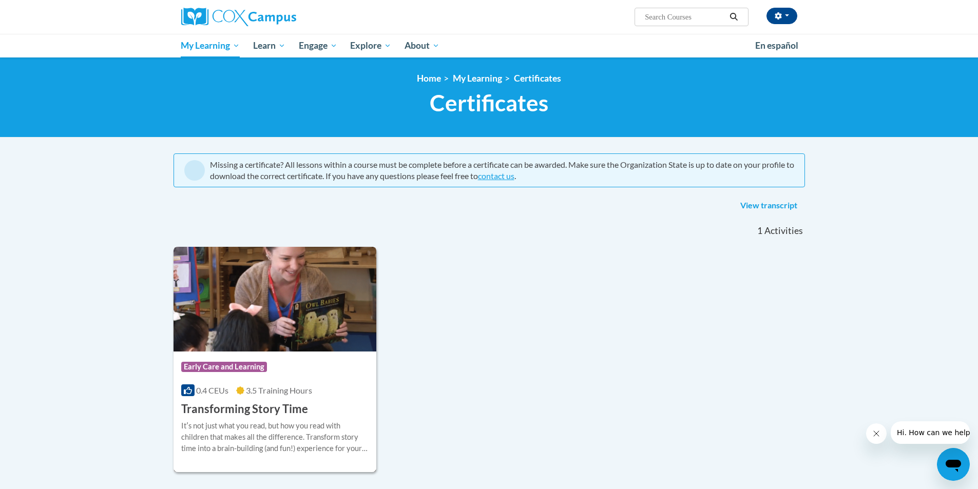
click at [316, 415] on div "Course Category: Early Care and Learning 0.4 CEUs 3.5 Training Hours COURSE Tra…" at bounding box center [275, 385] width 203 height 66
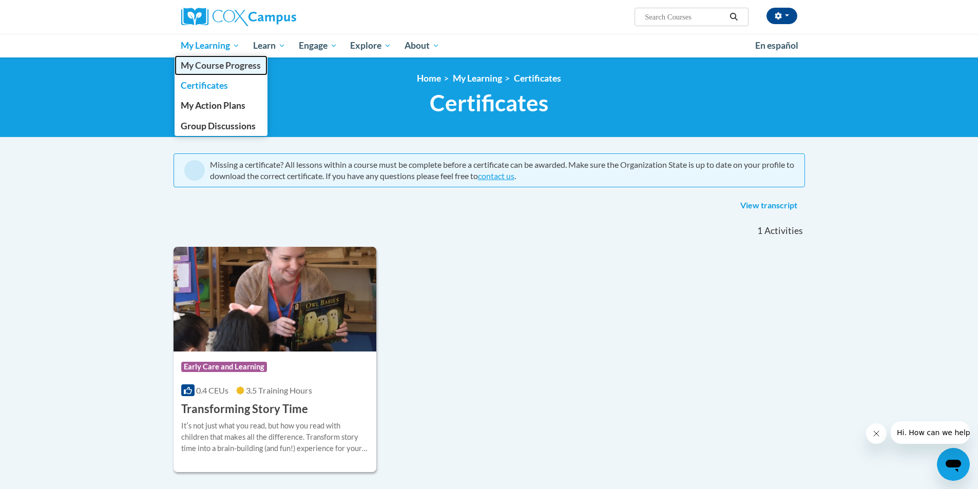
click at [215, 64] on span "My Course Progress" at bounding box center [221, 65] width 80 height 11
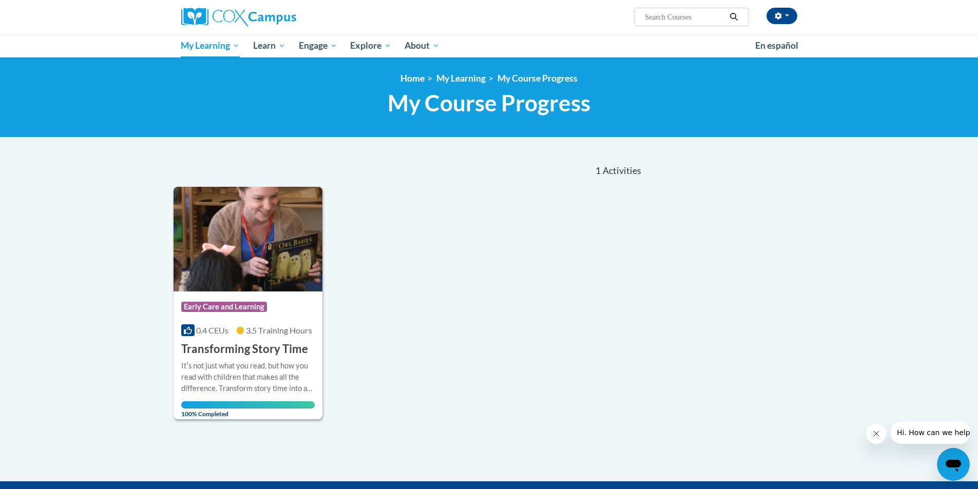
click at [611, 174] on span "Activities" at bounding box center [622, 170] width 39 height 11
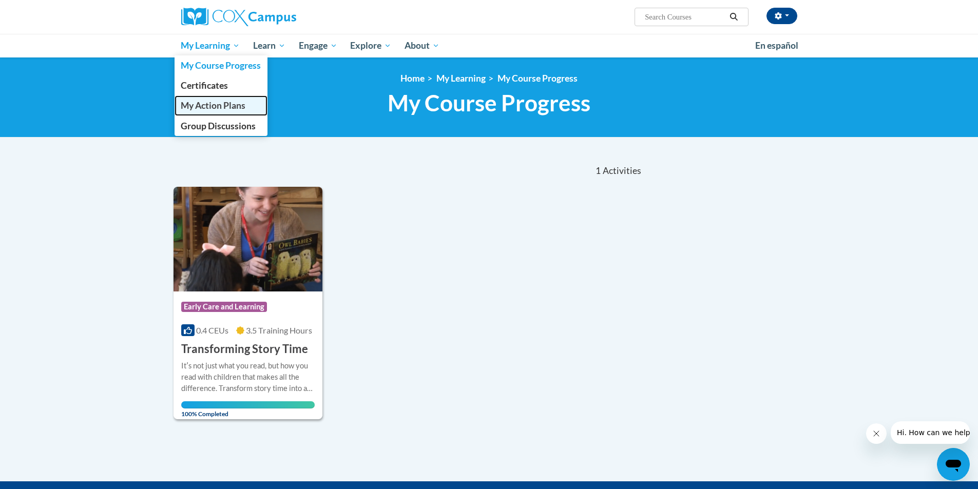
click at [232, 109] on span "My Action Plans" at bounding box center [213, 105] width 65 height 11
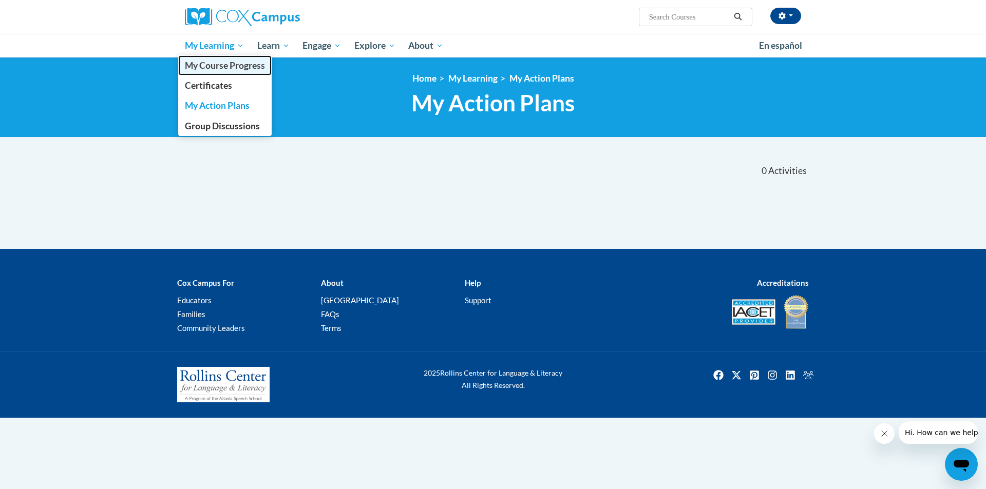
click at [229, 68] on span "My Course Progress" at bounding box center [225, 65] width 80 height 11
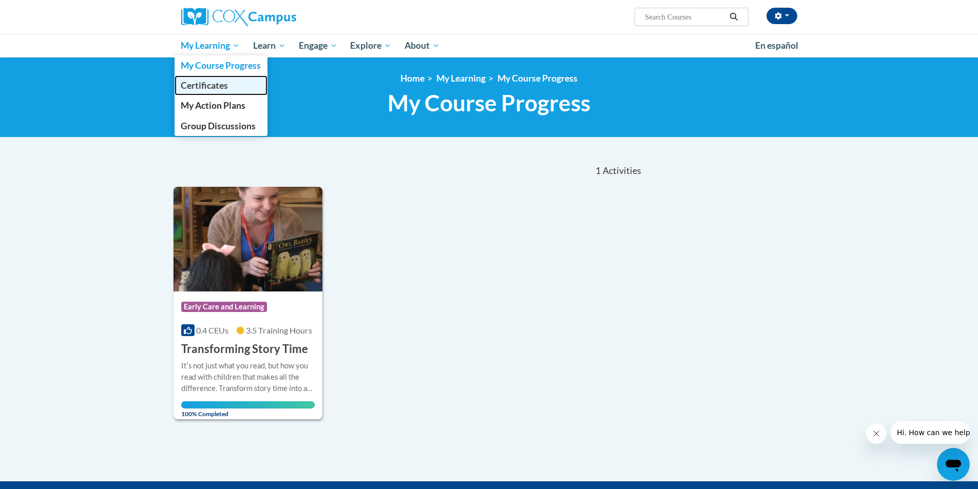
click at [211, 85] on span "Certificates" at bounding box center [204, 85] width 47 height 11
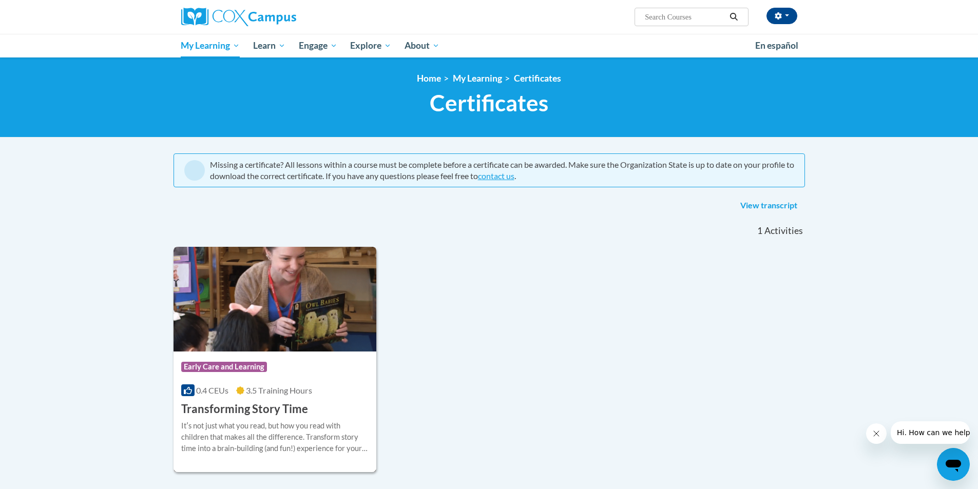
drag, startPoint x: 257, startPoint y: 367, endPoint x: 314, endPoint y: 336, distance: 65.2
click at [314, 336] on img at bounding box center [275, 299] width 203 height 105
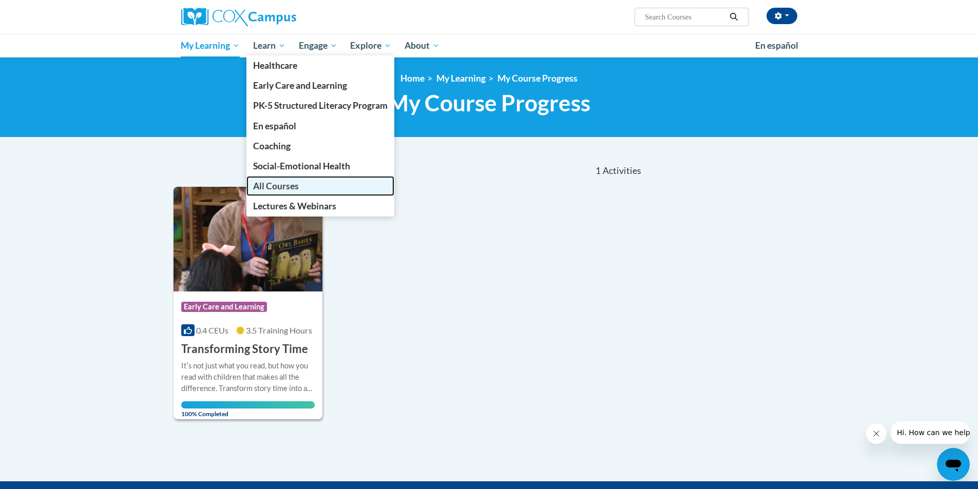
click at [272, 184] on span "All Courses" at bounding box center [276, 186] width 46 height 11
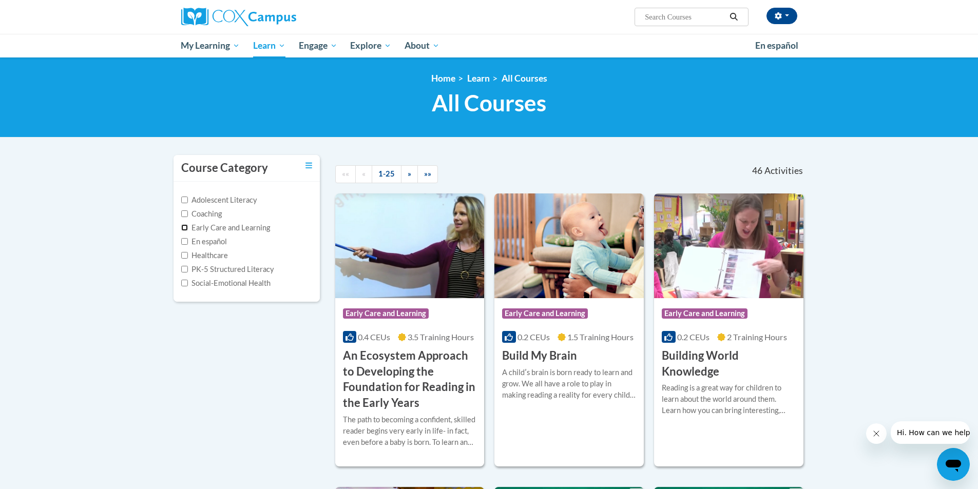
click at [187, 226] on input "Early Care and Learning" at bounding box center [184, 227] width 7 height 7
checkbox input "true"
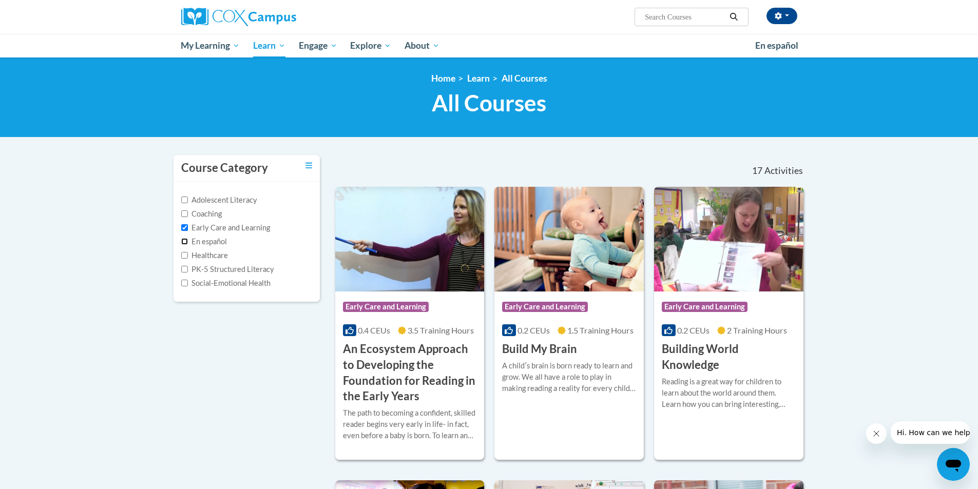
drag, startPoint x: 187, startPoint y: 247, endPoint x: 189, endPoint y: 257, distance: 10.1
click at [188, 252] on div "Adolescent Literacy Coaching Early Care and Learning En español Healthcare PK-5…" at bounding box center [246, 242] width 131 height 94
click at [185, 271] on input "PK-5 Structured Literacy" at bounding box center [184, 269] width 7 height 7
checkbox input "true"
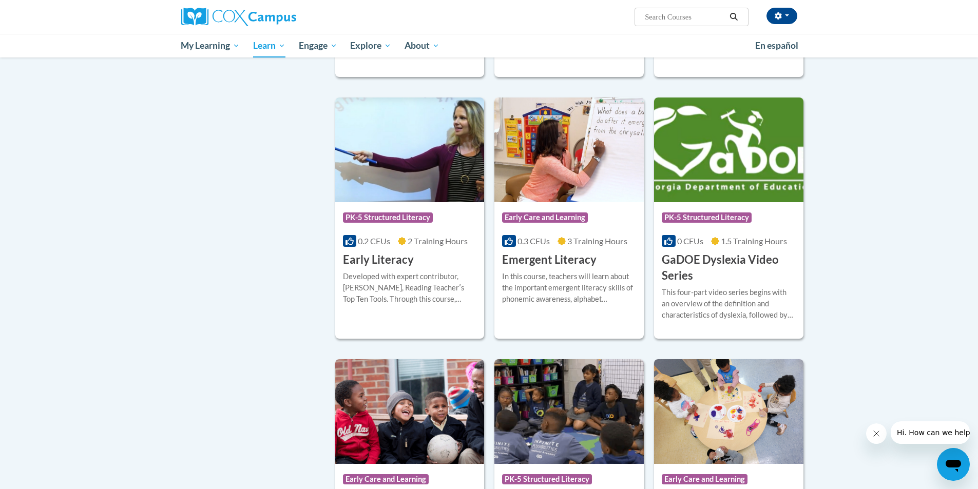
scroll to position [719, 0]
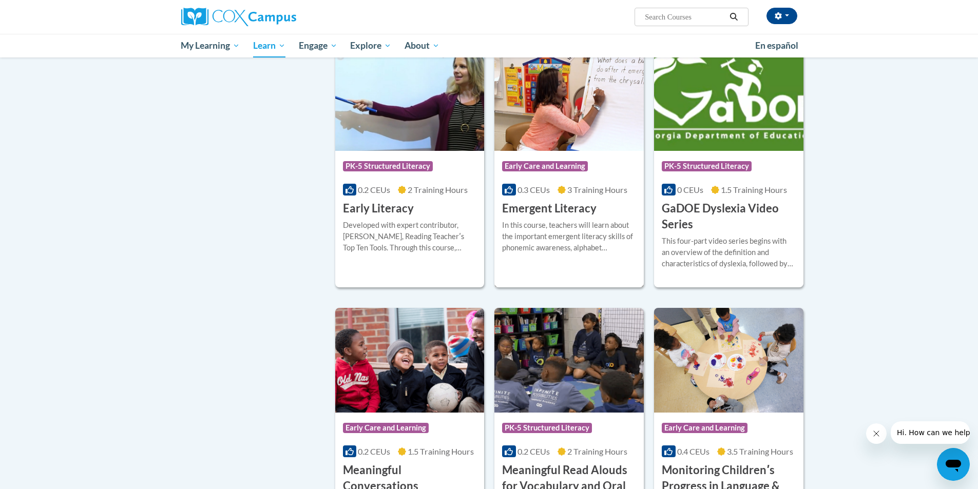
click at [577, 217] on h3 "Emergent Literacy" at bounding box center [549, 209] width 94 height 16
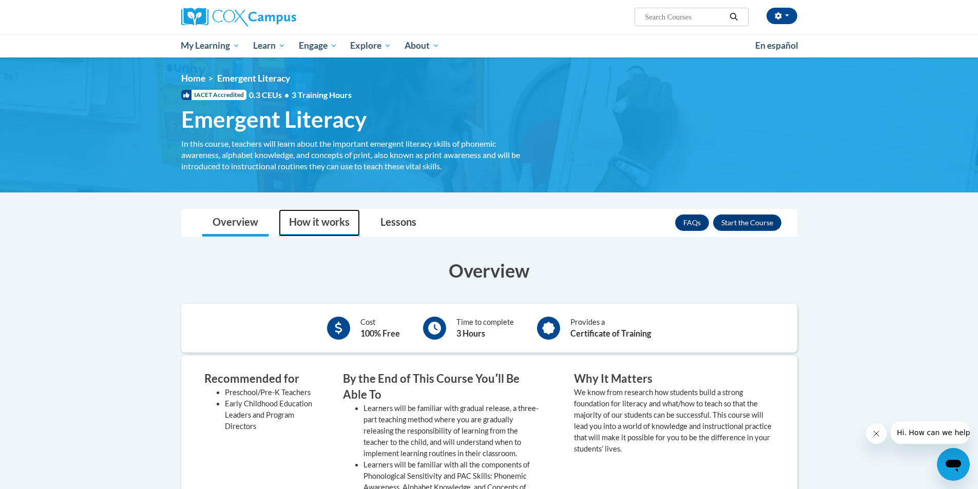
click at [337, 226] on link "How it works" at bounding box center [319, 223] width 81 height 27
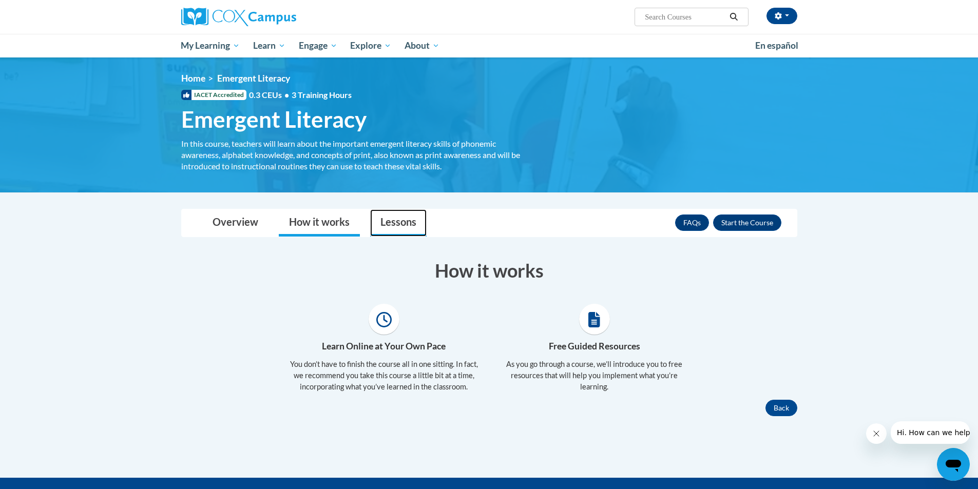
click at [389, 222] on link "Lessons" at bounding box center [398, 223] width 56 height 27
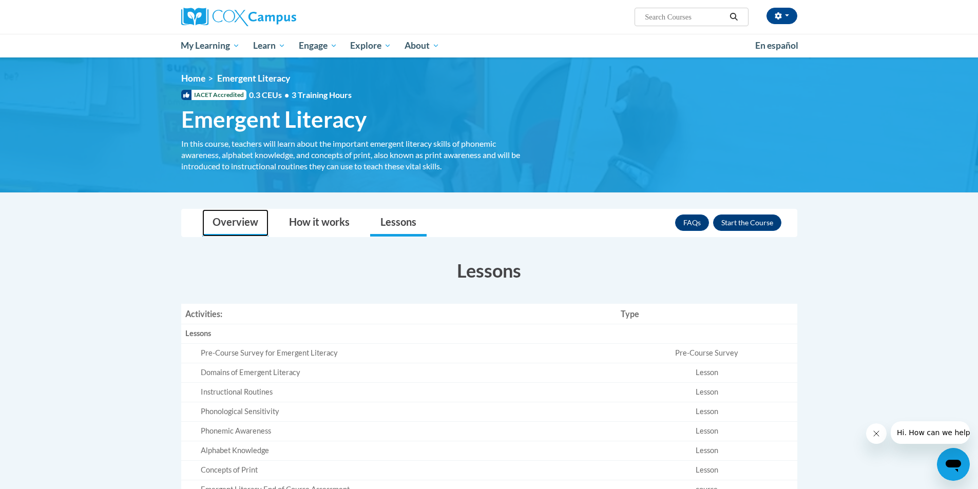
click at [226, 224] on link "Overview" at bounding box center [235, 223] width 66 height 27
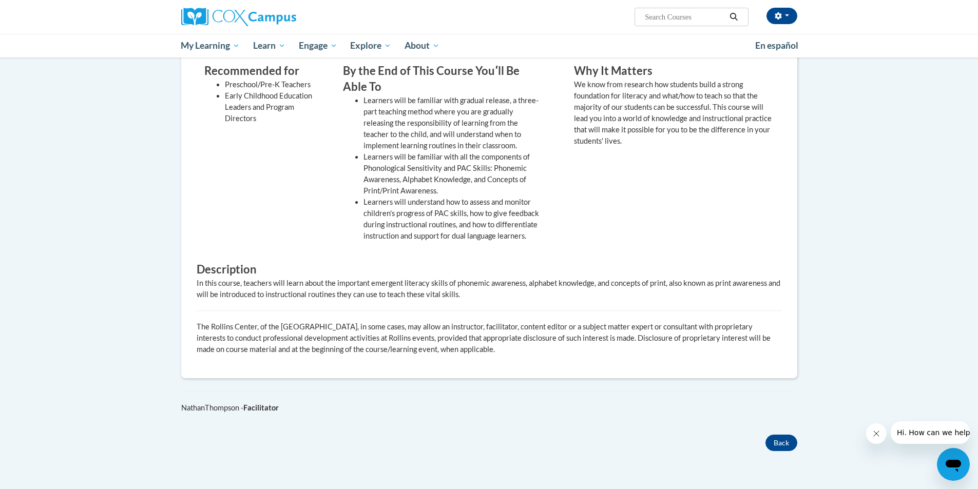
scroll to position [205, 0]
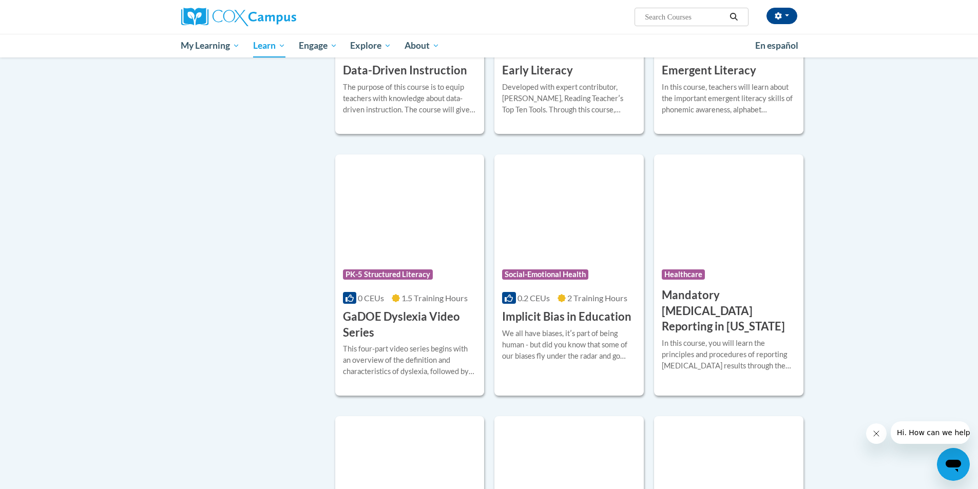
scroll to position [981, 0]
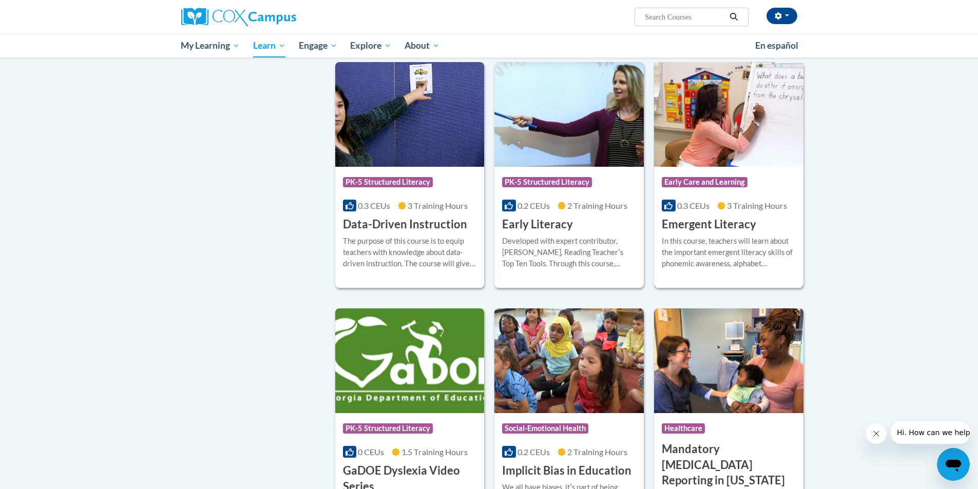
click at [720, 233] on h3 "Emergent Literacy" at bounding box center [709, 225] width 94 height 16
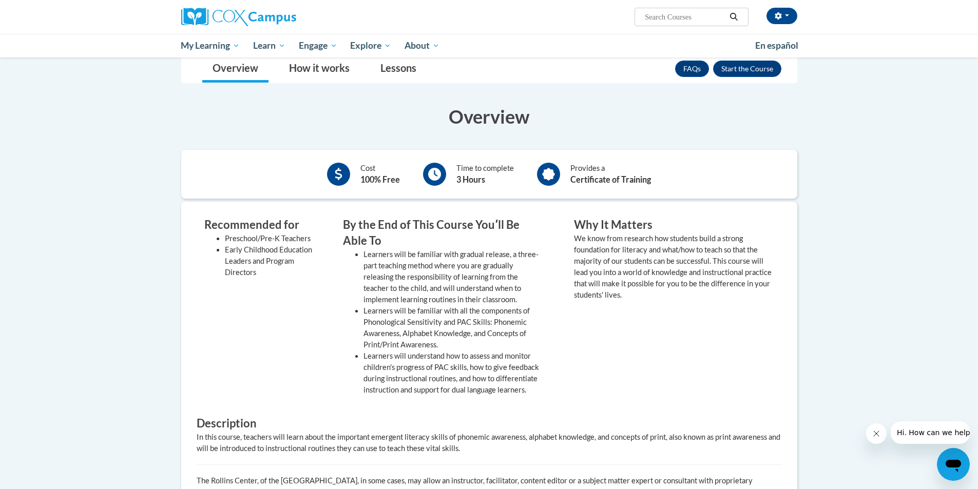
scroll to position [103, 0]
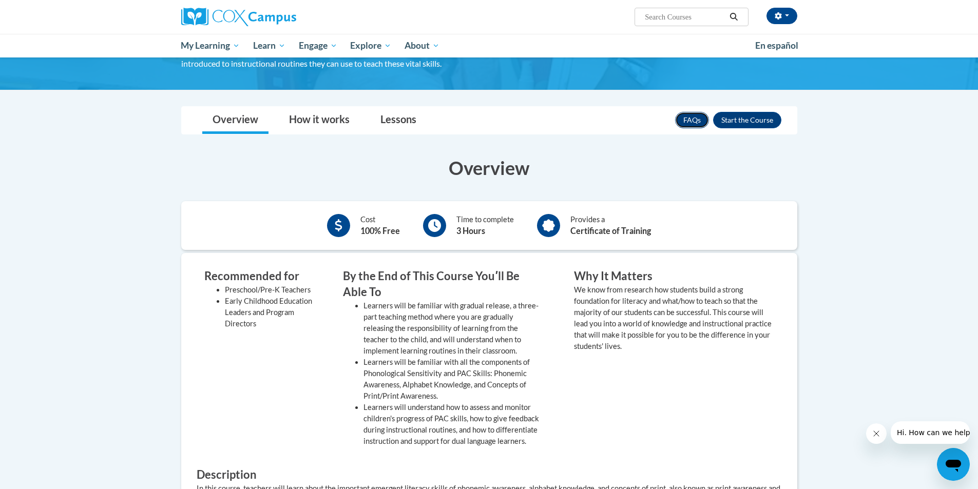
click at [682, 127] on link "FAQs" at bounding box center [692, 120] width 34 height 16
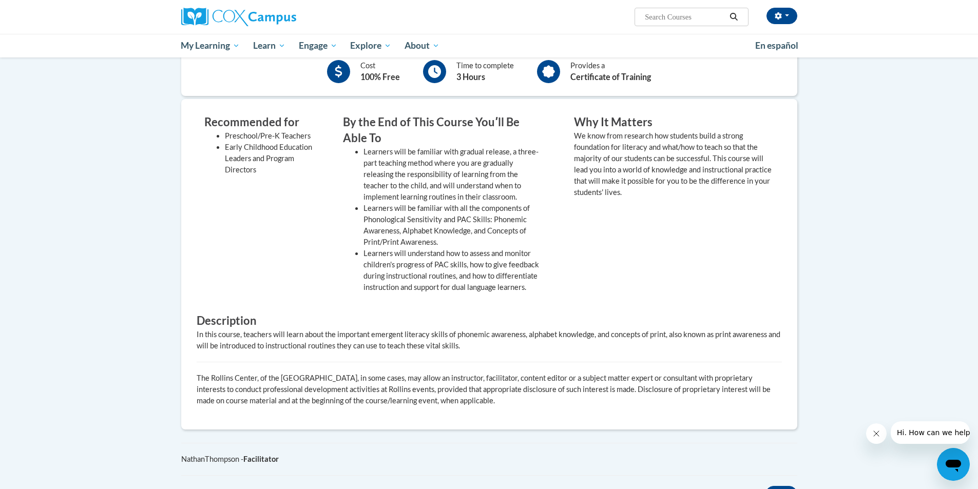
scroll to position [359, 0]
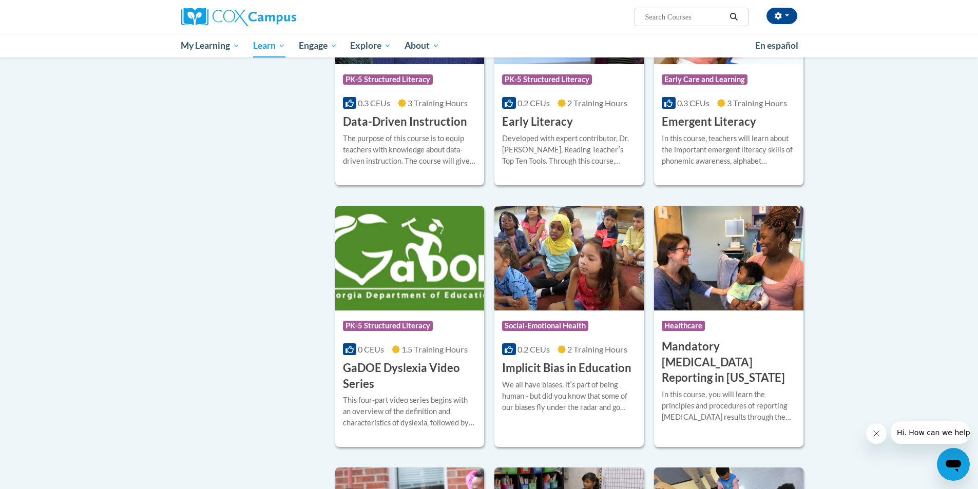
scroll to position [981, 0]
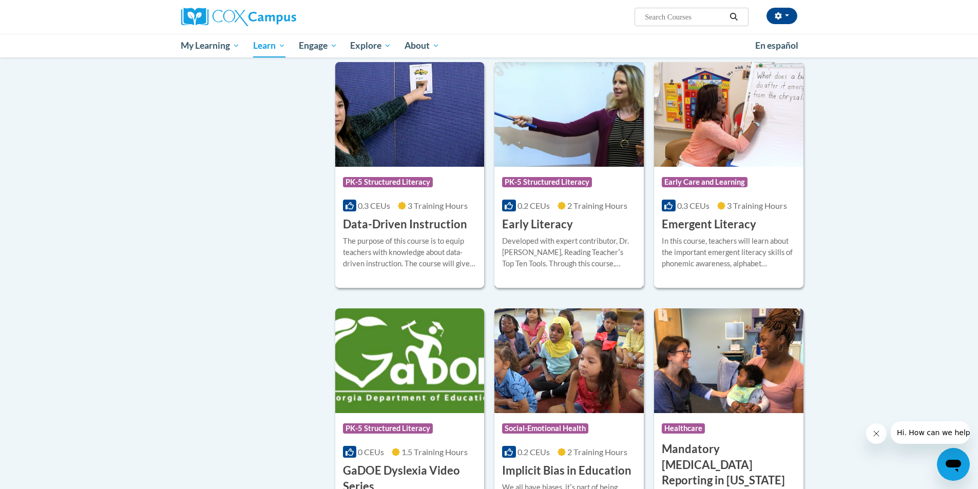
click at [524, 233] on h3 "Early Literacy" at bounding box center [537, 225] width 71 height 16
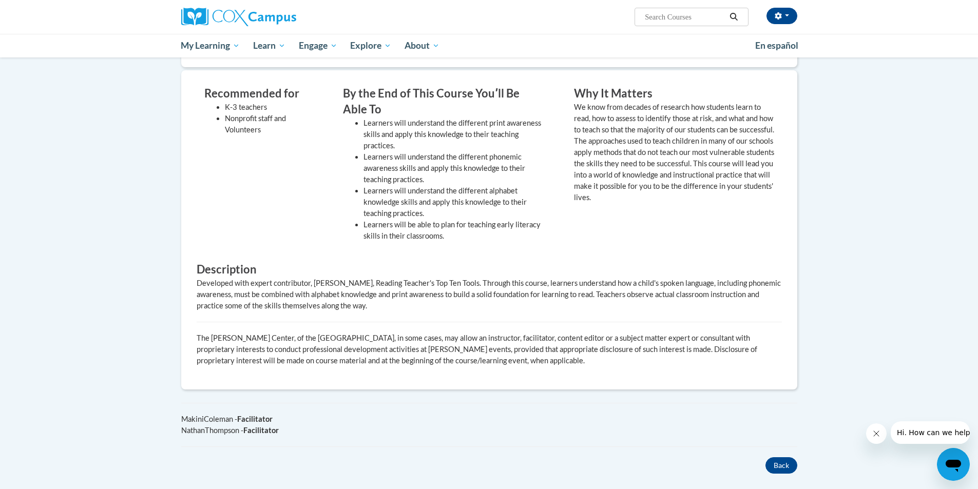
scroll to position [103, 0]
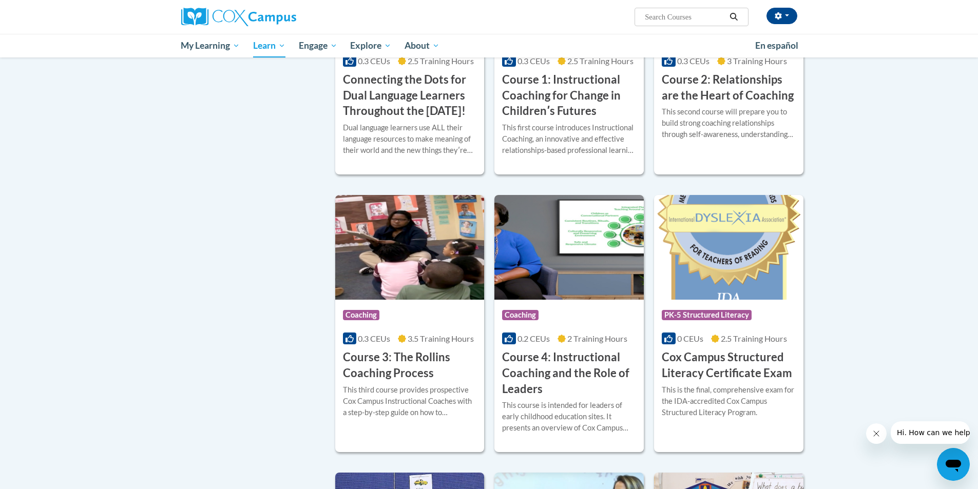
scroll to position [878, 0]
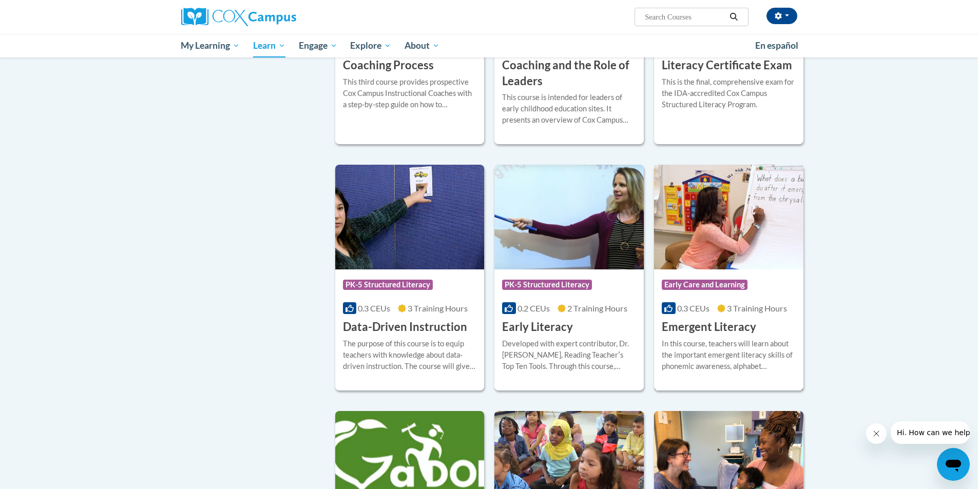
click at [710, 335] on h3 "Emergent Literacy" at bounding box center [709, 327] width 94 height 16
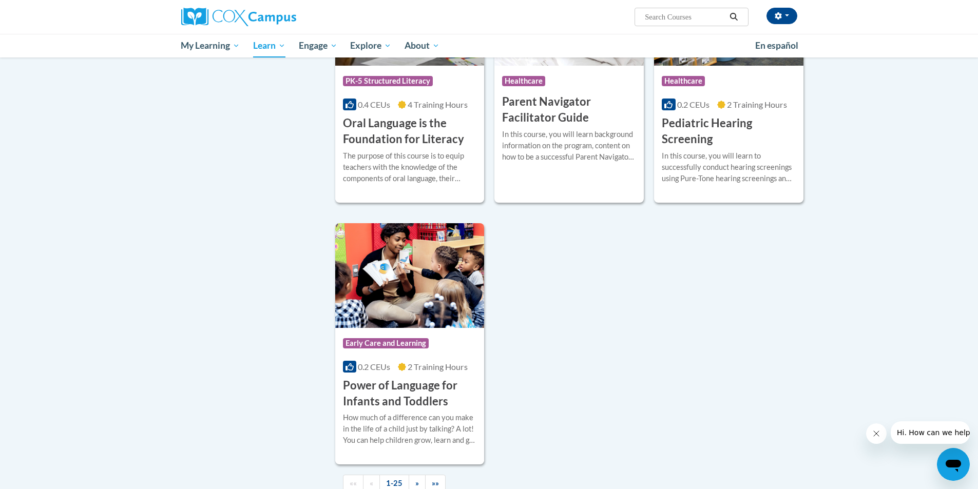
scroll to position [2213, 0]
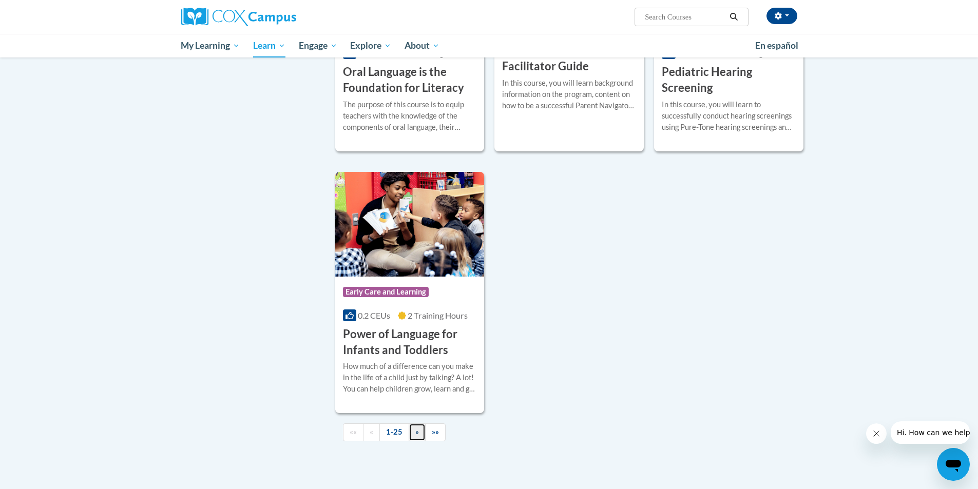
click at [414, 442] on link "»" at bounding box center [417, 433] width 17 height 18
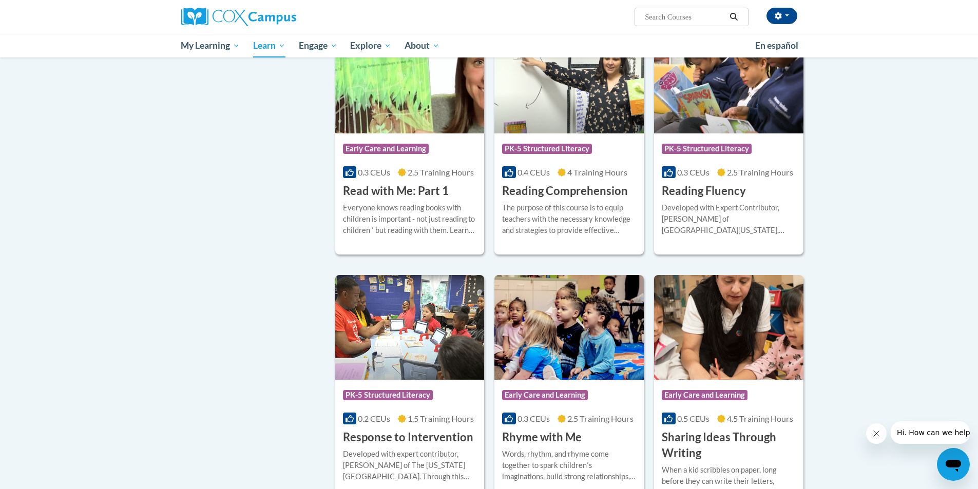
scroll to position [616, 0]
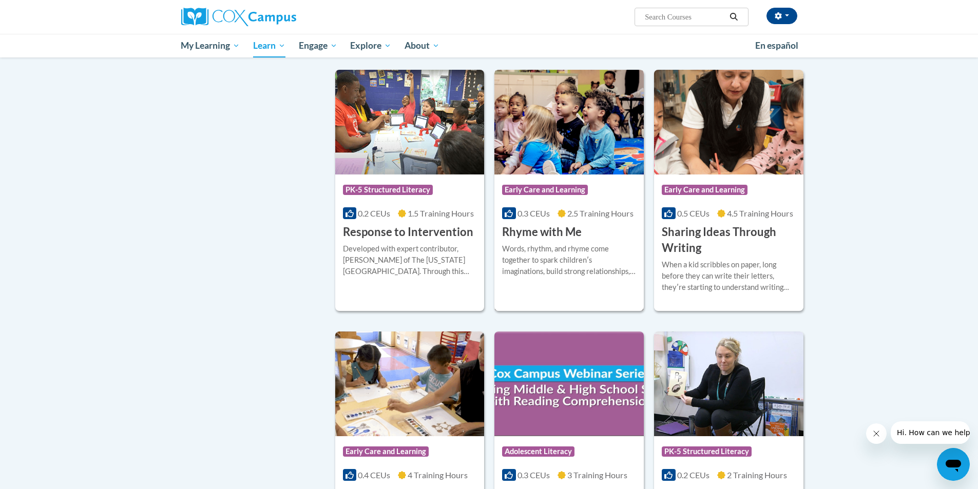
click at [543, 232] on h3 "Rhyme with Me" at bounding box center [542, 232] width 80 height 16
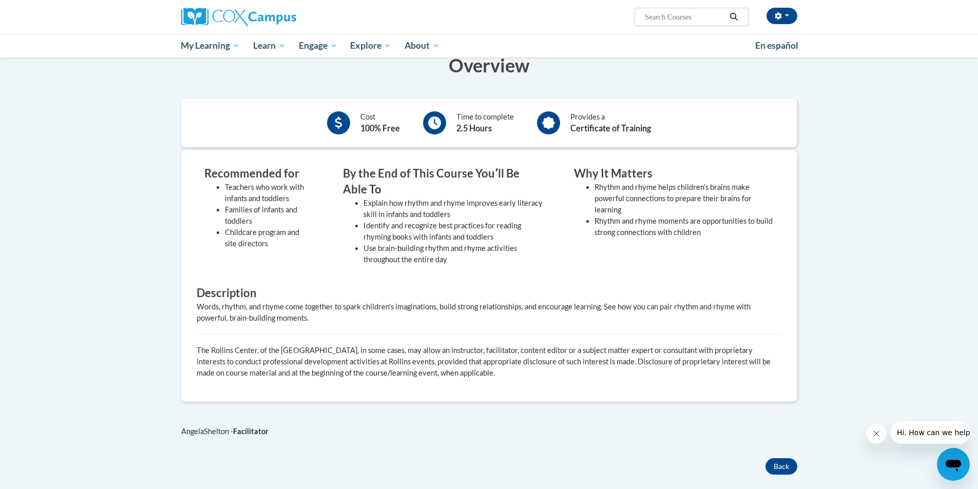
scroll to position [154, 0]
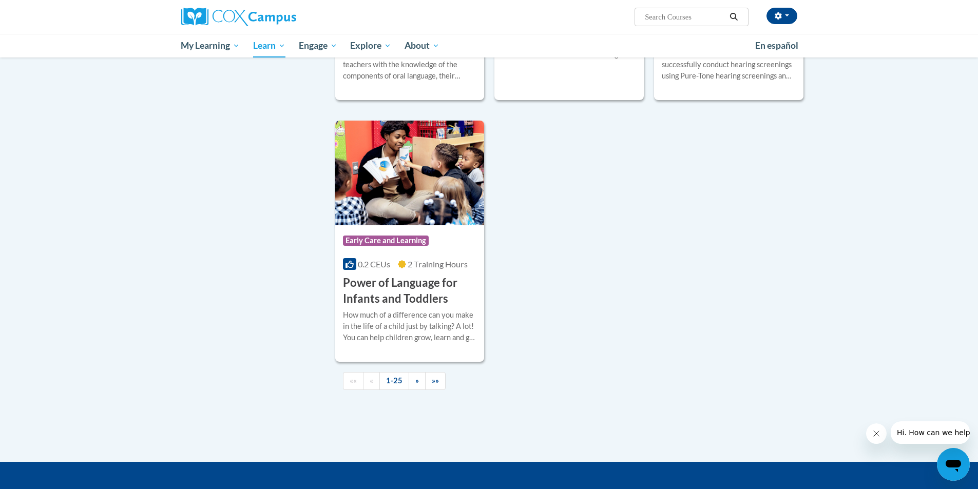
scroll to position [2316, 0]
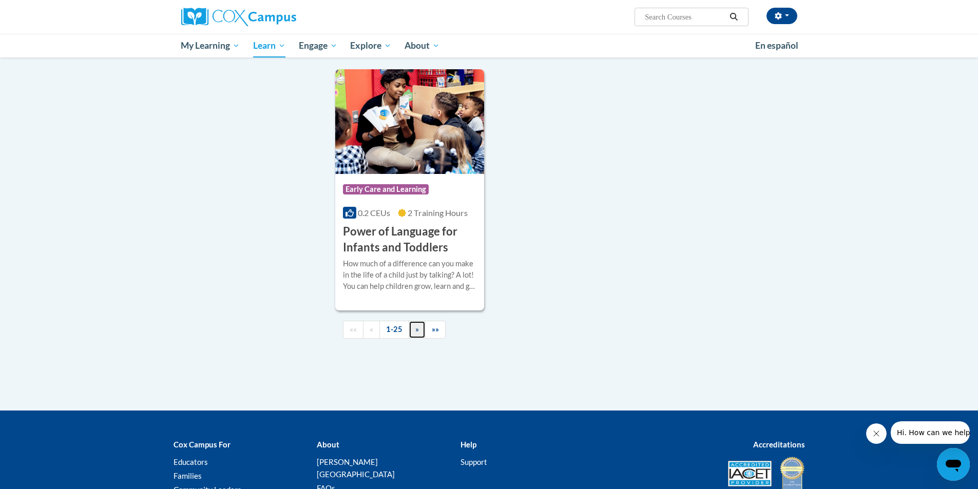
click at [413, 339] on link "»" at bounding box center [417, 330] width 17 height 18
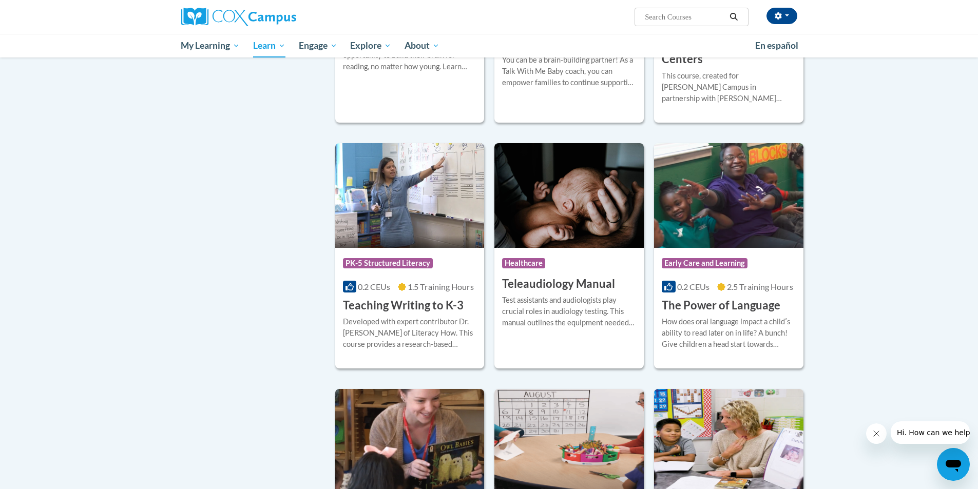
scroll to position [1428, 0]
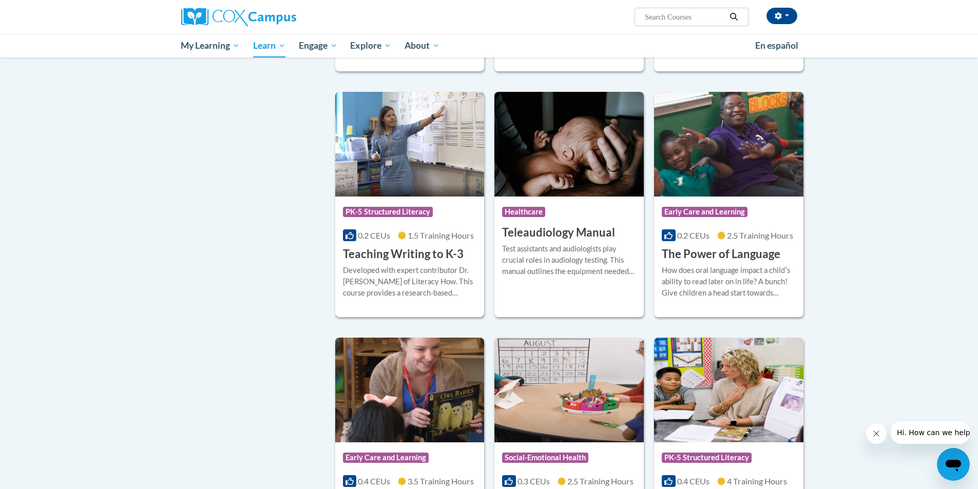
click at [442, 252] on h3 "Teaching Writing to K-3" at bounding box center [403, 254] width 121 height 16
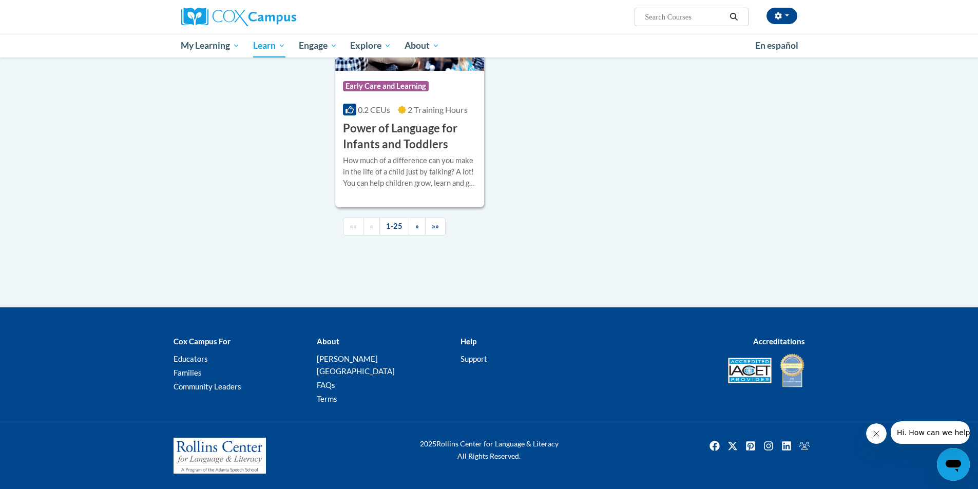
scroll to position [2319, 0]
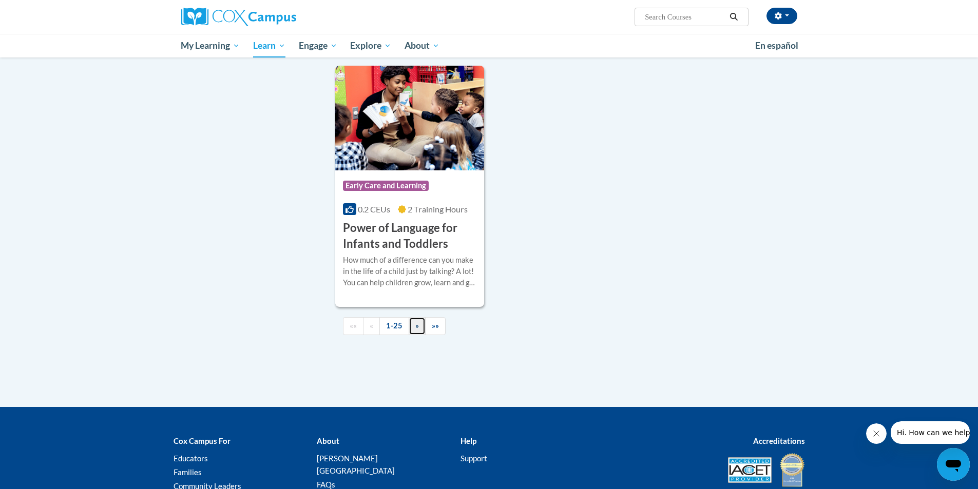
click at [415, 330] on span "»" at bounding box center [417, 325] width 4 height 9
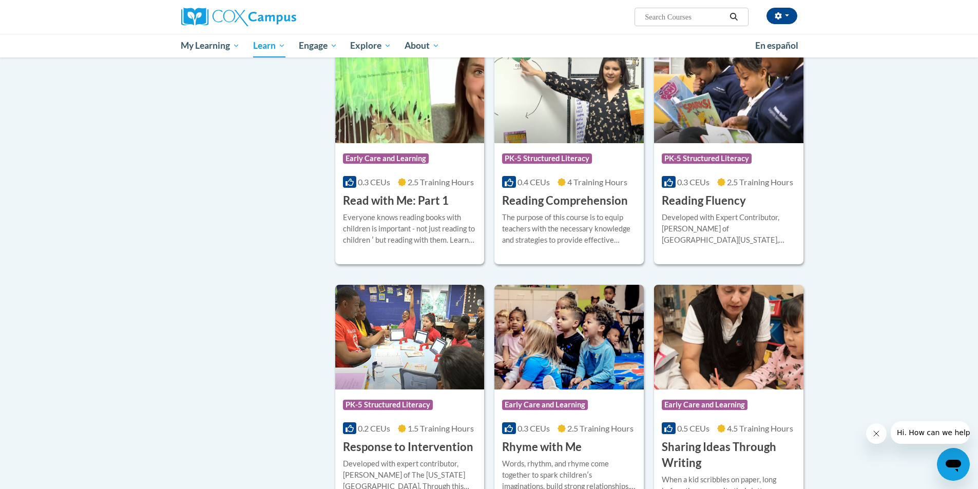
scroll to position [0, 0]
